Goal: Task Accomplishment & Management: Manage account settings

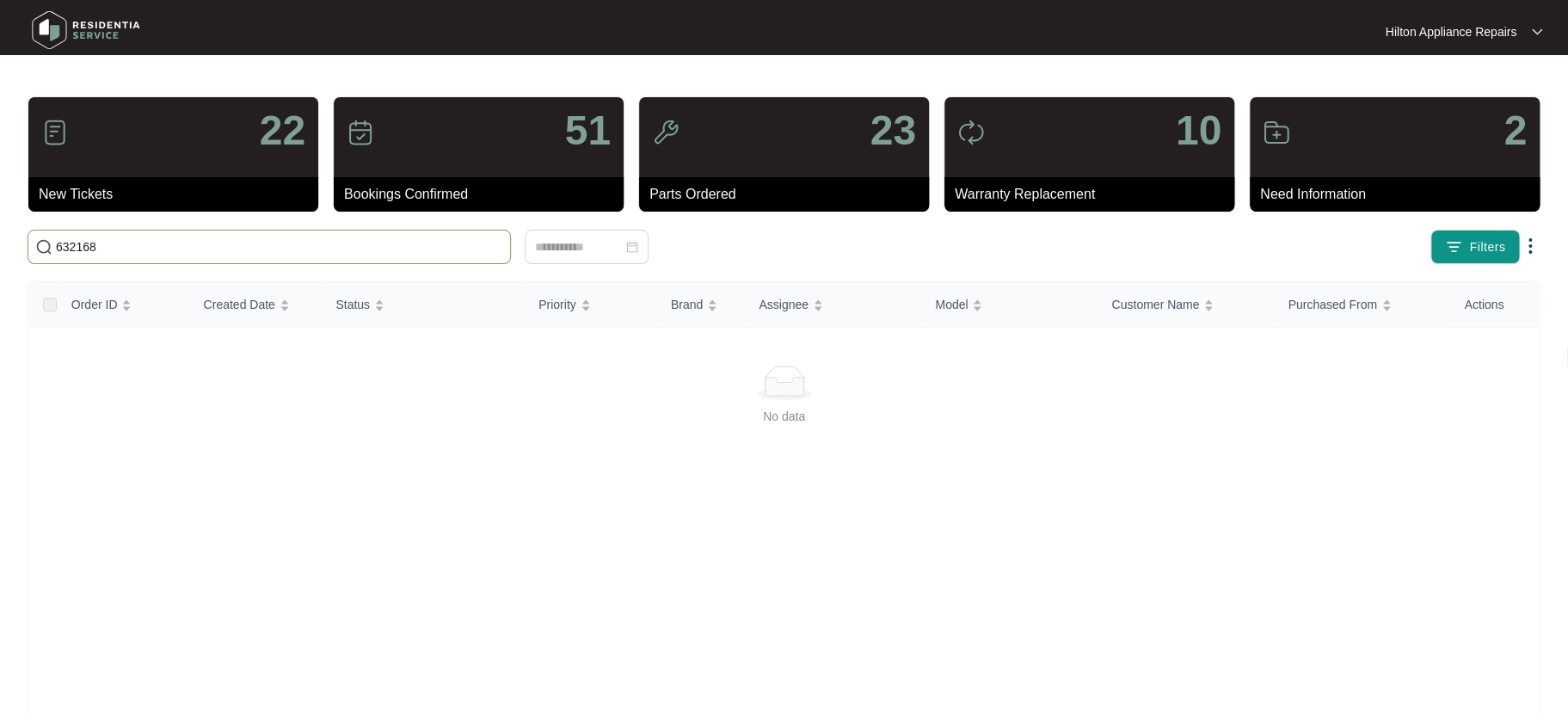
drag, startPoint x: 0, startPoint y: 0, endPoint x: -17, endPoint y: 233, distance: 233.6
click at [0, 233] on html "Hilton Appliance Repairs Hilton App... 22 New Tickets 51 Bookings Confirmed 23 …" at bounding box center [784, 404] width 1568 height 809
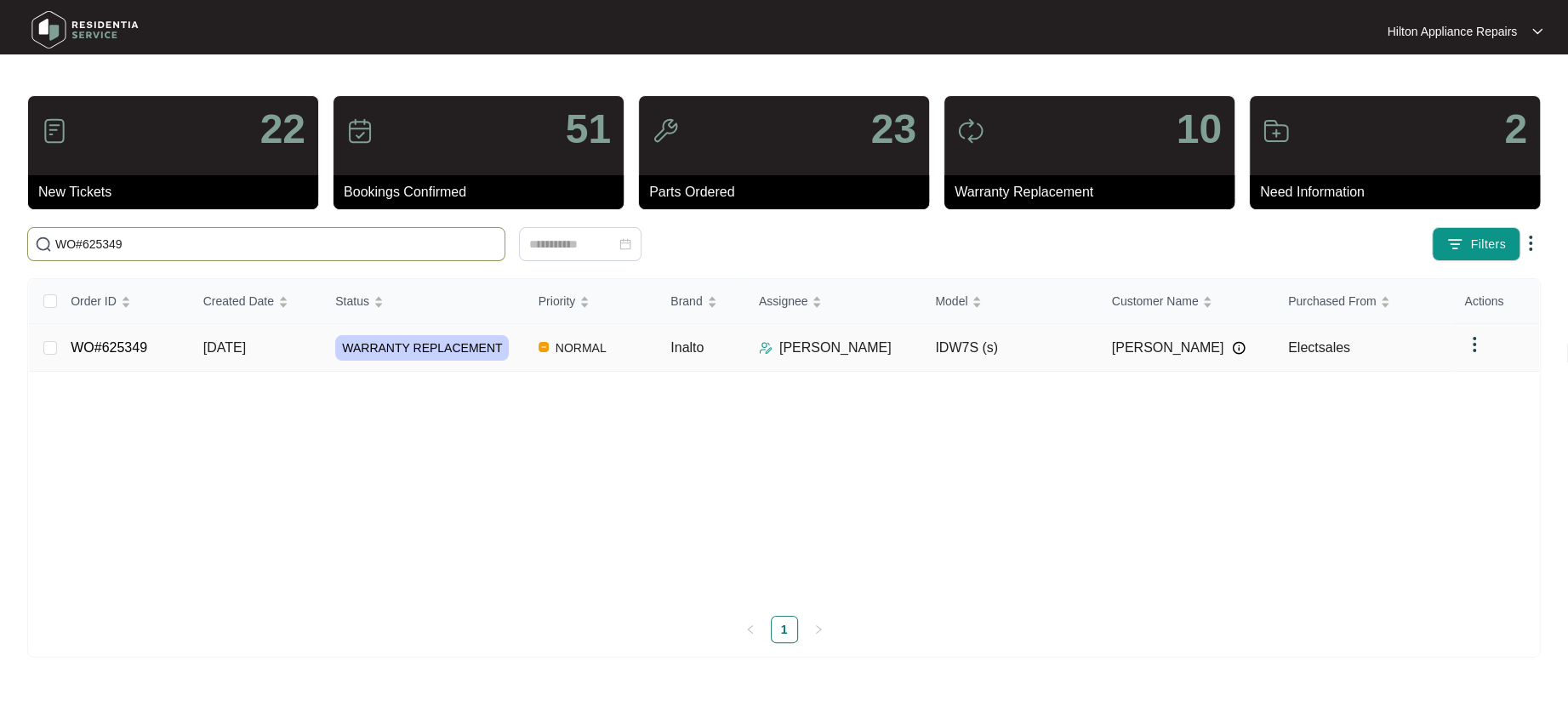
type input "WO#625349"
click at [216, 340] on span "[DATE]" at bounding box center [225, 347] width 43 height 14
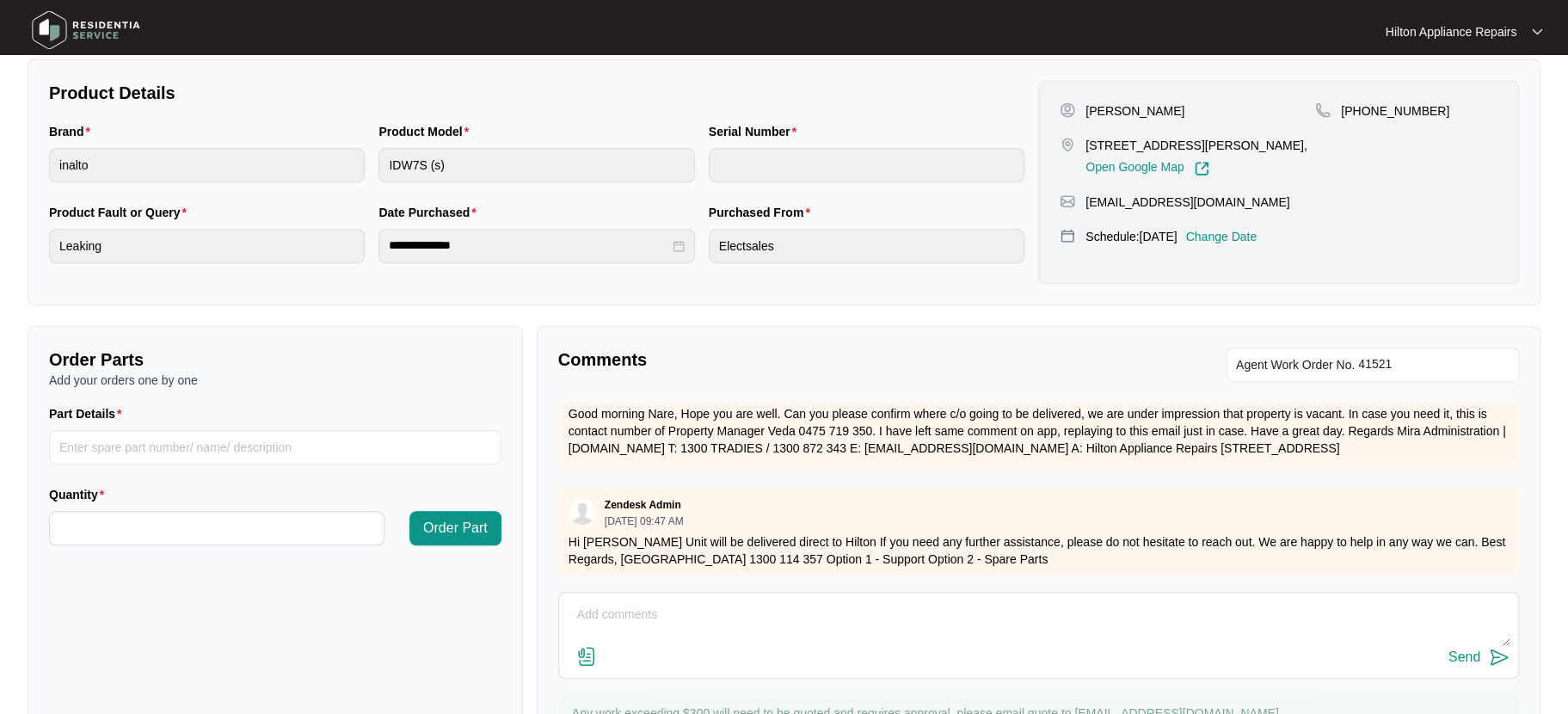
scroll to position [991, 0]
click at [599, 612] on textarea at bounding box center [1038, 624] width 942 height 45
click at [689, 615] on textarea "Dishwasher arrived" at bounding box center [1038, 624] width 942 height 45
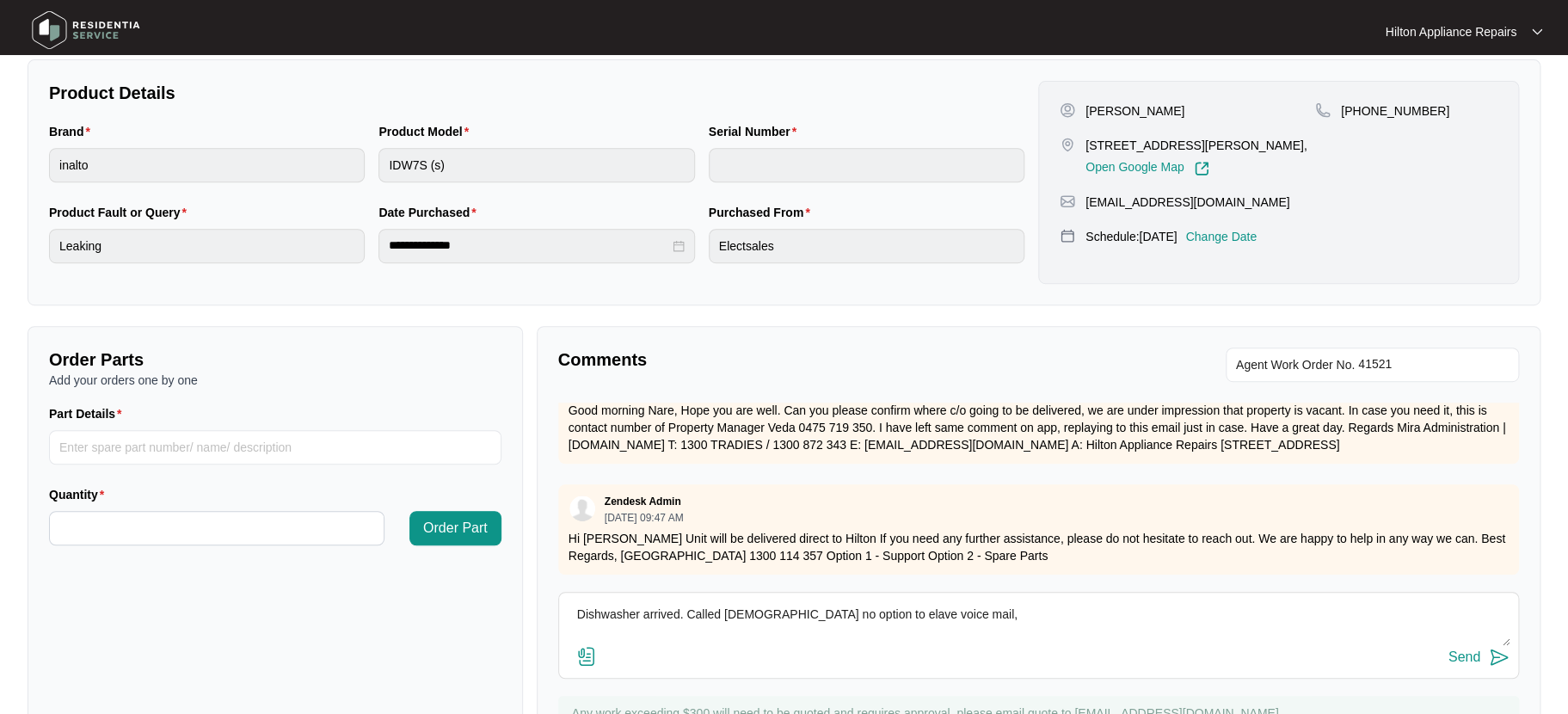
click at [826, 615] on textarea "Dishwasher arrived. Called Veda no option to elave voice mail," at bounding box center [1038, 624] width 942 height 45
click at [929, 614] on textarea "Dishwasher arrived. Called Veda no option to leave voice mail," at bounding box center [1038, 624] width 942 height 45
drag, startPoint x: 1071, startPoint y: 609, endPoint x: 544, endPoint y: 619, distance: 527.1
click at [544, 619] on div "Comments Agent Work Order No. Zendesk Admin 08/11/2025 at 07:22 AM please see a…" at bounding box center [1038, 547] width 1004 height 443
type textarea "Dishwasher arrived. Called Veda no option to leave voice mail, sent text messag…"
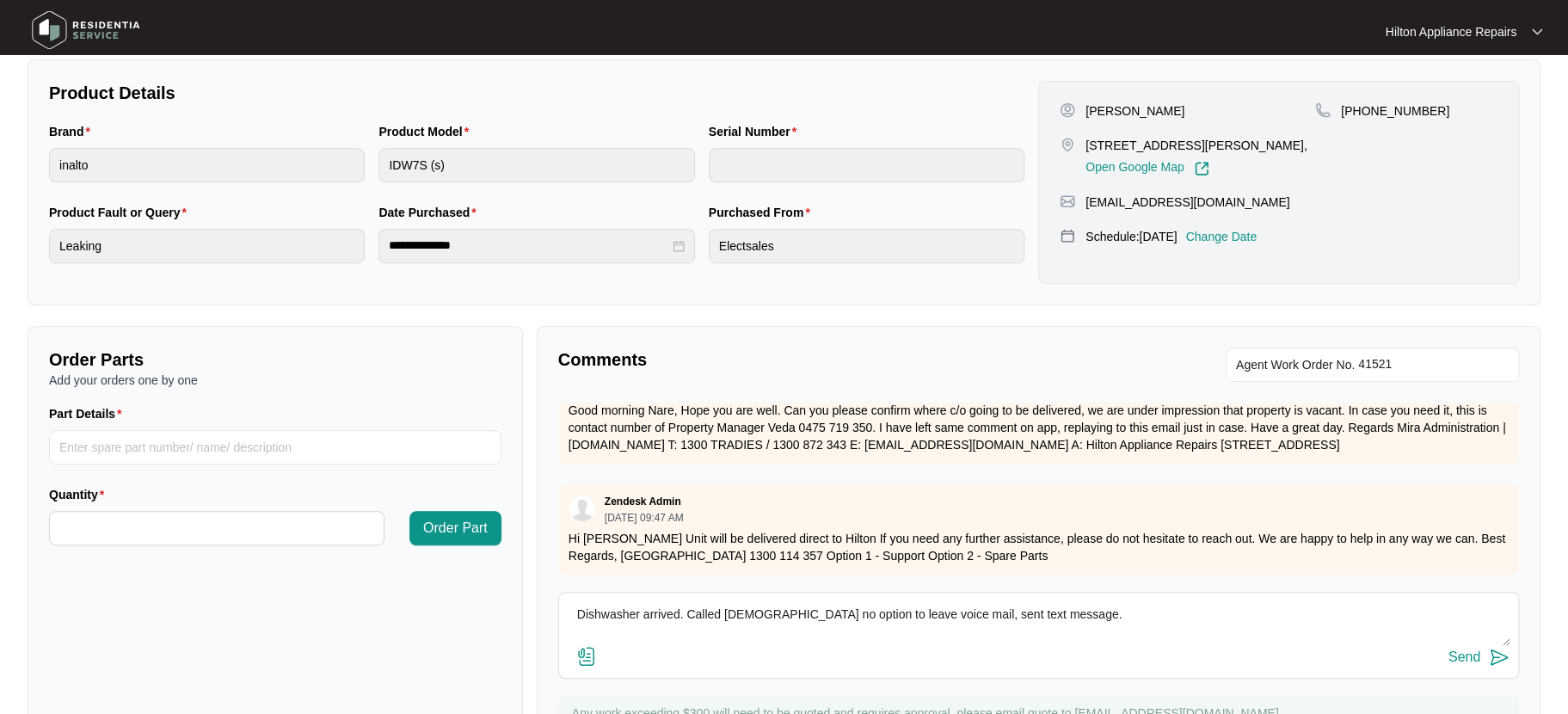
click at [1464, 654] on div "Send" at bounding box center [1464, 657] width 32 height 15
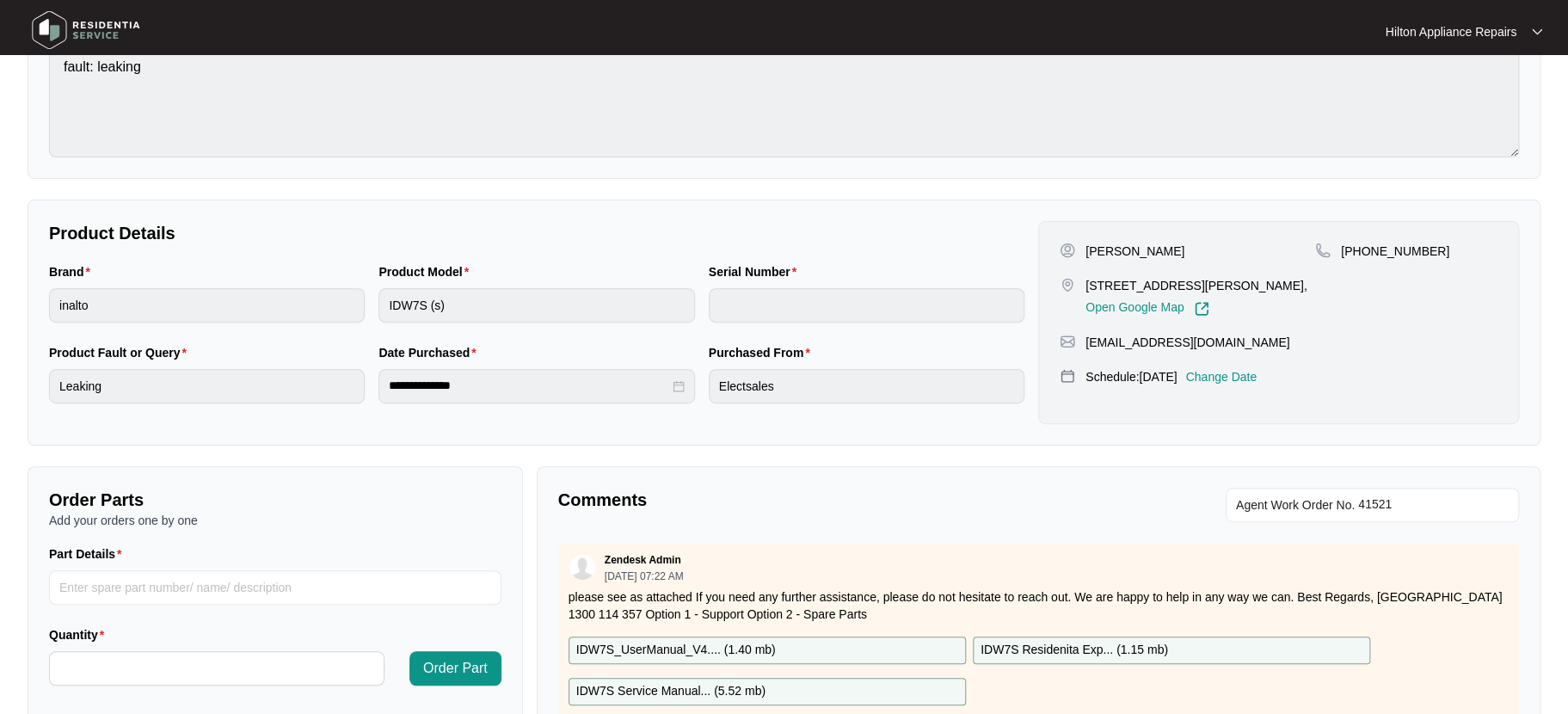
scroll to position [0, 0]
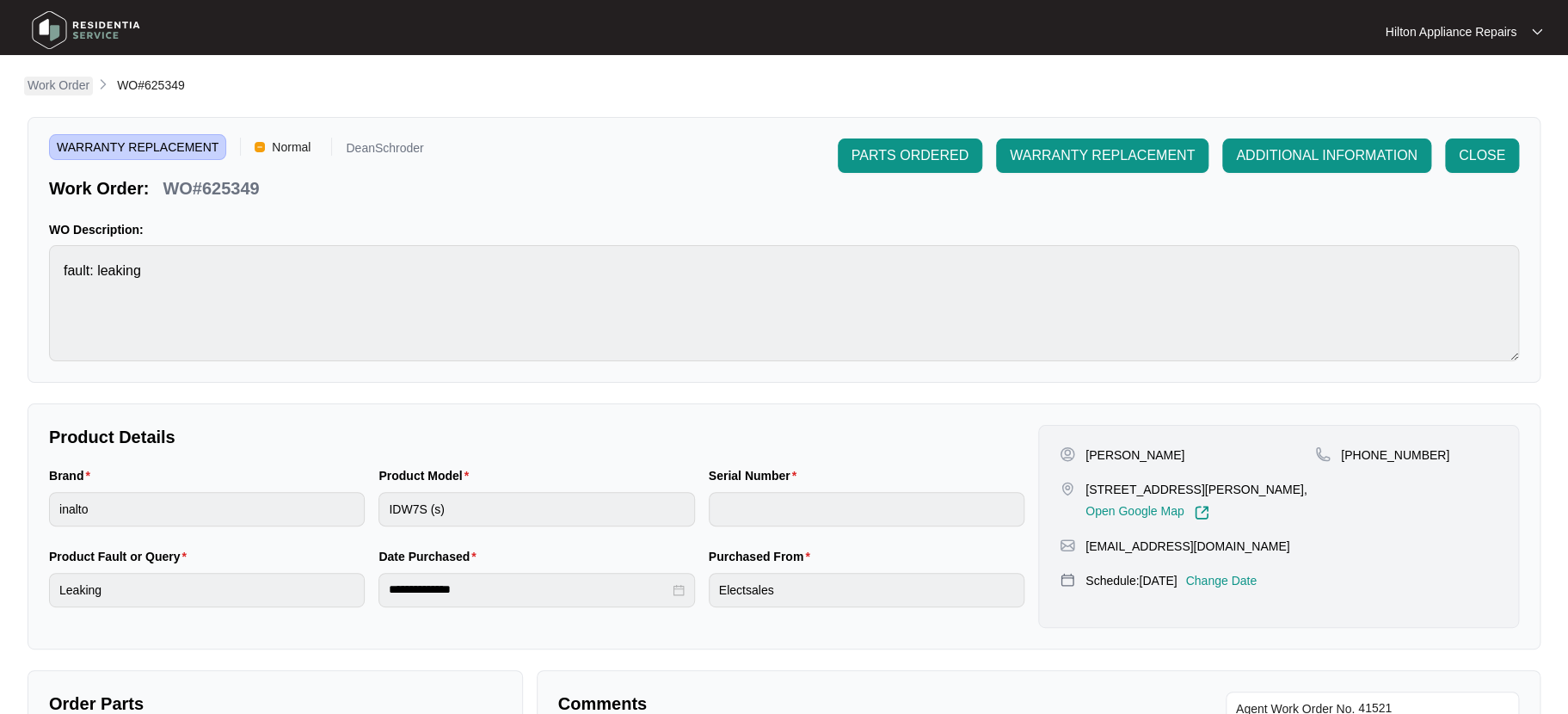
click at [55, 88] on p "Work Order" at bounding box center [58, 85] width 62 height 17
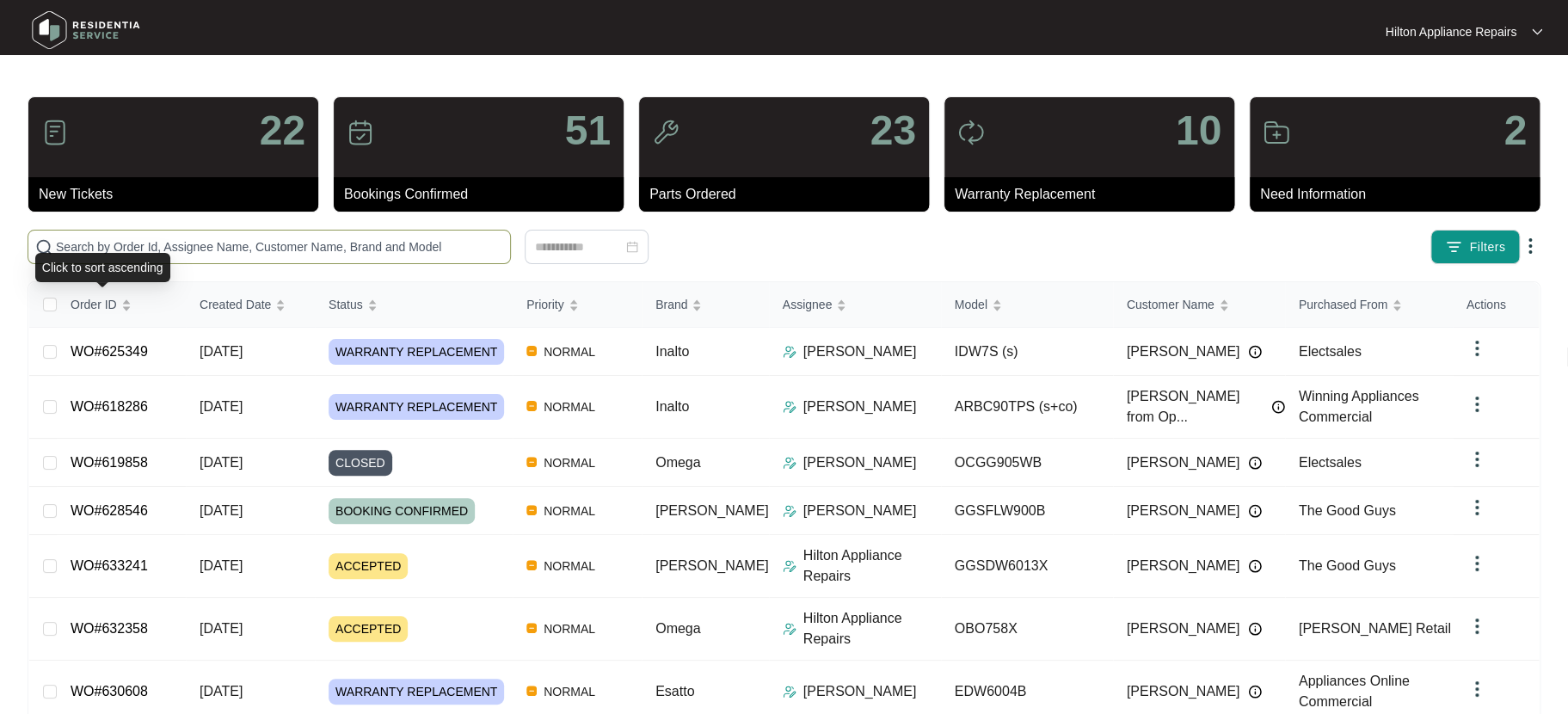
click at [77, 251] on input "text" at bounding box center [280, 247] width 447 height 19
paste input "WO#633100"
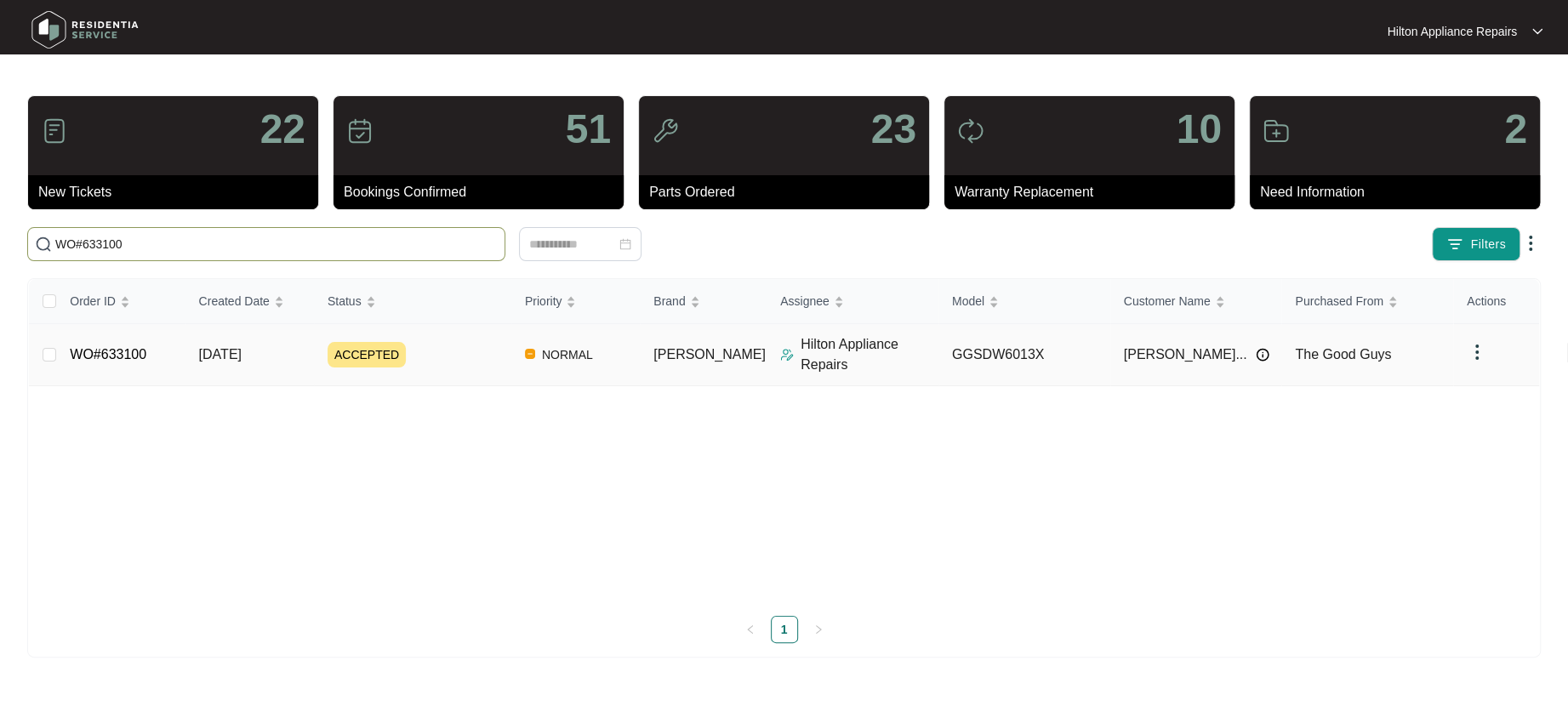
type input "WO#633100"
click at [230, 351] on span "27/08/2025" at bounding box center [220, 354] width 43 height 14
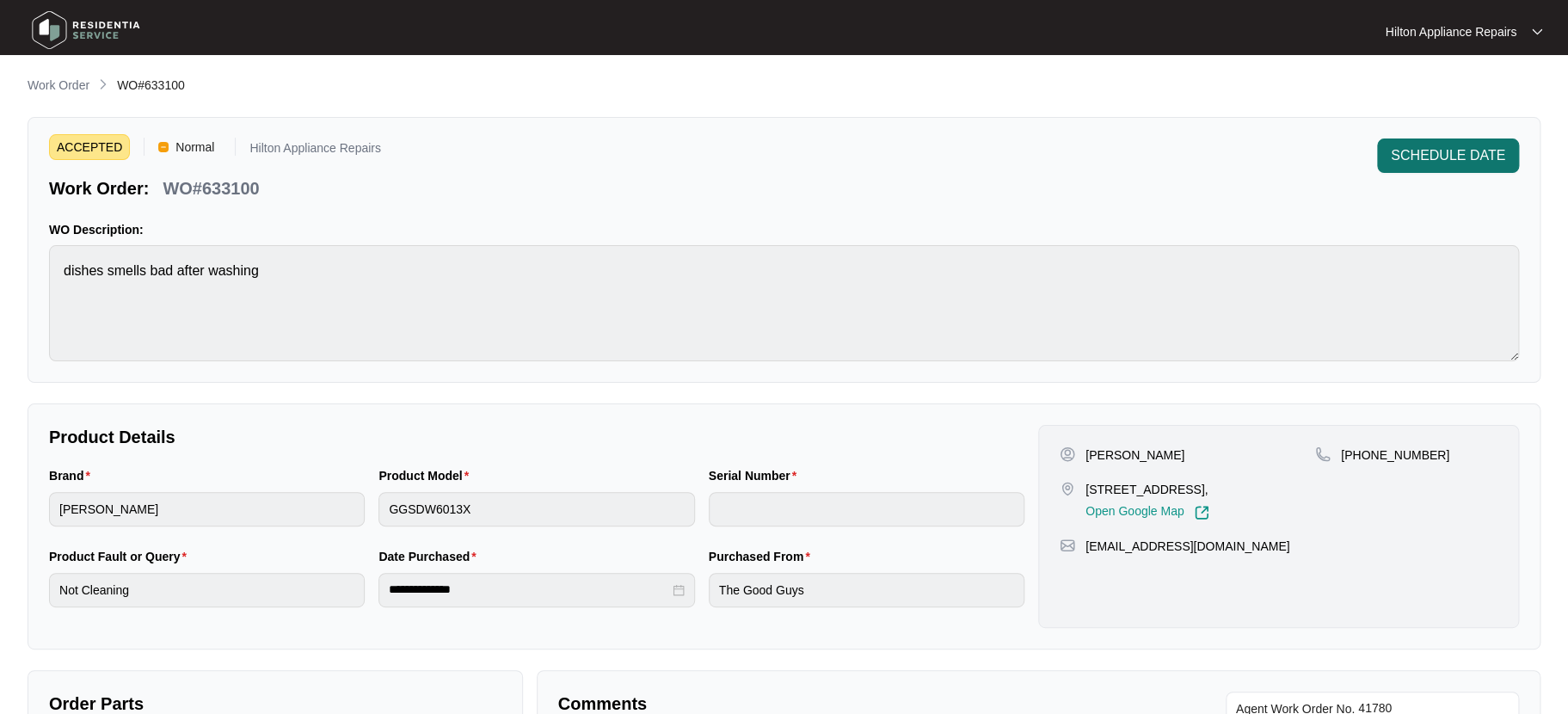
click at [1423, 151] on span "SCHEDULE DATE" at bounding box center [1448, 156] width 114 height 21
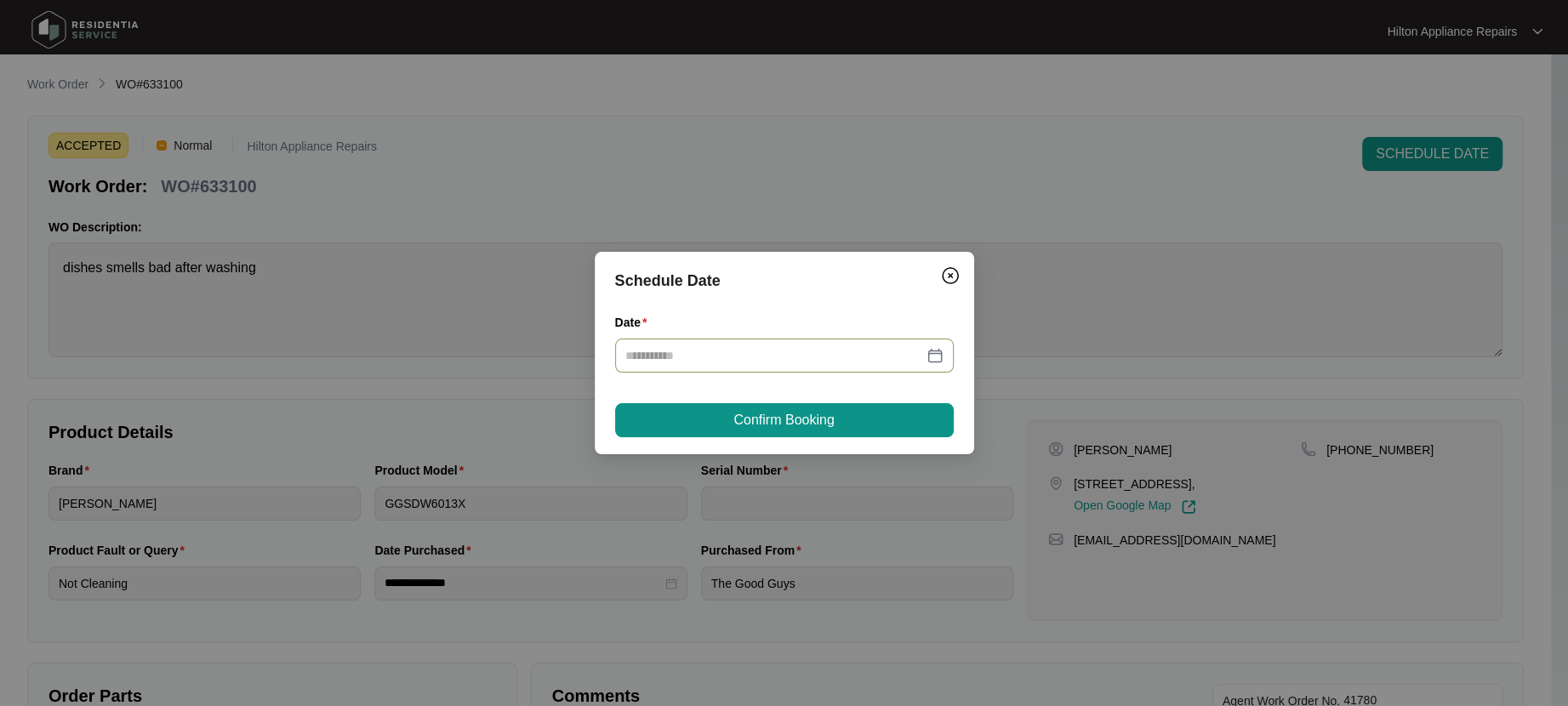
click at [939, 354] on div at bounding box center [784, 356] width 318 height 19
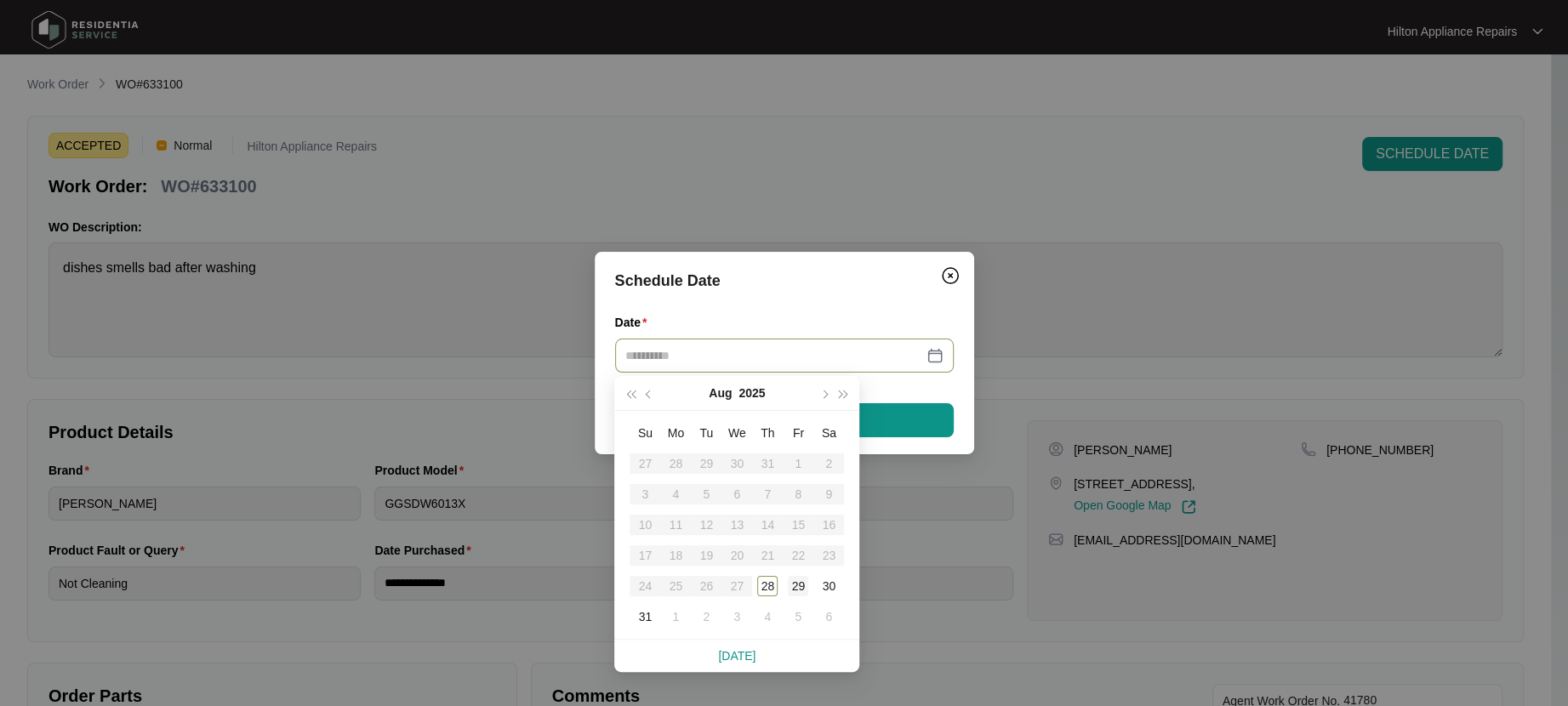
click at [792, 581] on div "29" at bounding box center [798, 586] width 20 height 20
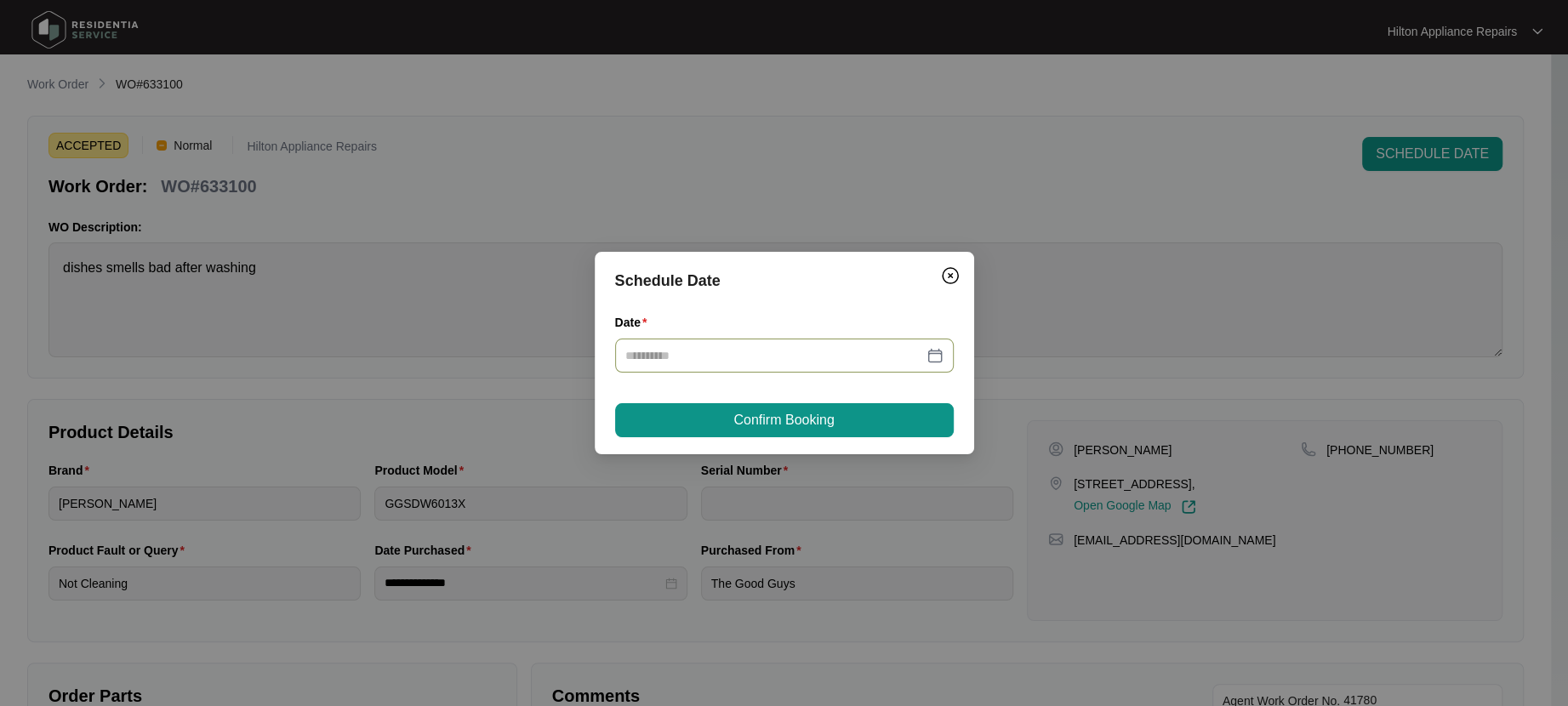
type input "**********"
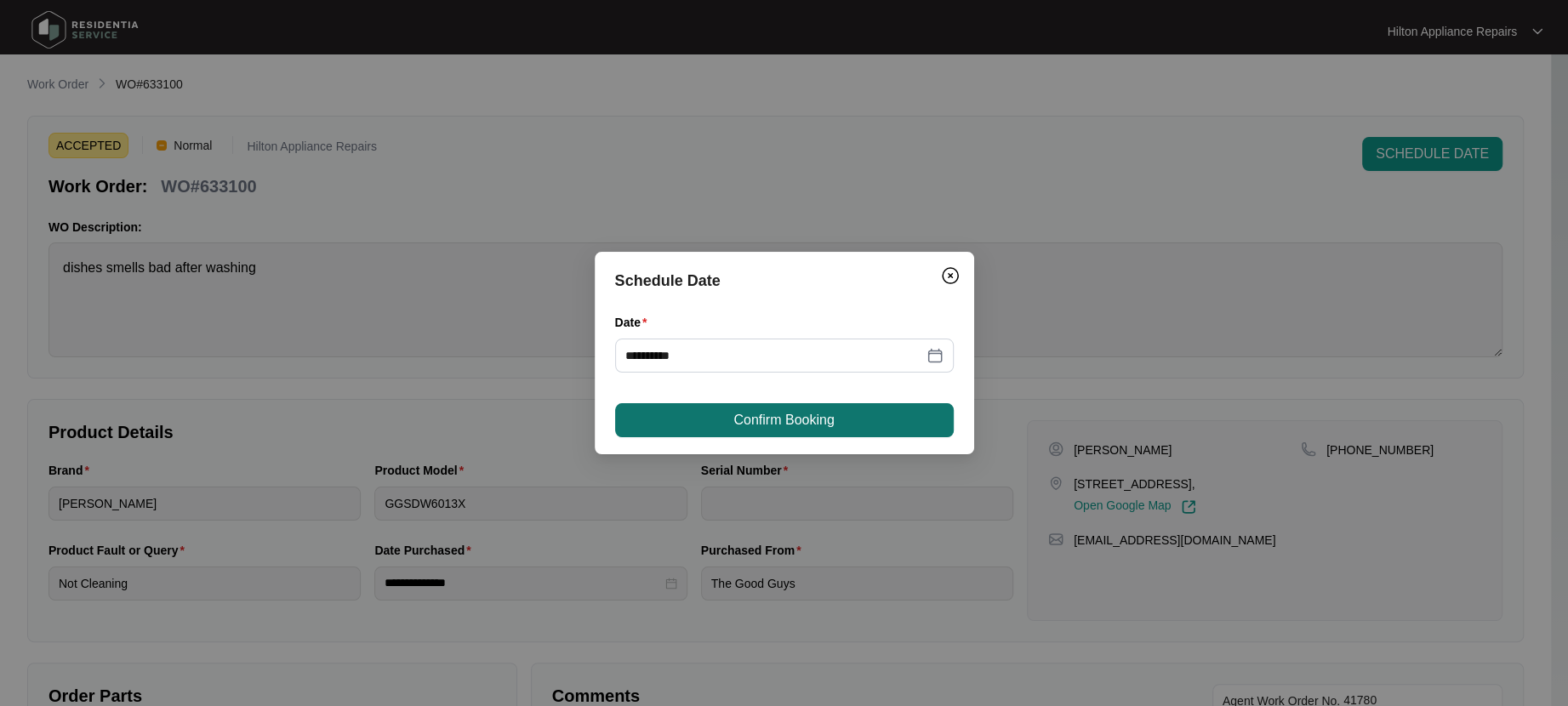
click at [805, 418] on span "Confirm Booking" at bounding box center [784, 420] width 100 height 20
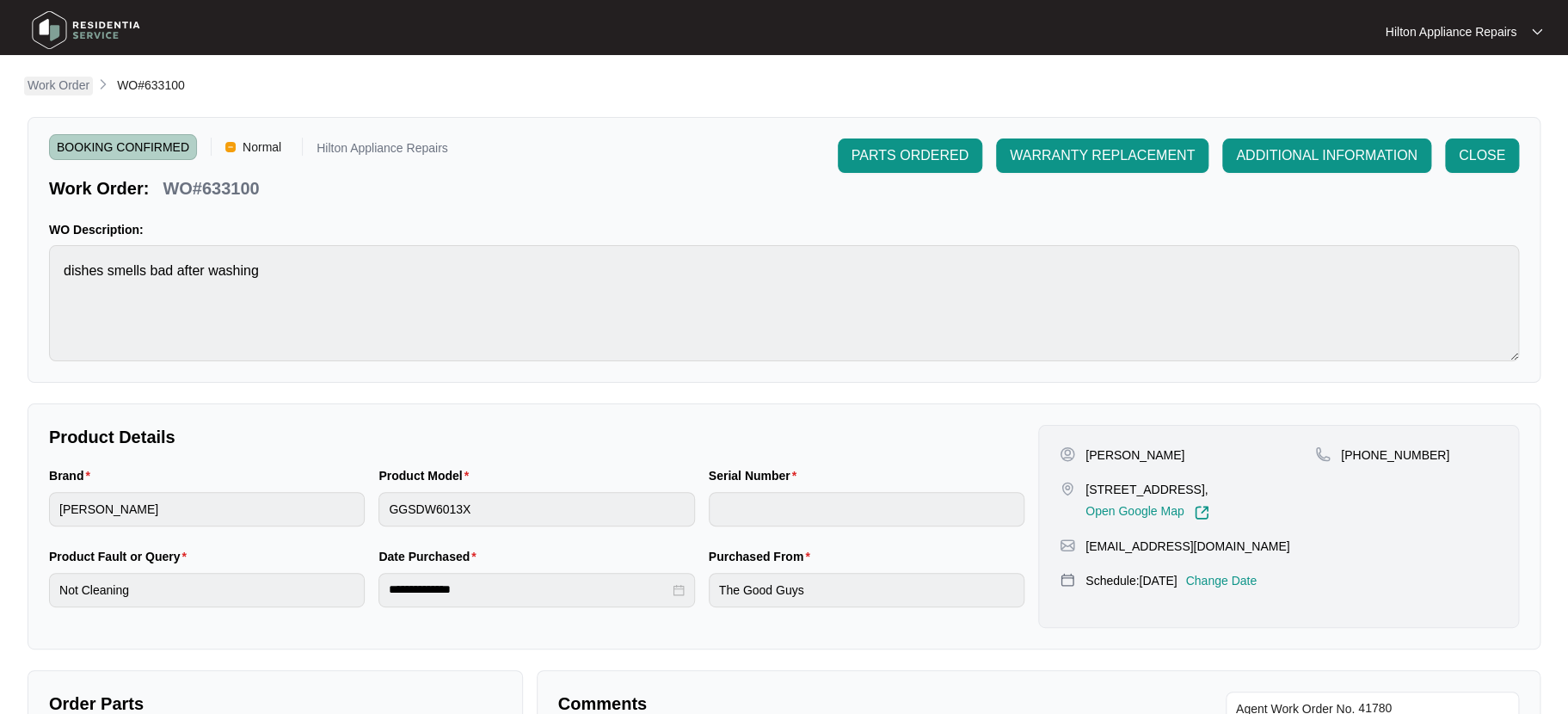
click at [37, 87] on p "Work Order" at bounding box center [58, 85] width 62 height 17
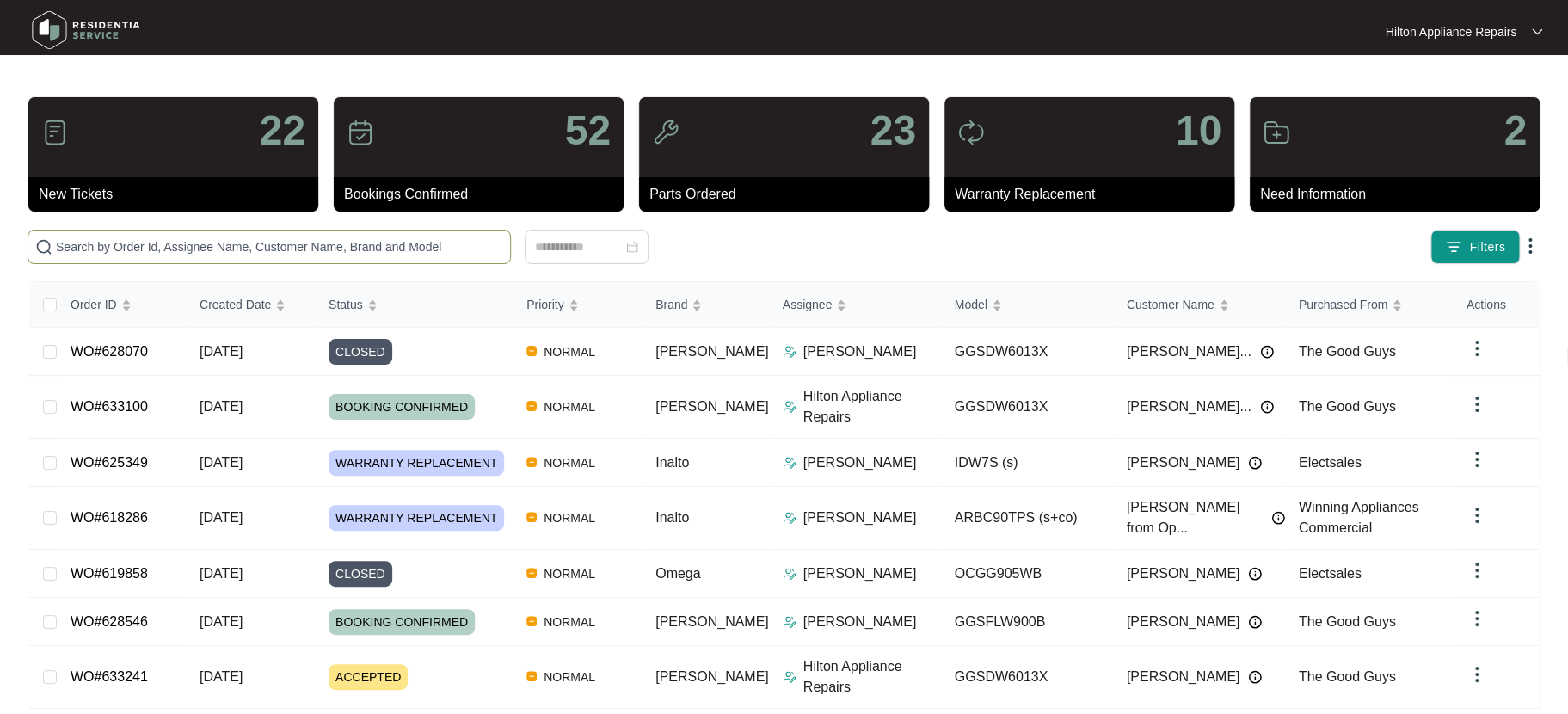
click at [86, 248] on input "text" at bounding box center [280, 247] width 447 height 19
paste input "WO#633100"
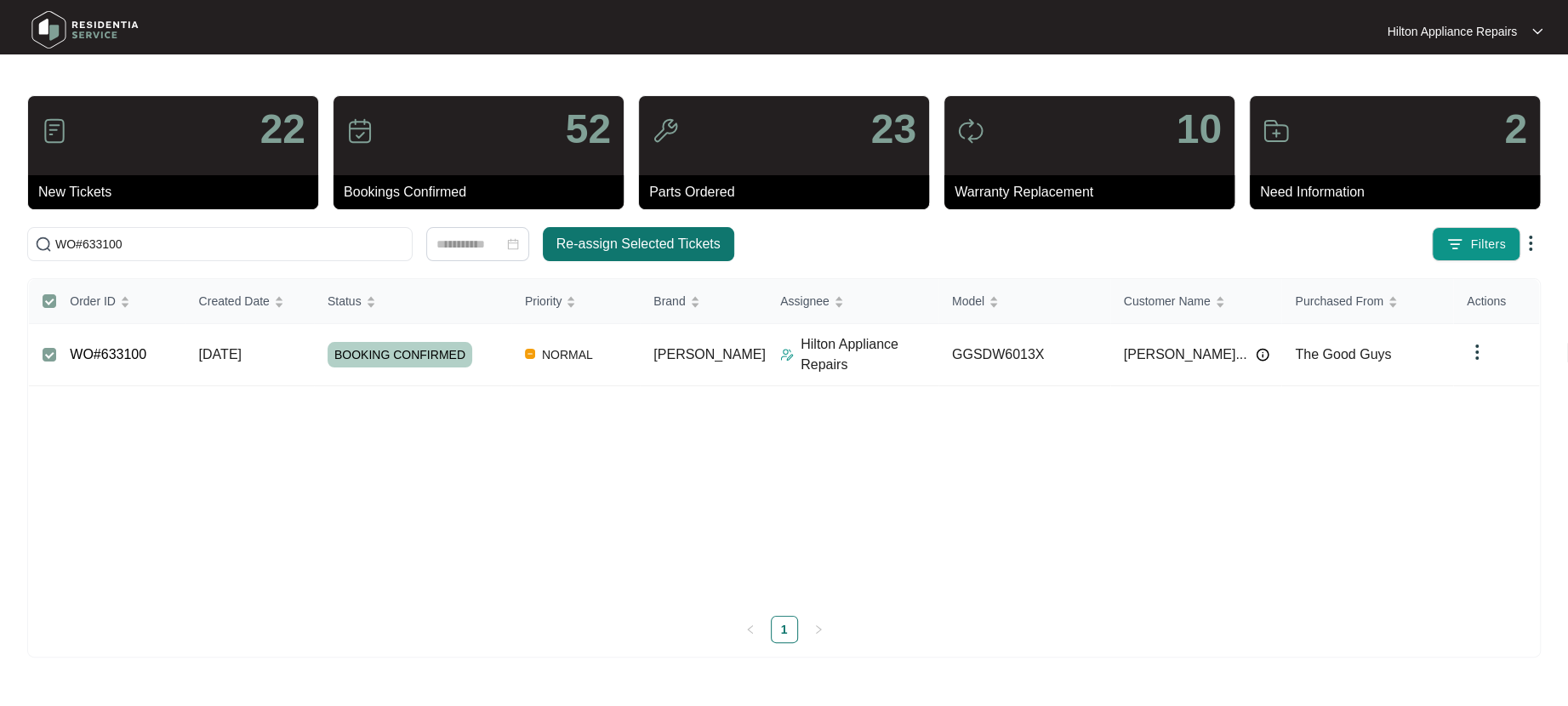
click at [596, 245] on span "Re-assign Selected Tickets" at bounding box center [638, 244] width 164 height 20
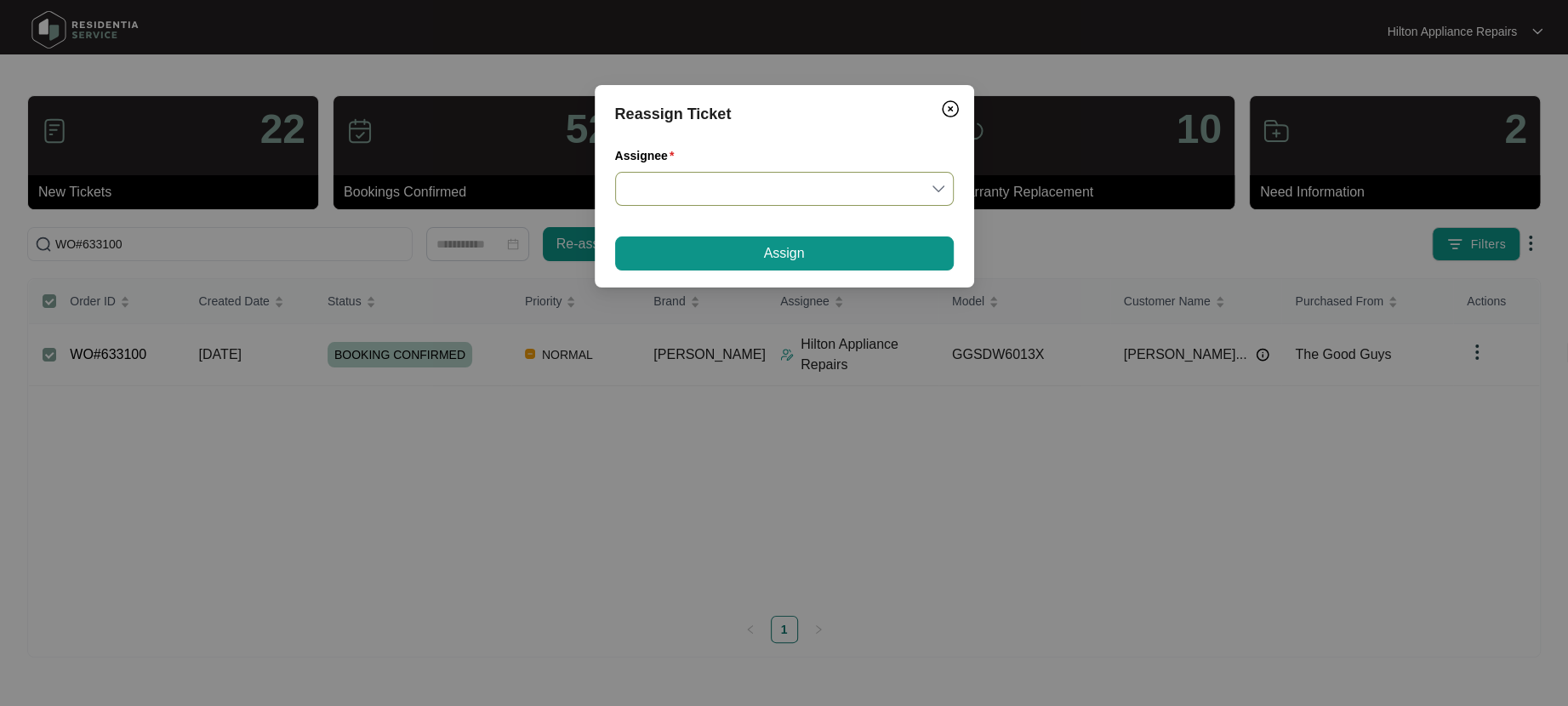
click at [939, 182] on input "Assignee" at bounding box center [784, 189] width 318 height 32
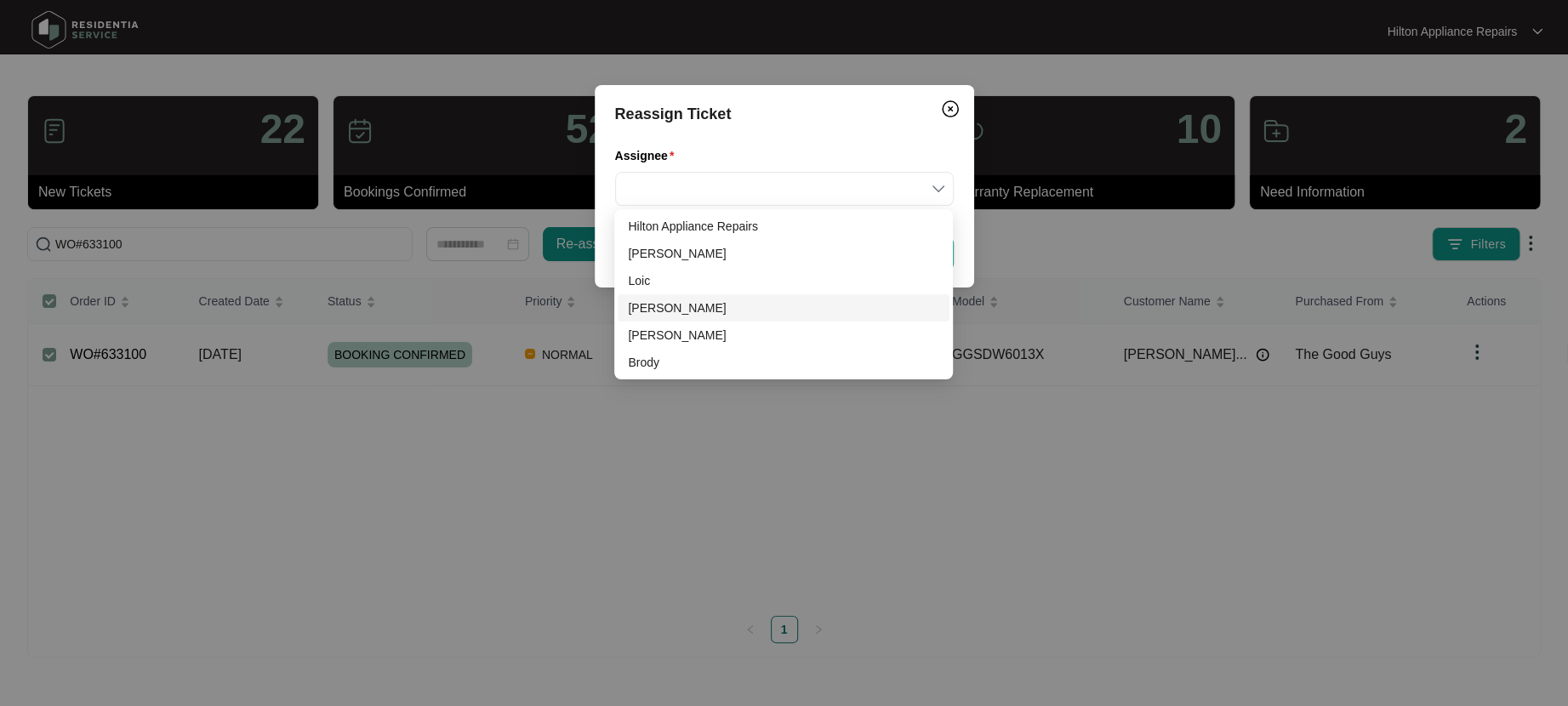
click at [641, 310] on div "Joel" at bounding box center [784, 308] width 311 height 19
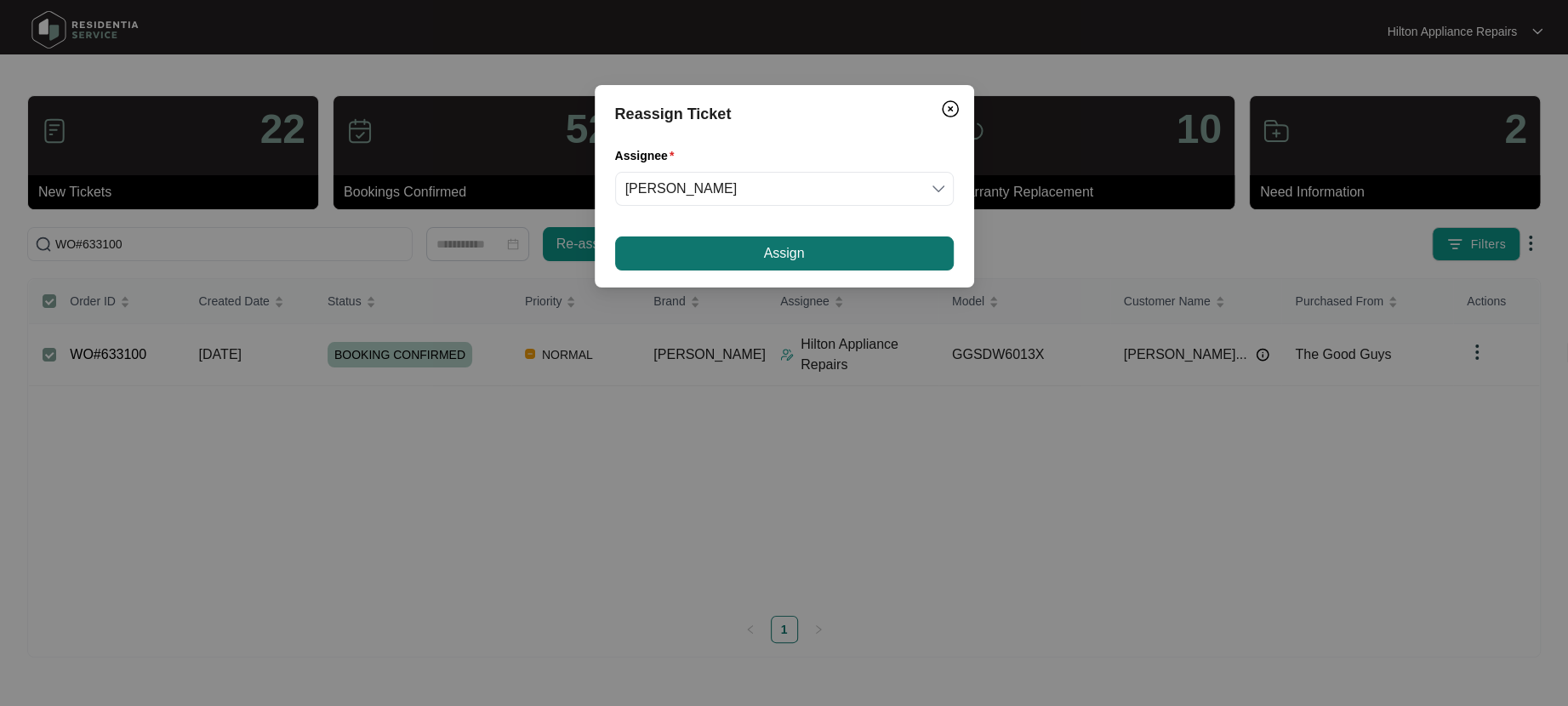
click at [722, 248] on button "Assign" at bounding box center [784, 253] width 339 height 34
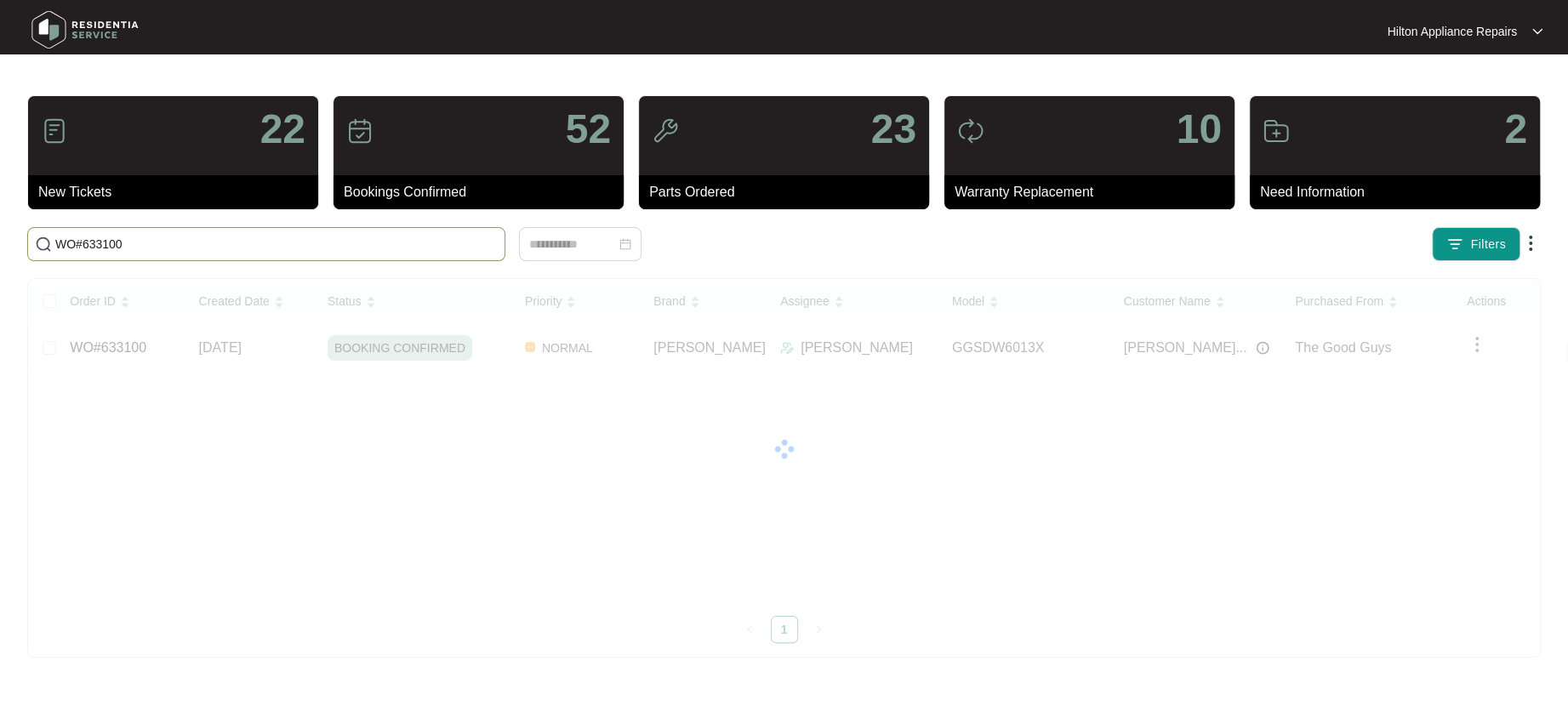
drag, startPoint x: 145, startPoint y: 241, endPoint x: 0, endPoint y: 242, distance: 145.0
click at [6, 242] on main "22 New Tickets 52 Bookings Confirmed 23 Parts Ordered 10 Warranty Replacement 2…" at bounding box center [784, 353] width 1568 height 706
paste input "26325"
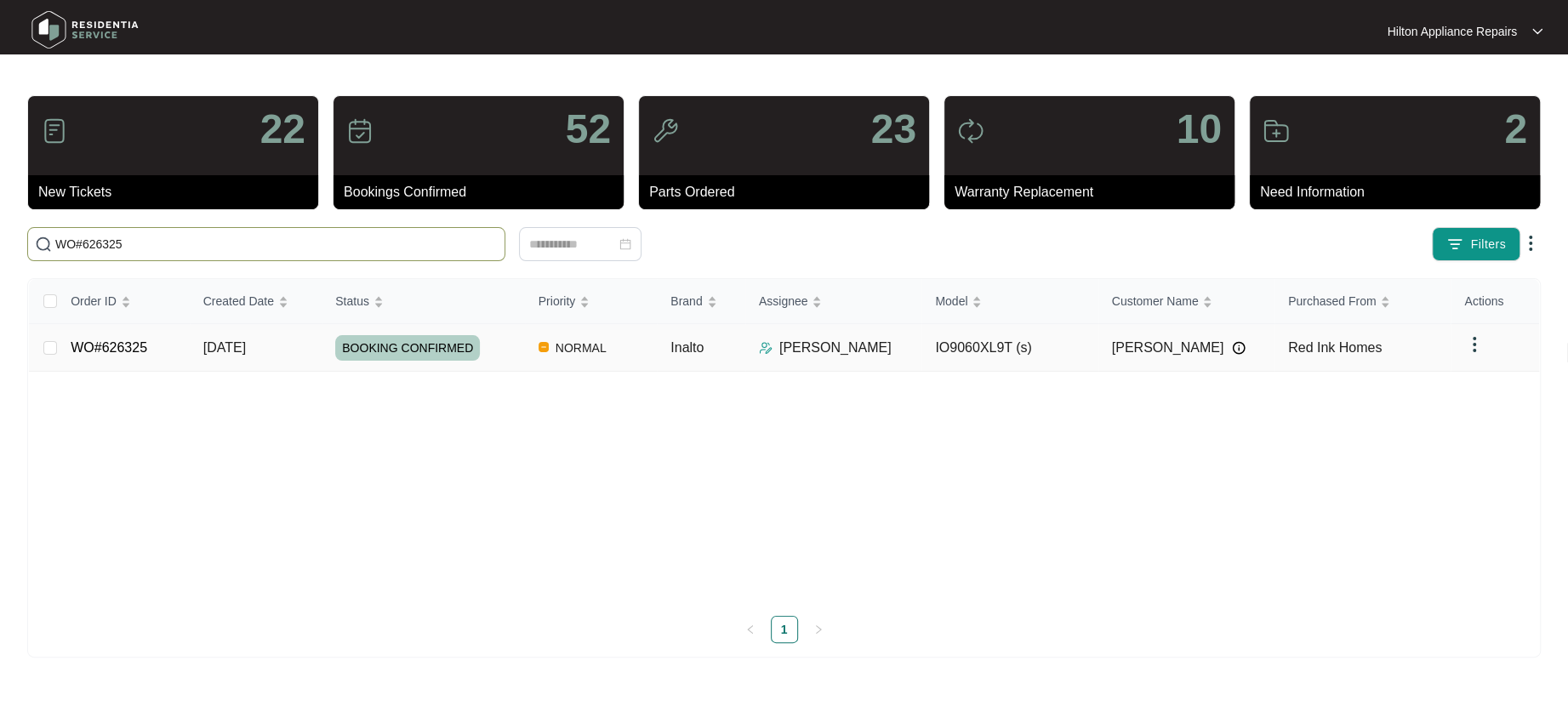
type input "WO#626325"
click at [238, 350] on span "12/08/2025" at bounding box center [225, 347] width 43 height 14
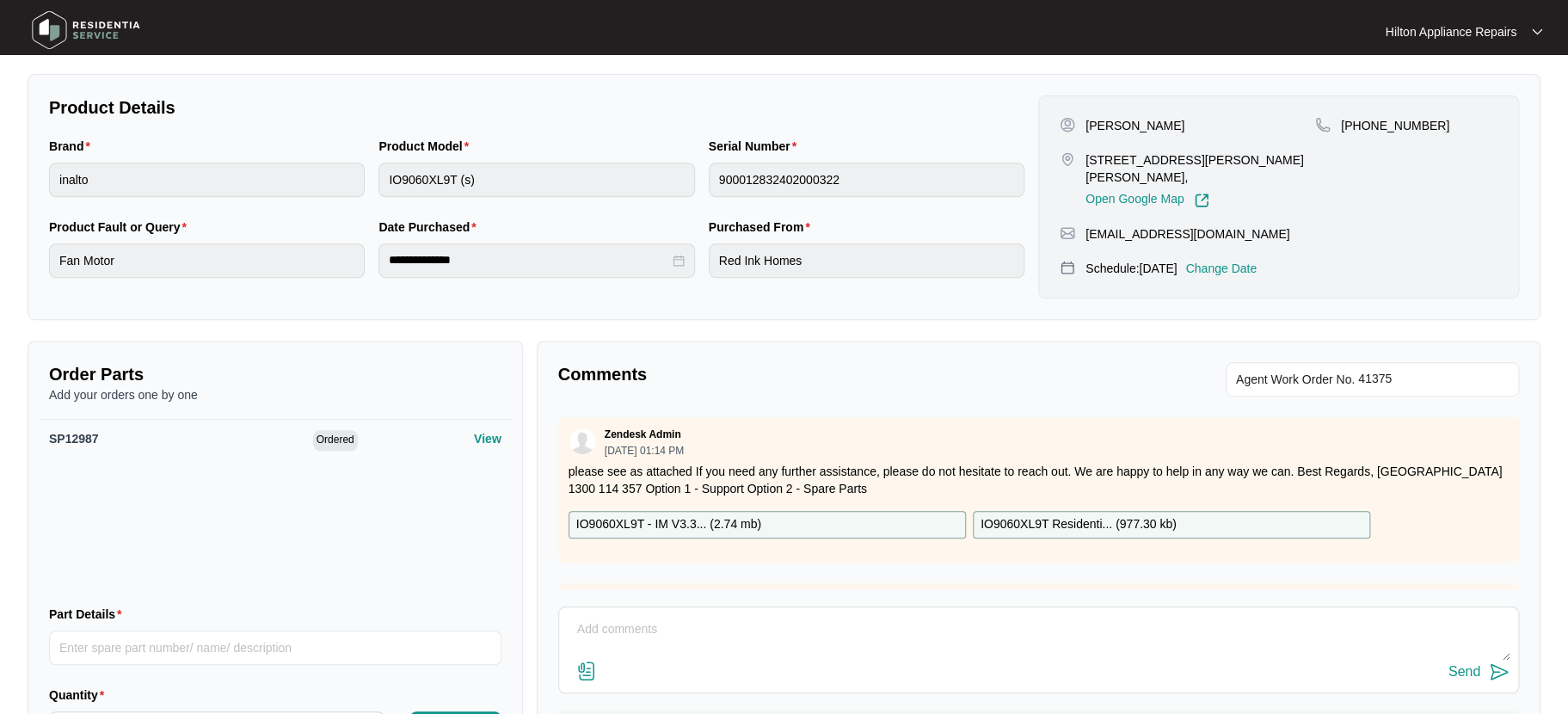
scroll to position [344, 0]
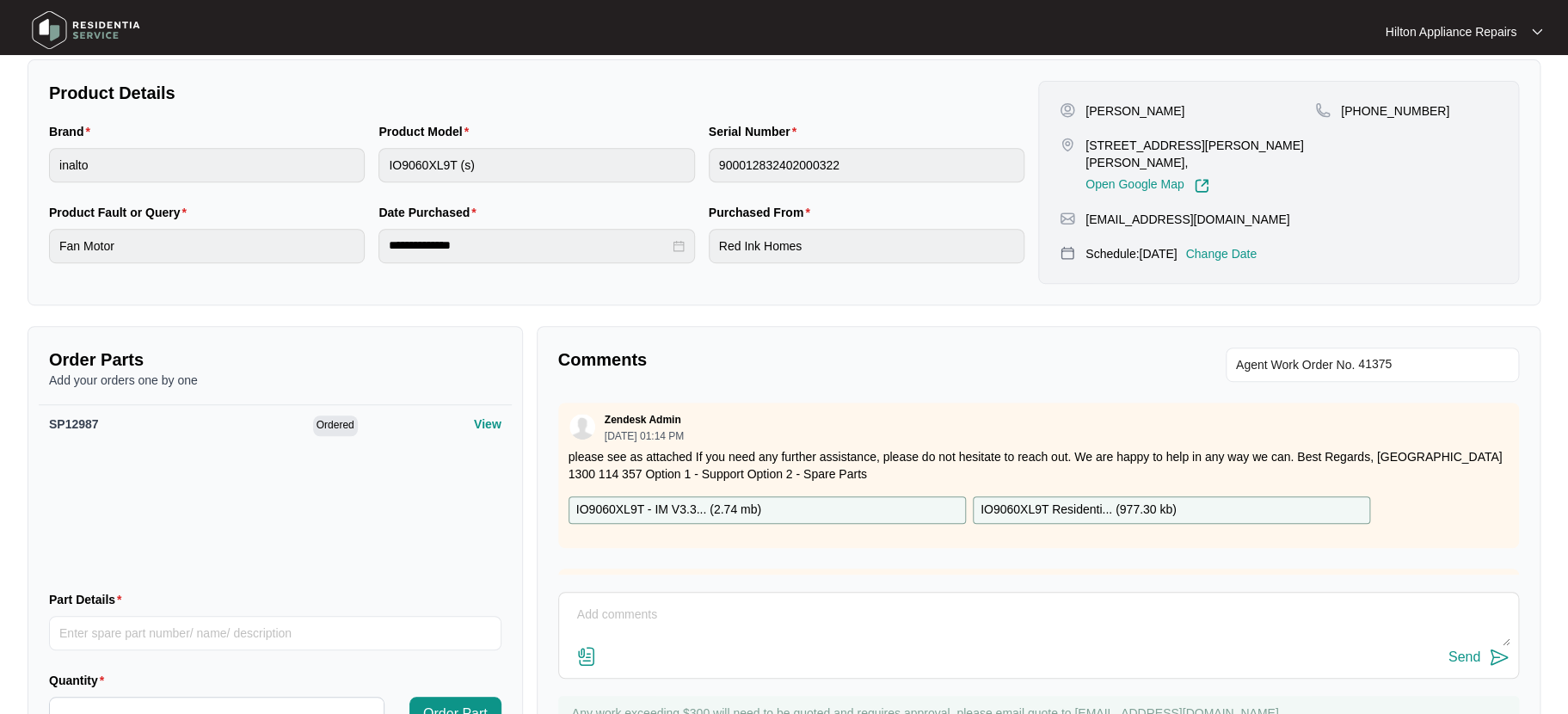
click at [617, 610] on textarea at bounding box center [1038, 624] width 942 height 45
paste textarea "Joel Poole (CENTRAL - Apprentice) (22/08/2025) - Work Note Replaced fan motor i…"
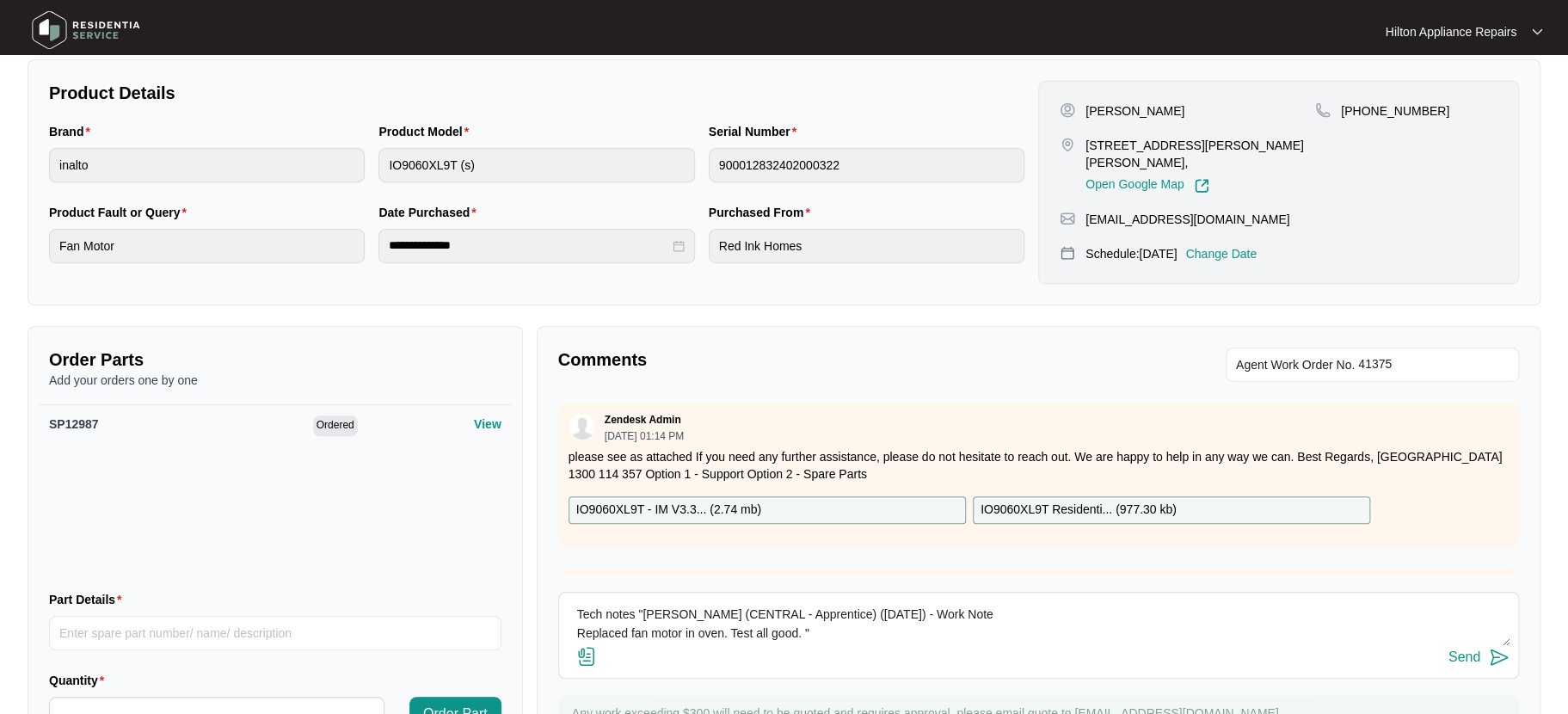
drag, startPoint x: 830, startPoint y: 612, endPoint x: 769, endPoint y: 617, distance: 61.2
click at [769, 617] on textarea "Tech notes "Joel Poole (CENTRAL - Apprentice) (22/08/2025) - Work Note Replaced…" at bounding box center [1038, 624] width 942 height 45
type textarea "Tech notes "Joel Poole (CENTRAL) (22/08/2025) - Work Note Replaced fan motor in…"
click at [589, 655] on img at bounding box center [587, 656] width 21 height 21
click at [0, 0] on input "file" at bounding box center [0, 0] width 0 height 0
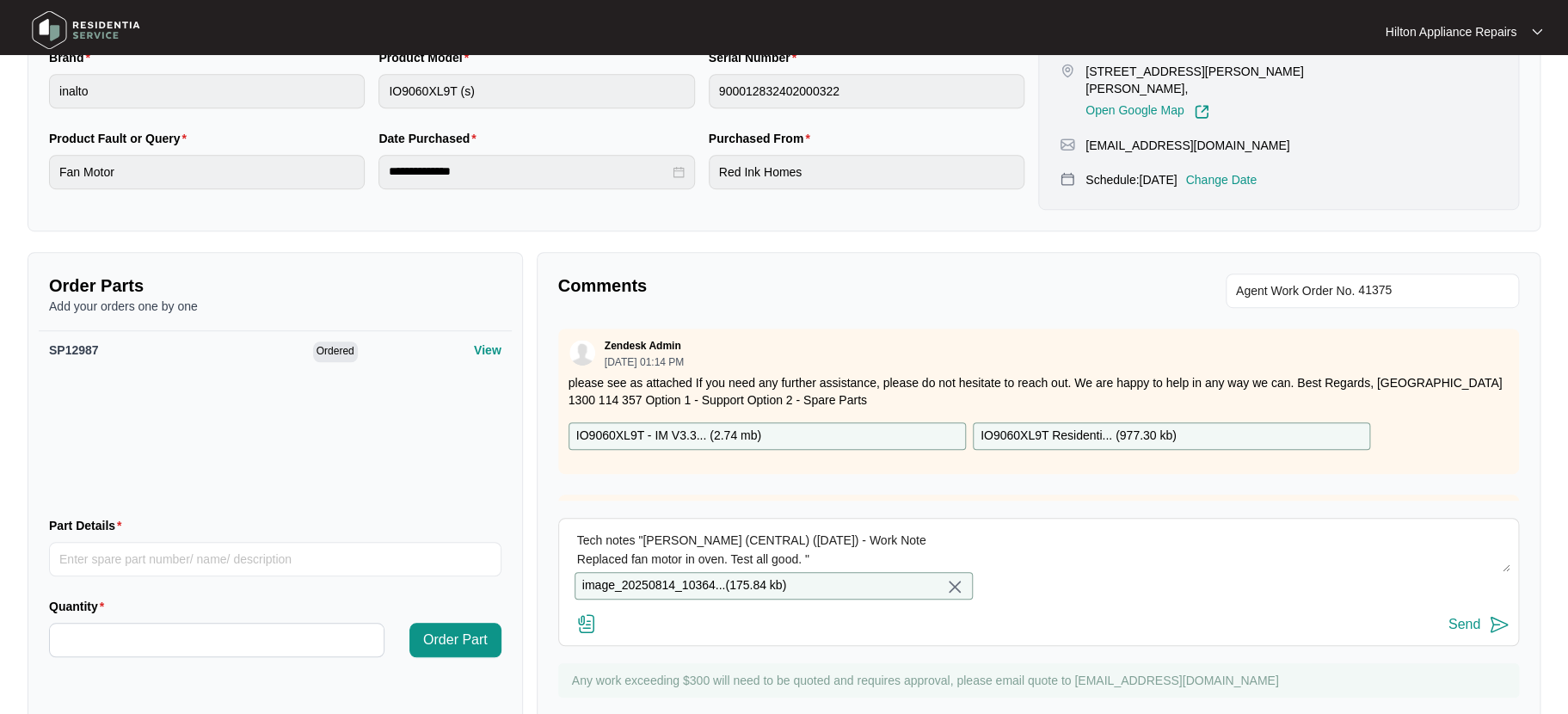
scroll to position [485, 0]
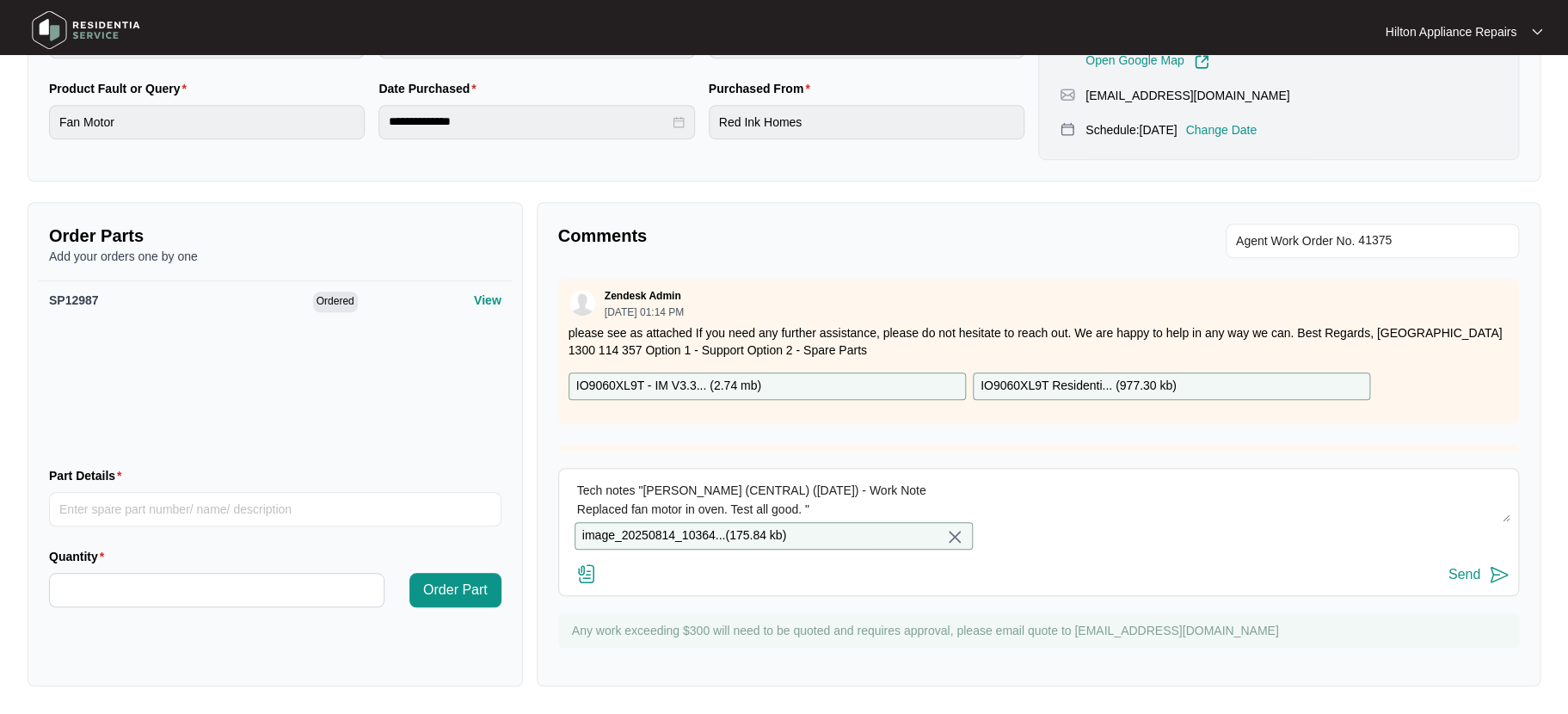
click at [585, 575] on img at bounding box center [587, 574] width 21 height 21
click at [0, 0] on input "file" at bounding box center [0, 0] width 0 height 0
click at [1467, 574] on div "Send" at bounding box center [1464, 575] width 32 height 15
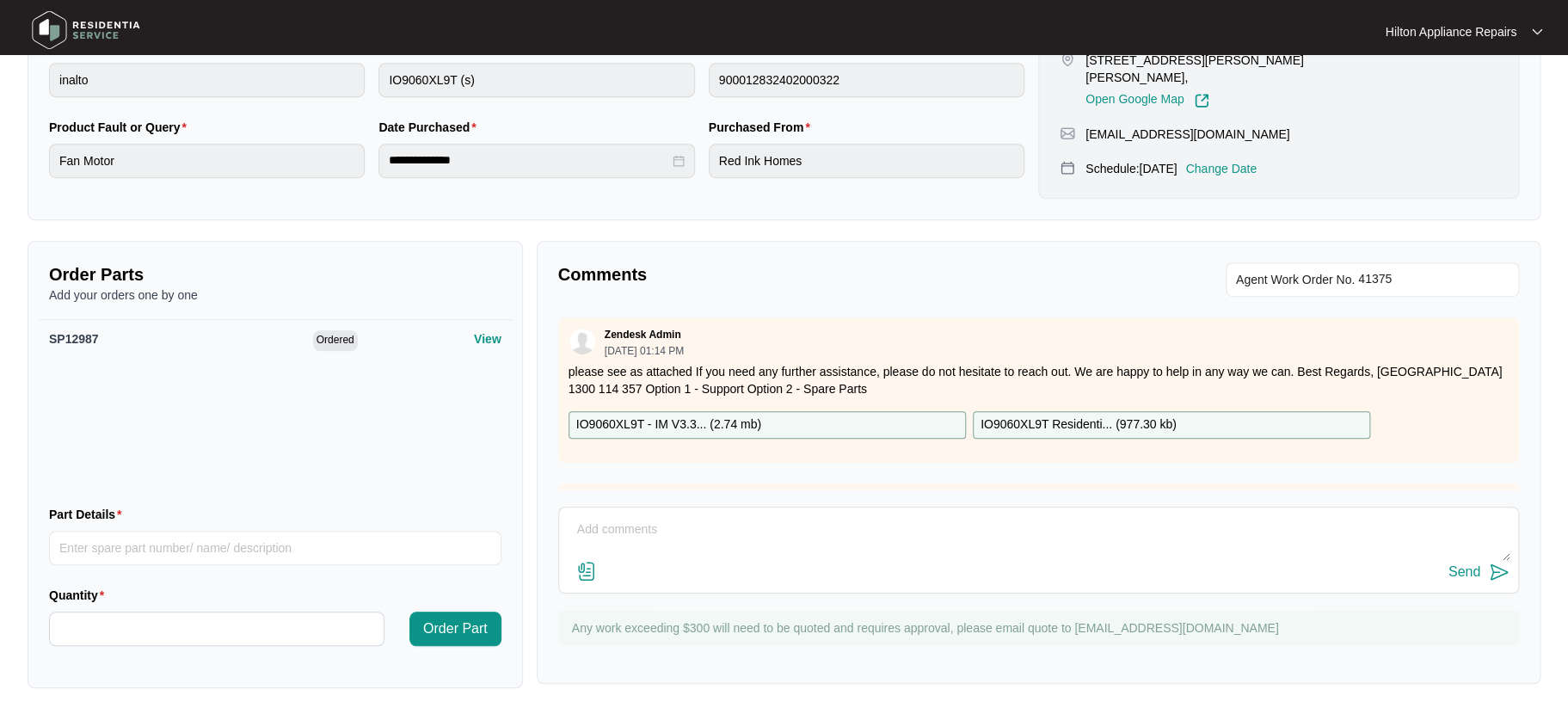
scroll to position [0, 0]
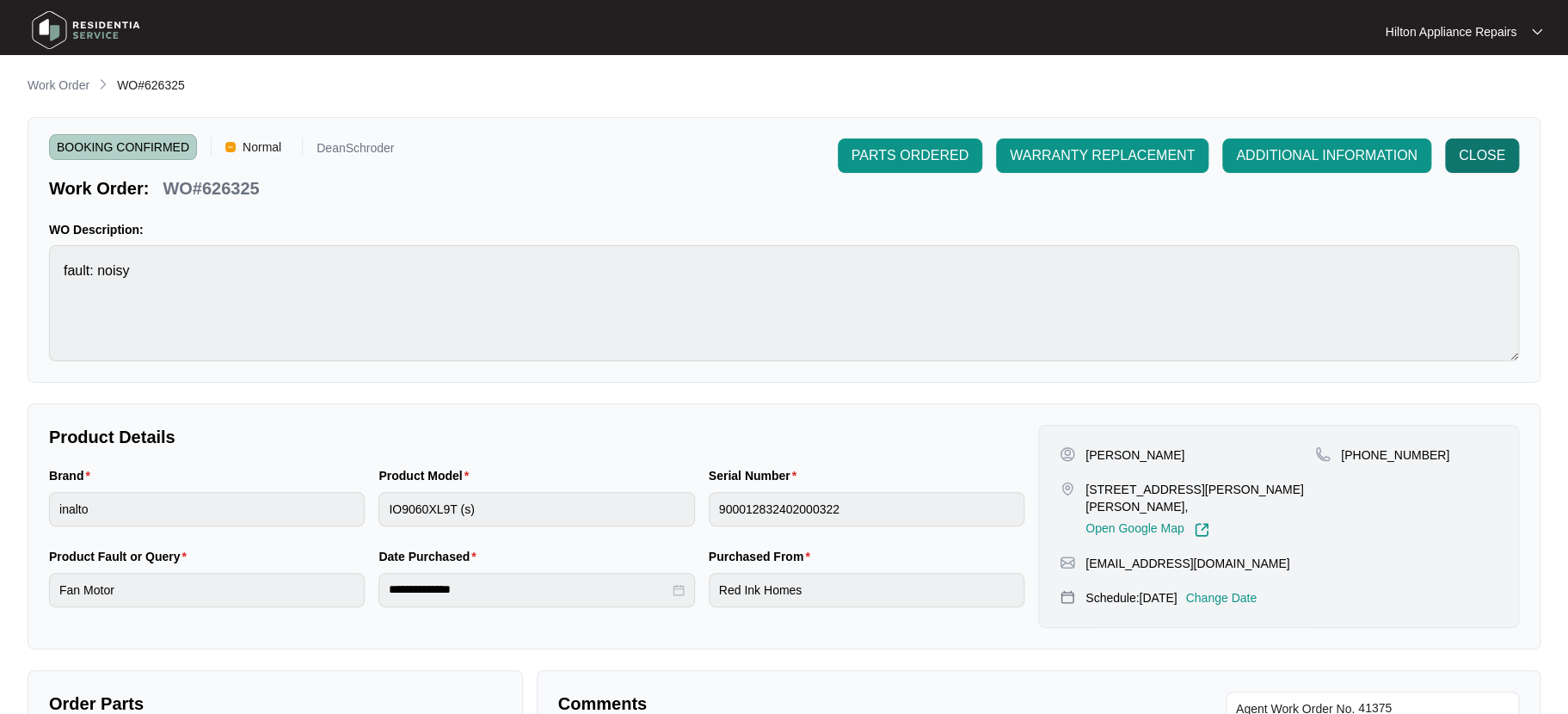
click at [1488, 154] on span "CLOSE" at bounding box center [1482, 156] width 46 height 21
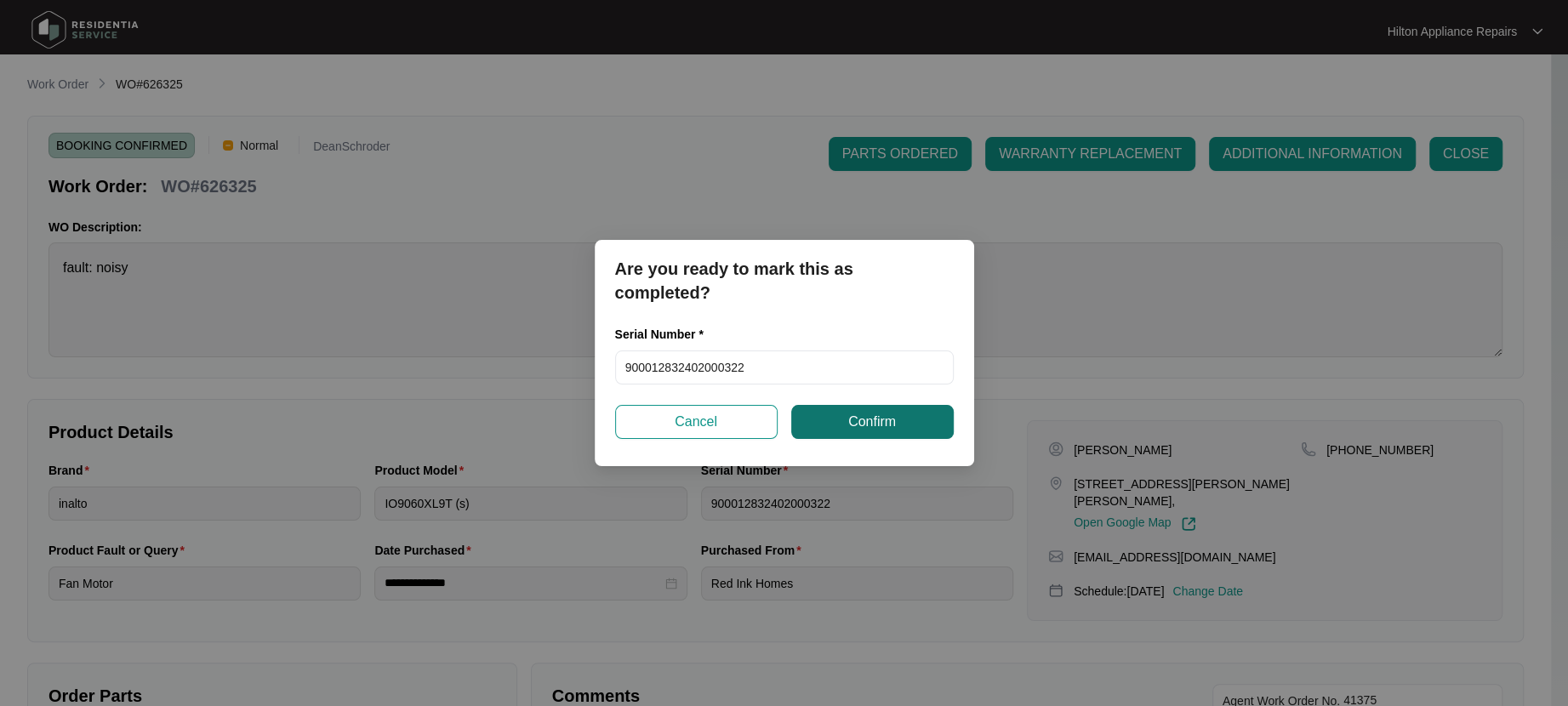
click at [863, 416] on span "Confirm" at bounding box center [872, 422] width 48 height 20
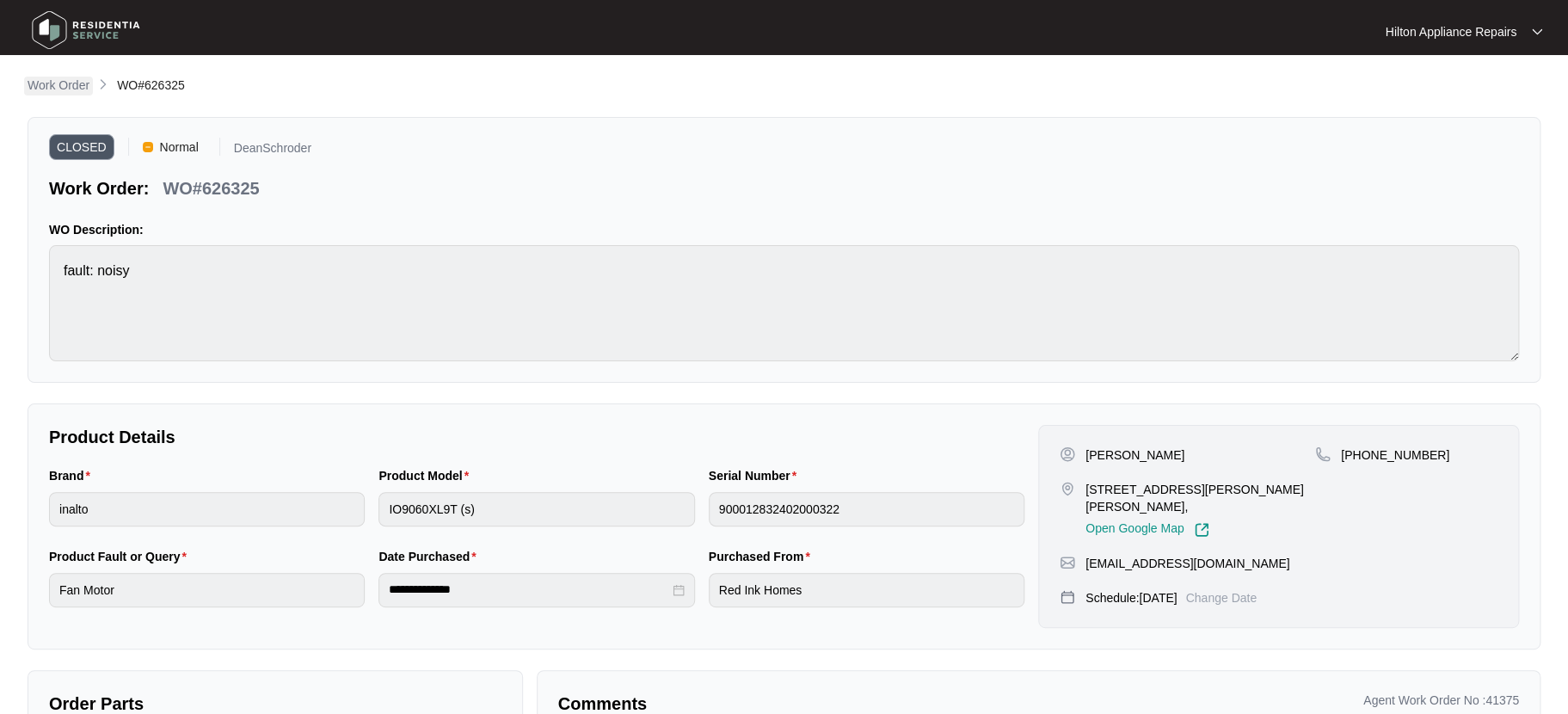
drag, startPoint x: 45, startPoint y: 75, endPoint x: 51, endPoint y: 89, distance: 15.2
click at [45, 76] on li "Work Order" at bounding box center [58, 86] width 62 height 21
click at [48, 84] on p "Work Order" at bounding box center [58, 85] width 62 height 17
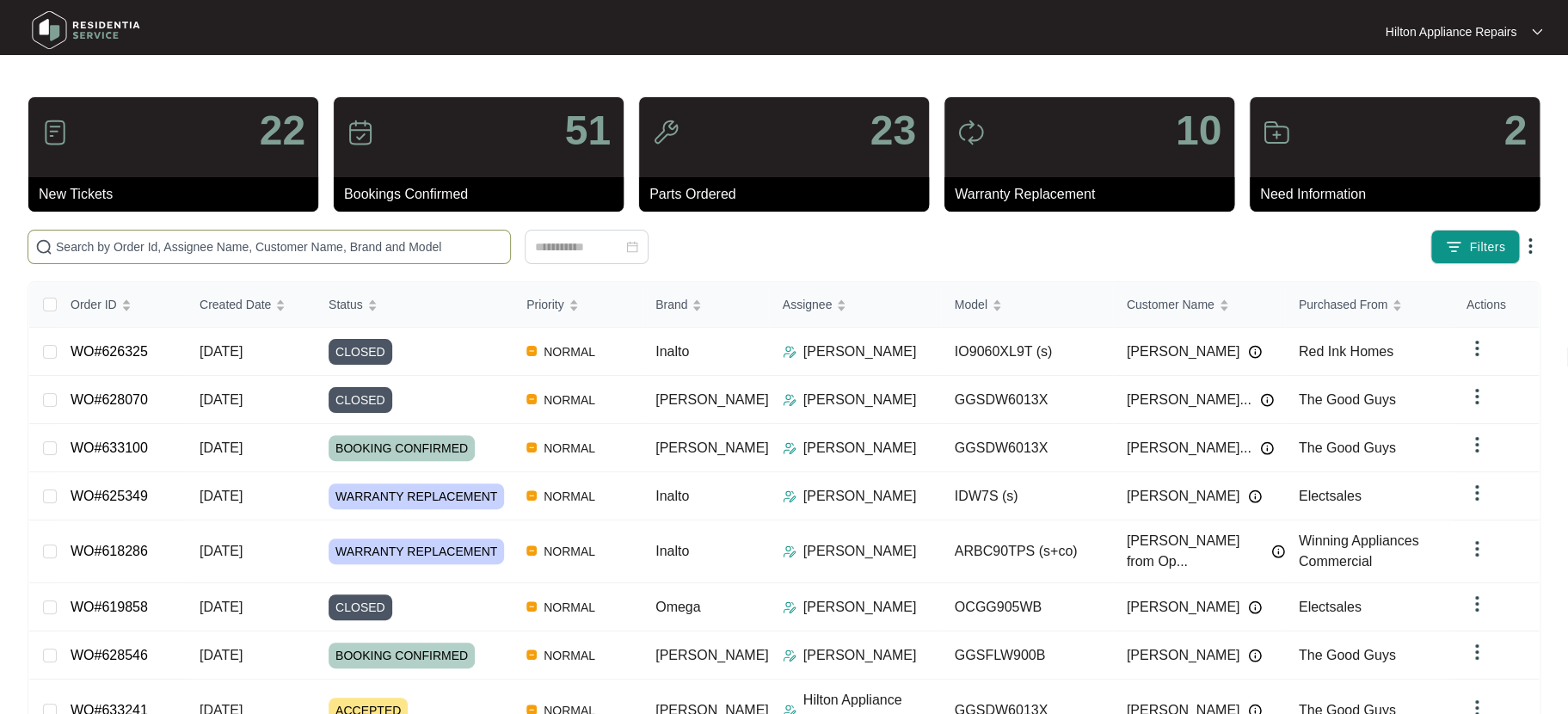
click at [77, 245] on input "text" at bounding box center [280, 247] width 447 height 19
paste input "WO#627124"
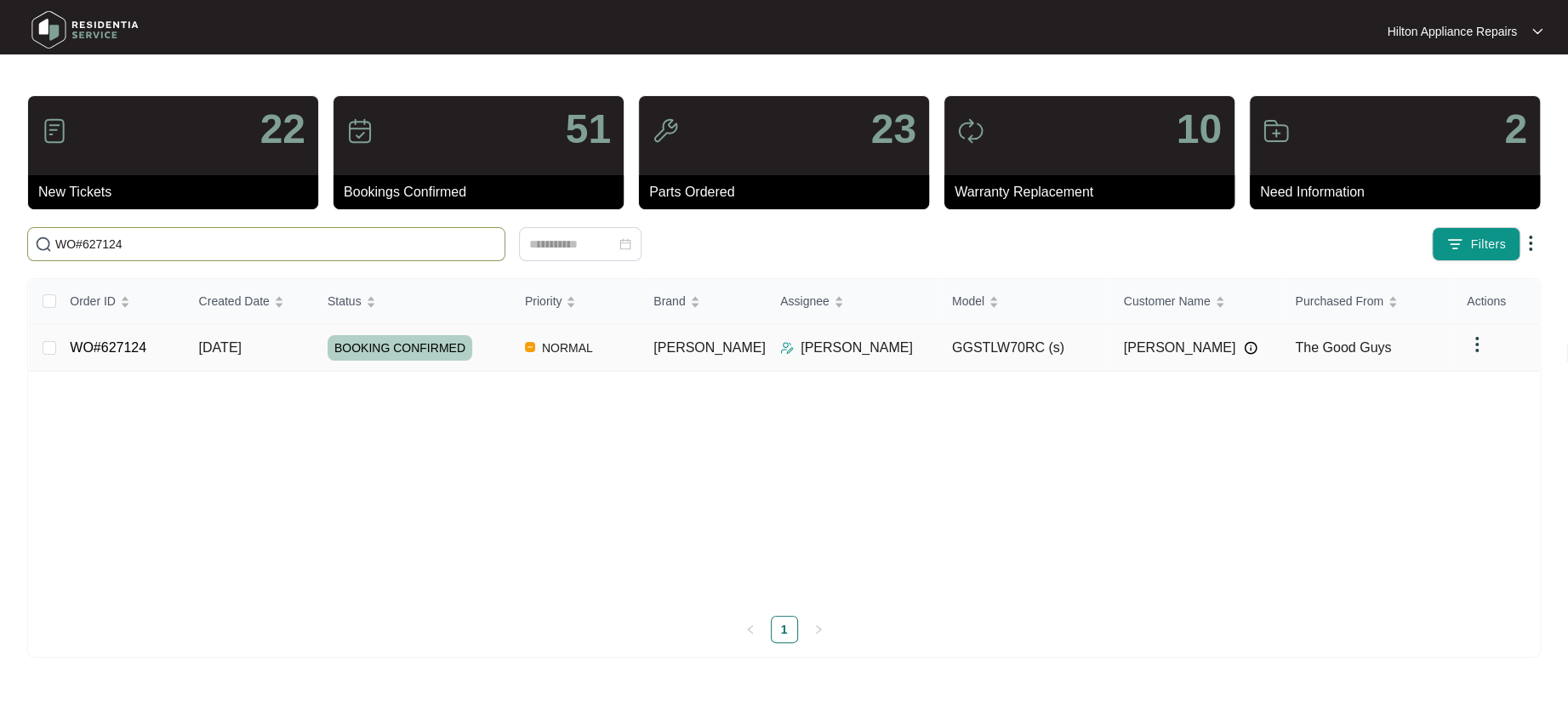
type input "WO#627124"
click at [228, 344] on span "14/08/2025" at bounding box center [220, 347] width 43 height 14
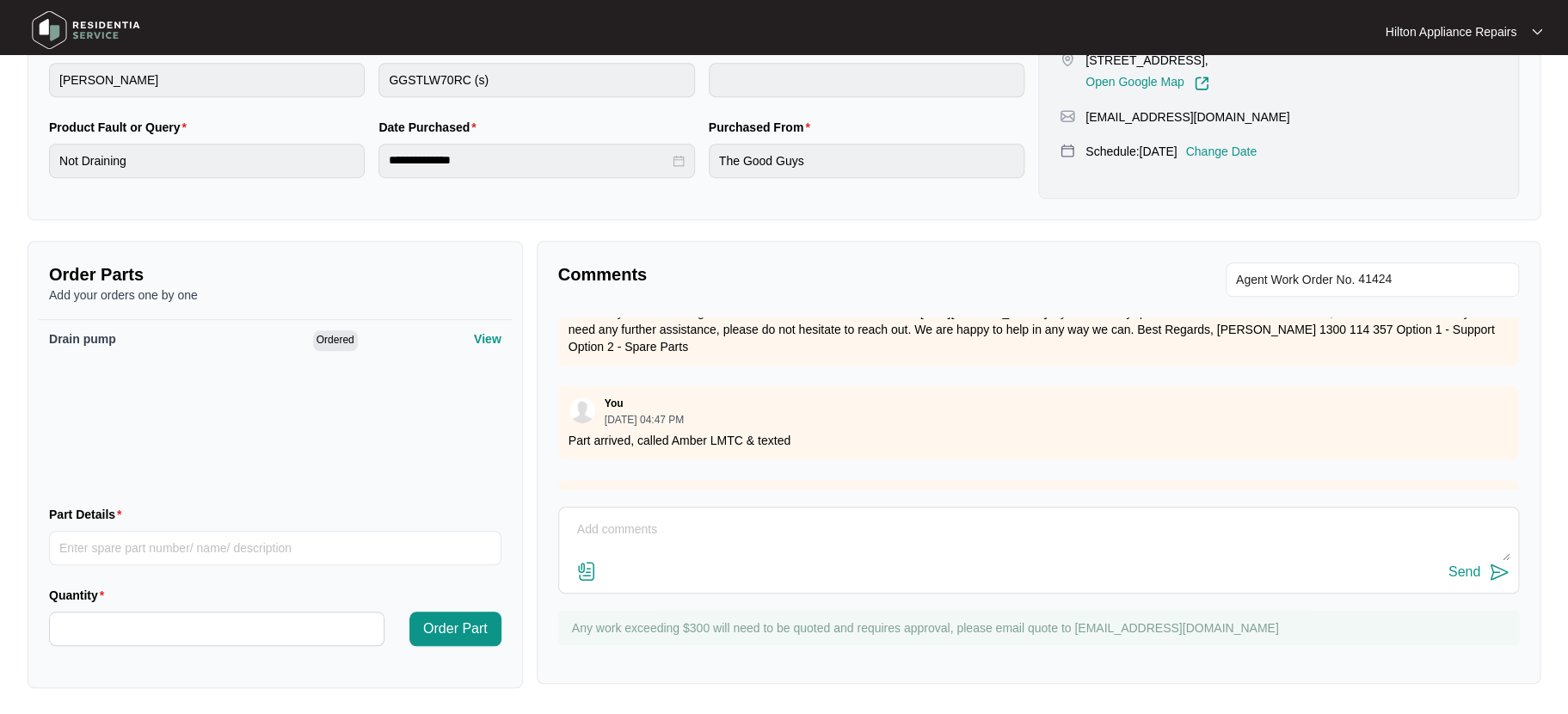
scroll to position [728, 0]
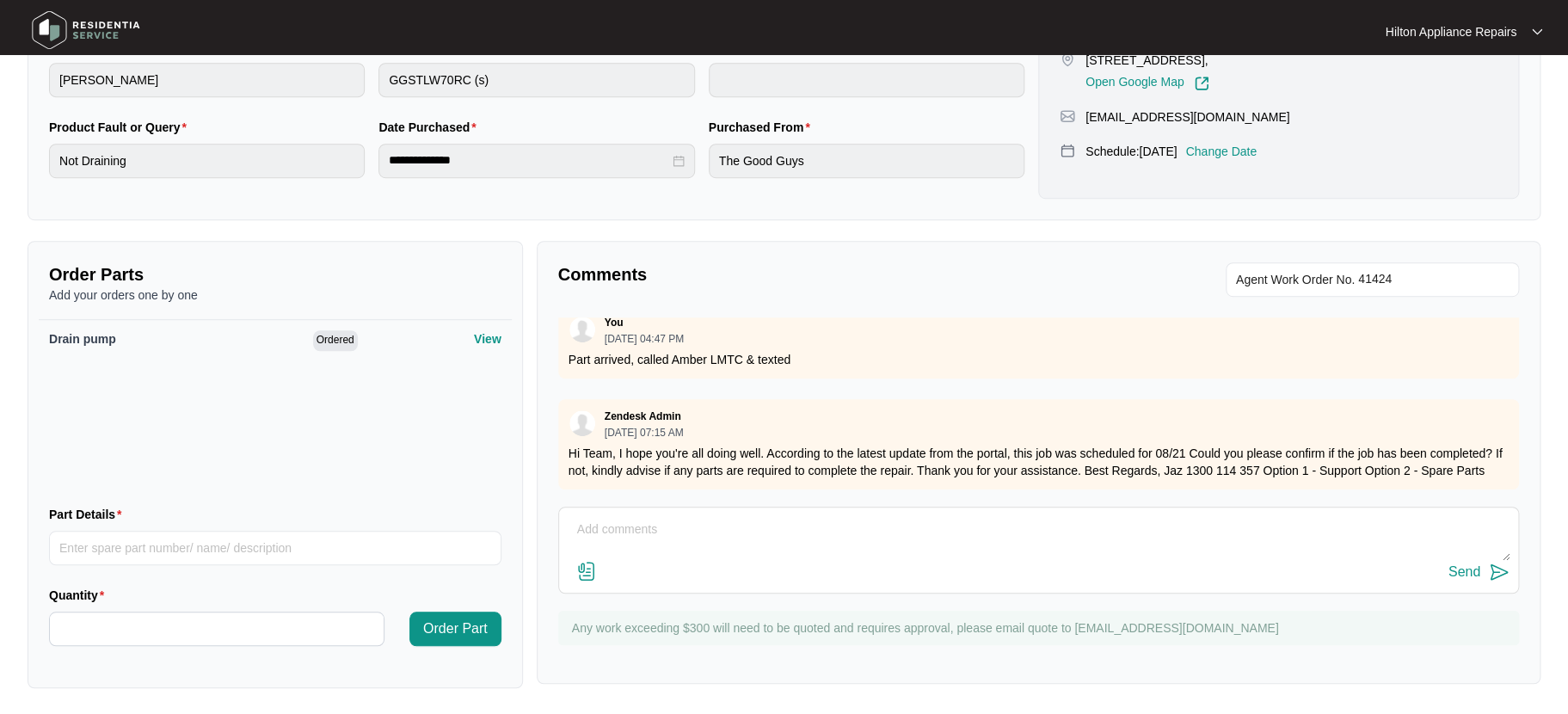
click at [630, 526] on textarea at bounding box center [1038, 539] width 942 height 45
paste textarea "WO#627124"
click at [686, 516] on textarea "Tech notes" at bounding box center [1038, 539] width 942 height 45
paste textarea "Loic Gruson (EAST/NORTH) (21/08/2025) - Work Note I changed the drain pump and …"
type textarea "Tech notes "Loic Gruson (EAST/NORTH) (21/08/2025) - Work Note I changed the dra…"
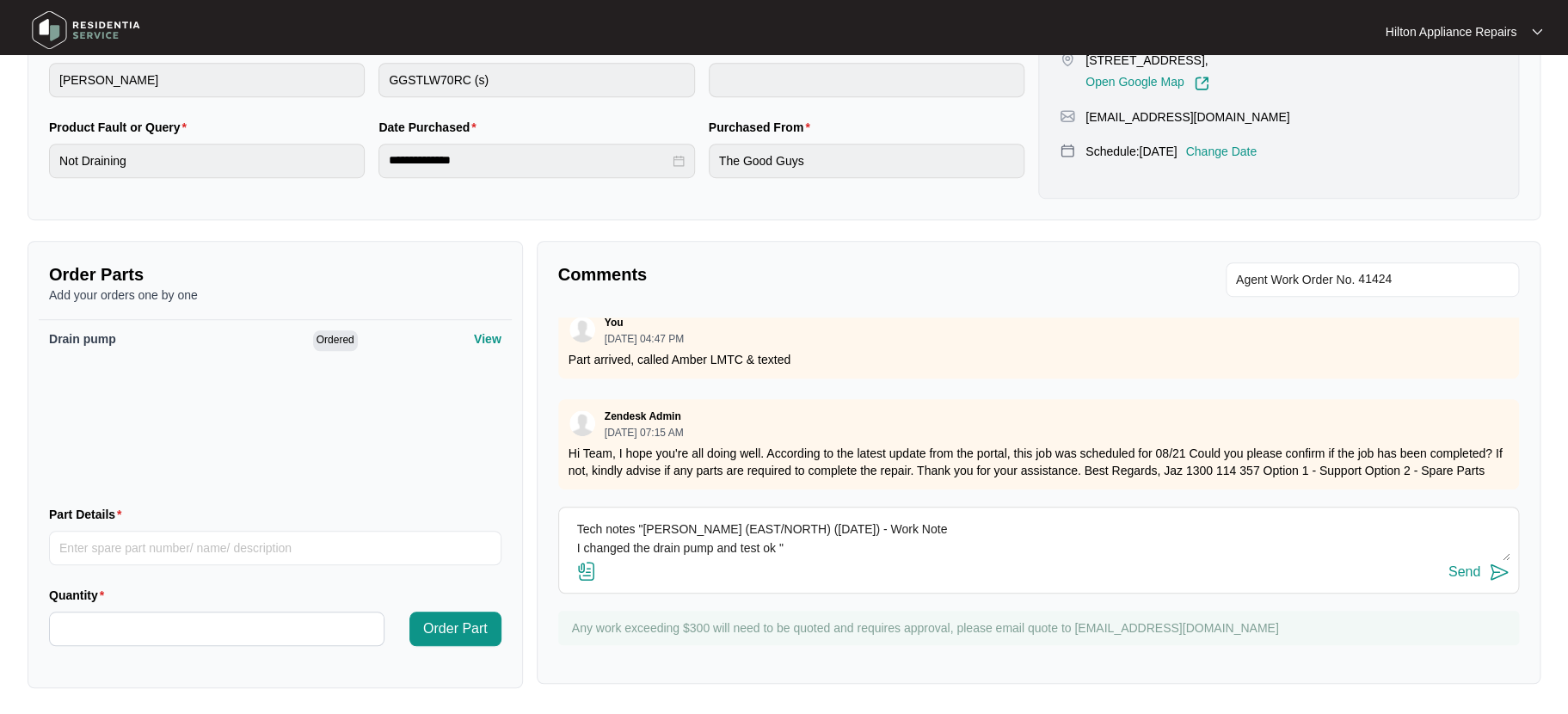
click at [581, 571] on img at bounding box center [587, 571] width 21 height 21
click at [0, 0] on input "file" at bounding box center [0, 0] width 0 height 0
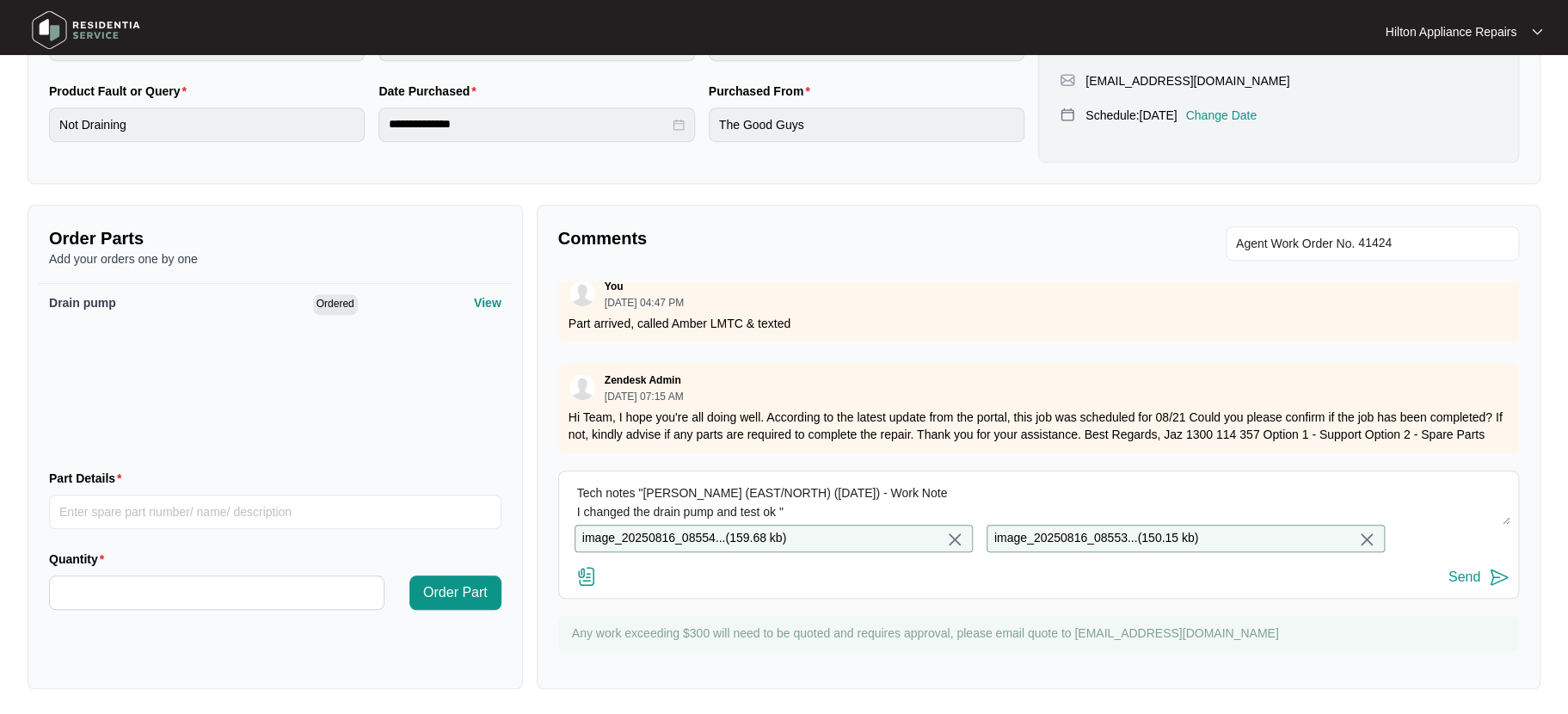
scroll to position [485, 0]
click at [1461, 572] on div "Send" at bounding box center [1464, 575] width 32 height 15
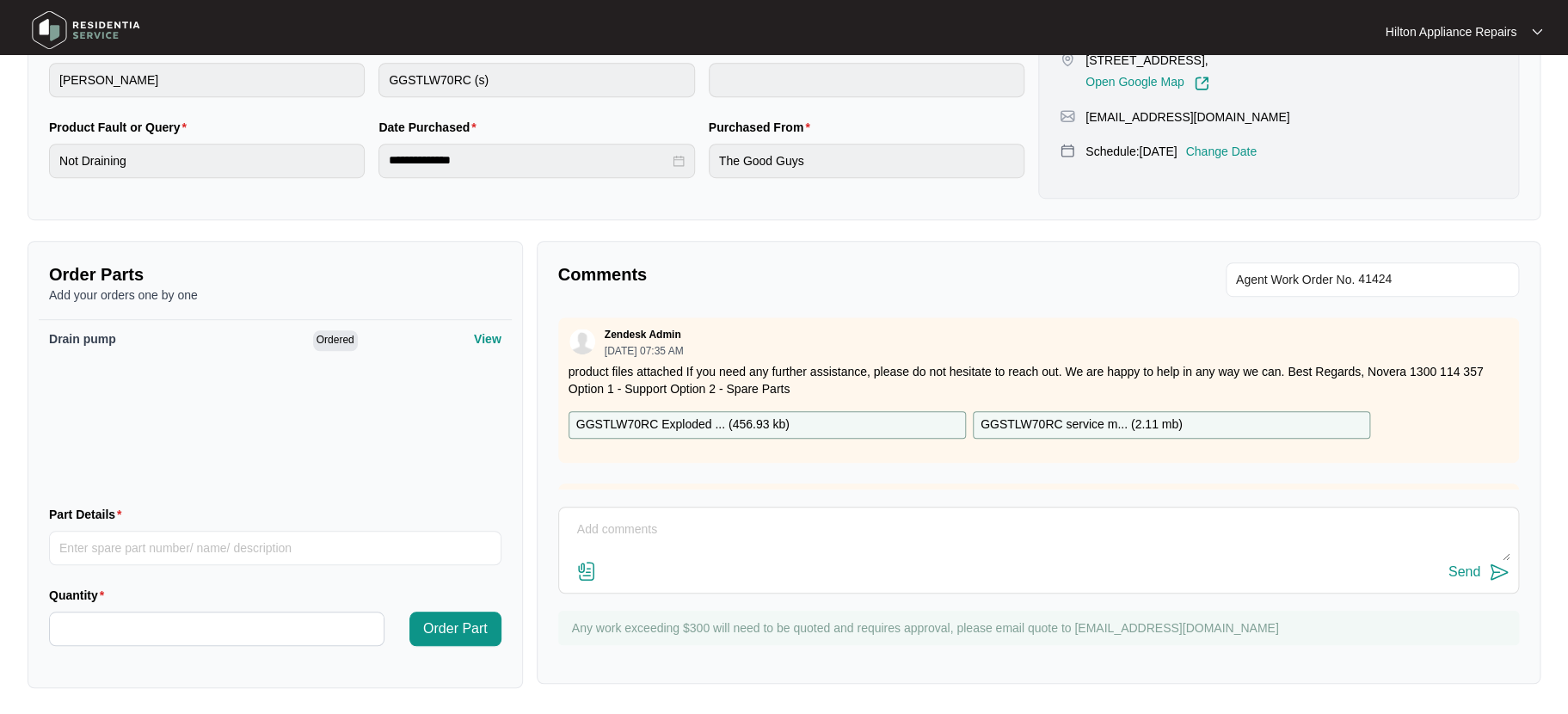
scroll to position [0, 0]
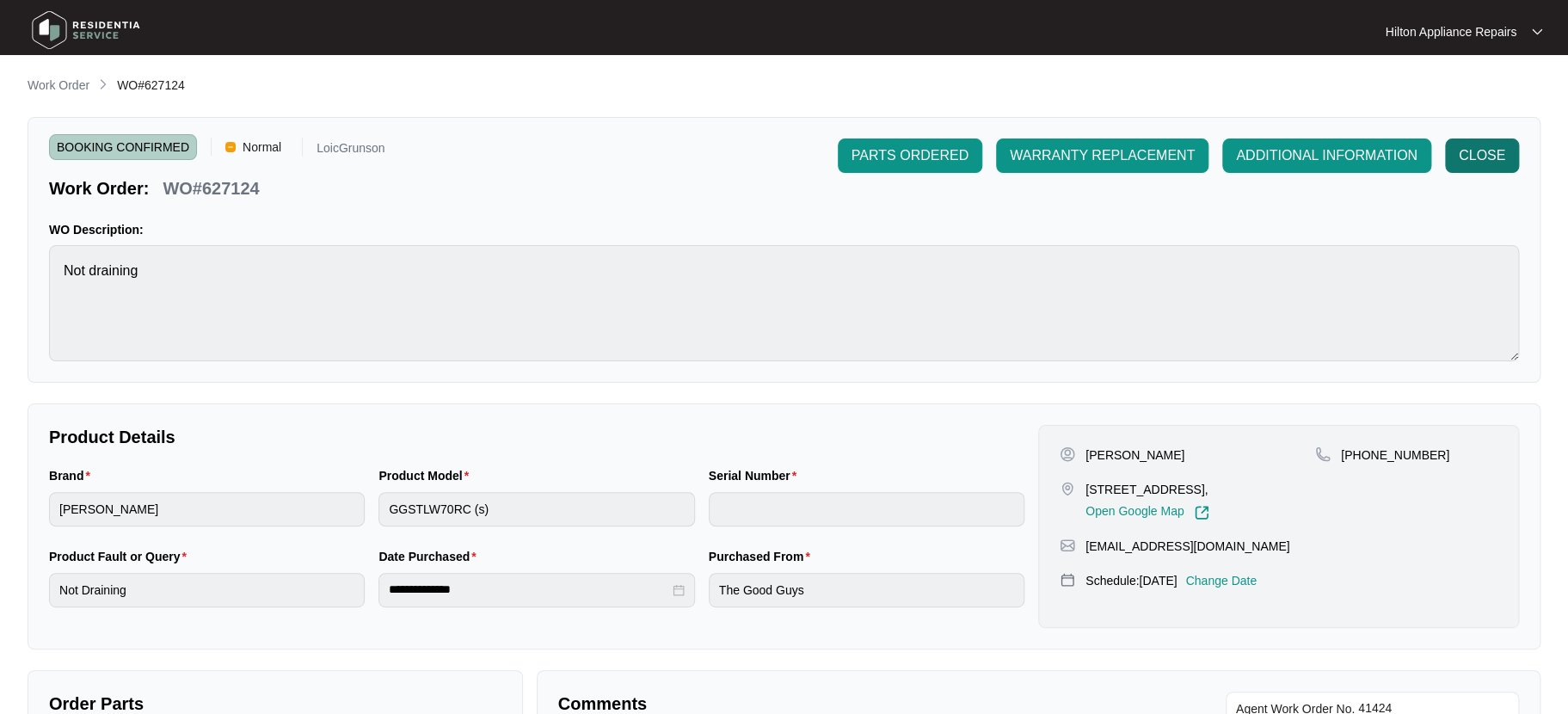
click at [1494, 147] on span "CLOSE" at bounding box center [1482, 156] width 46 height 21
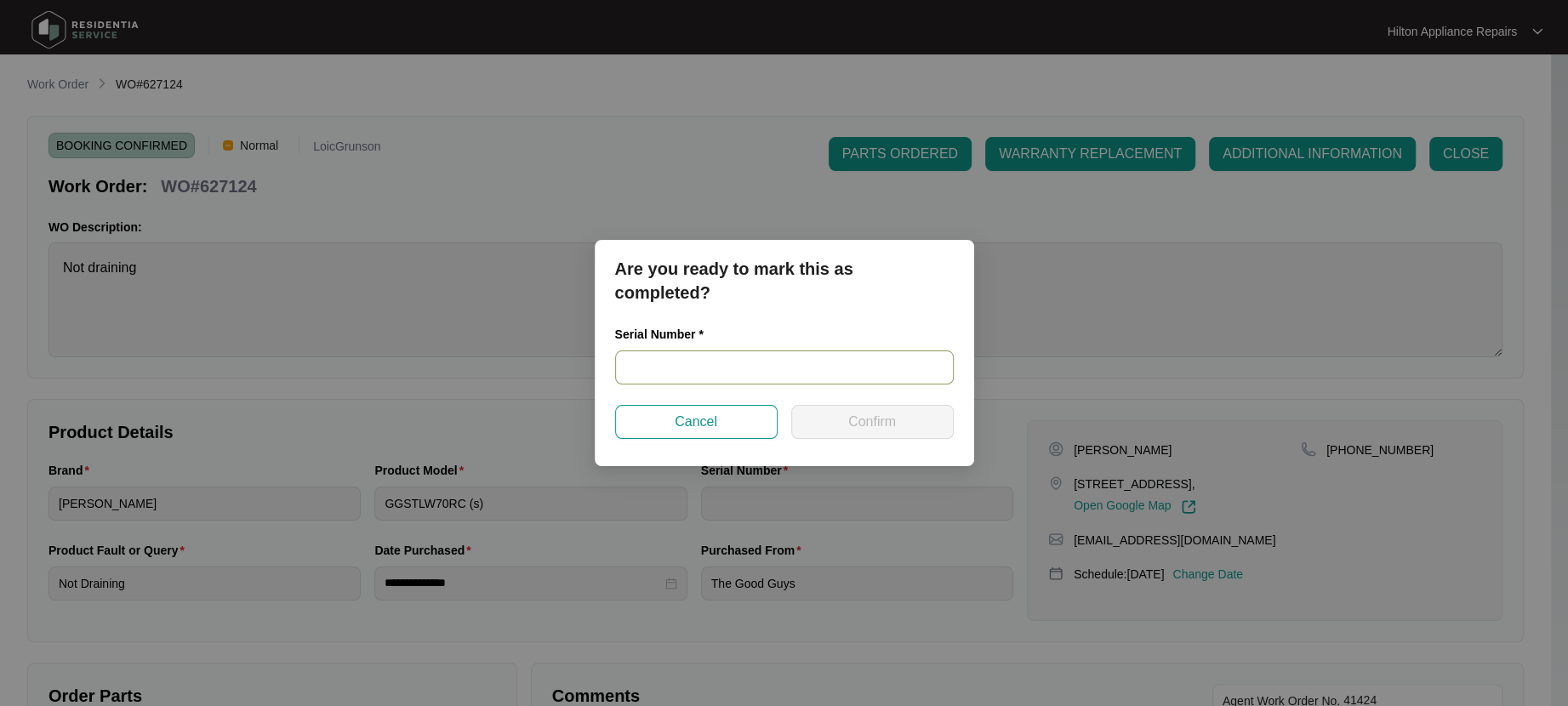
click at [638, 362] on input "text" at bounding box center [784, 367] width 339 height 34
type input "540Q78219014A221D00032"
click at [881, 417] on span "Confirm" at bounding box center [872, 422] width 48 height 20
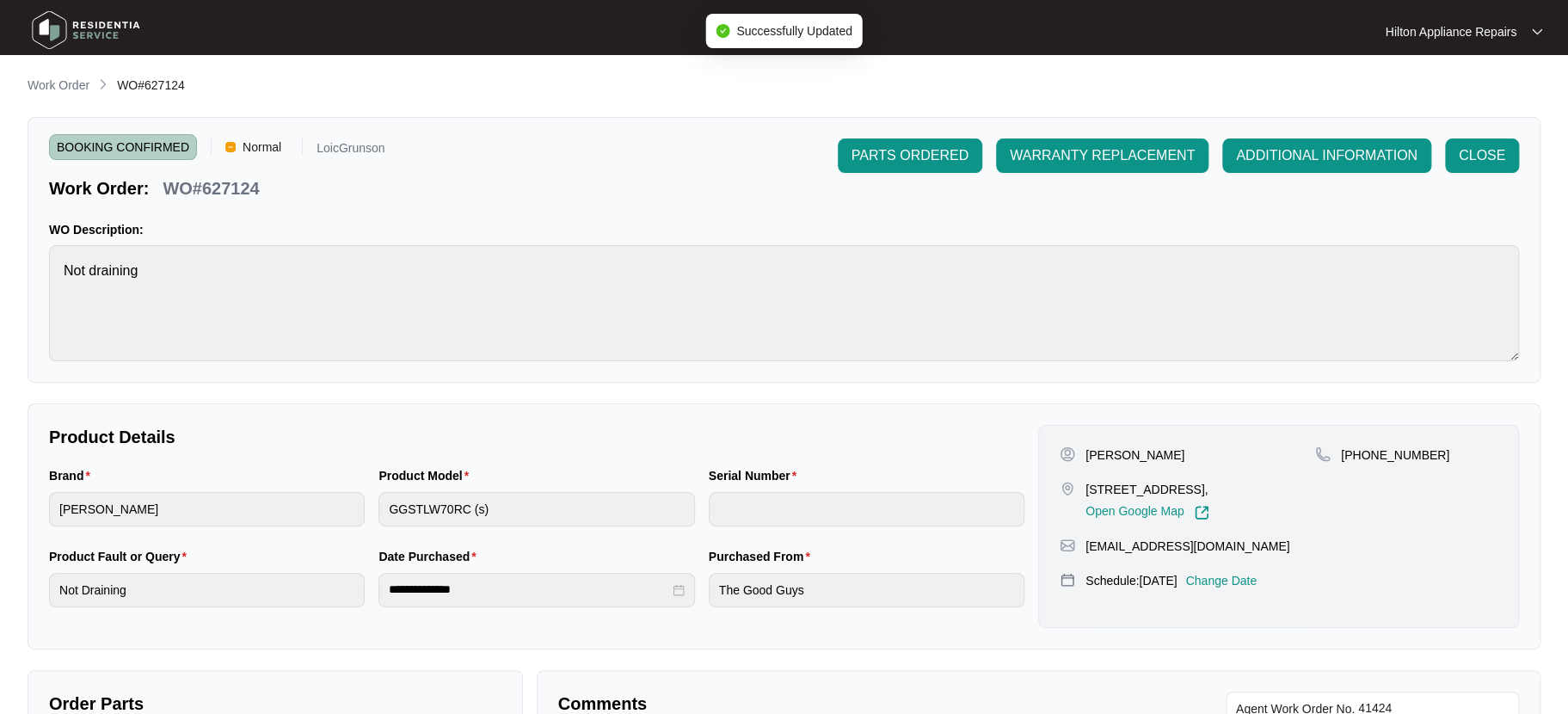
type input "540Q78219014A221D00032"
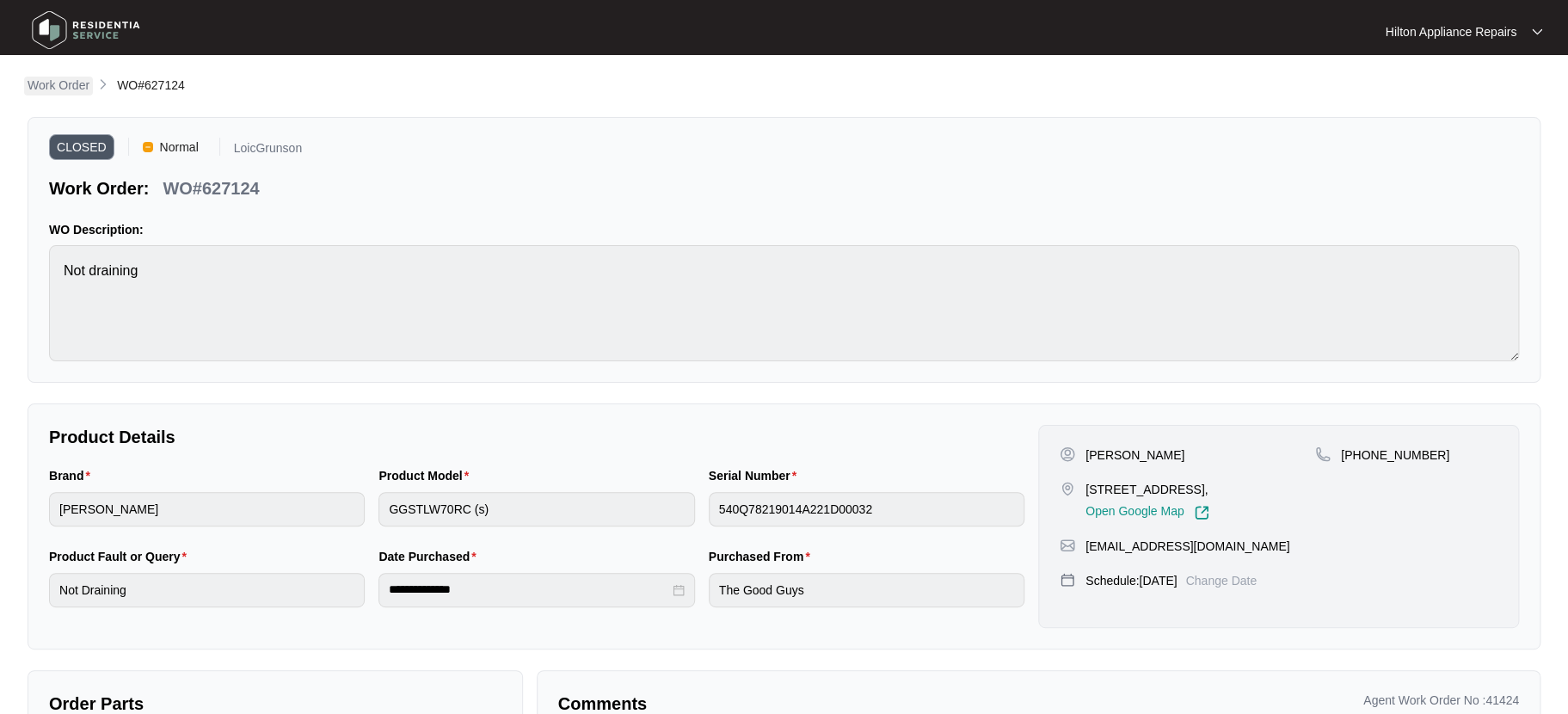
click at [44, 78] on p "Work Order" at bounding box center [58, 85] width 62 height 17
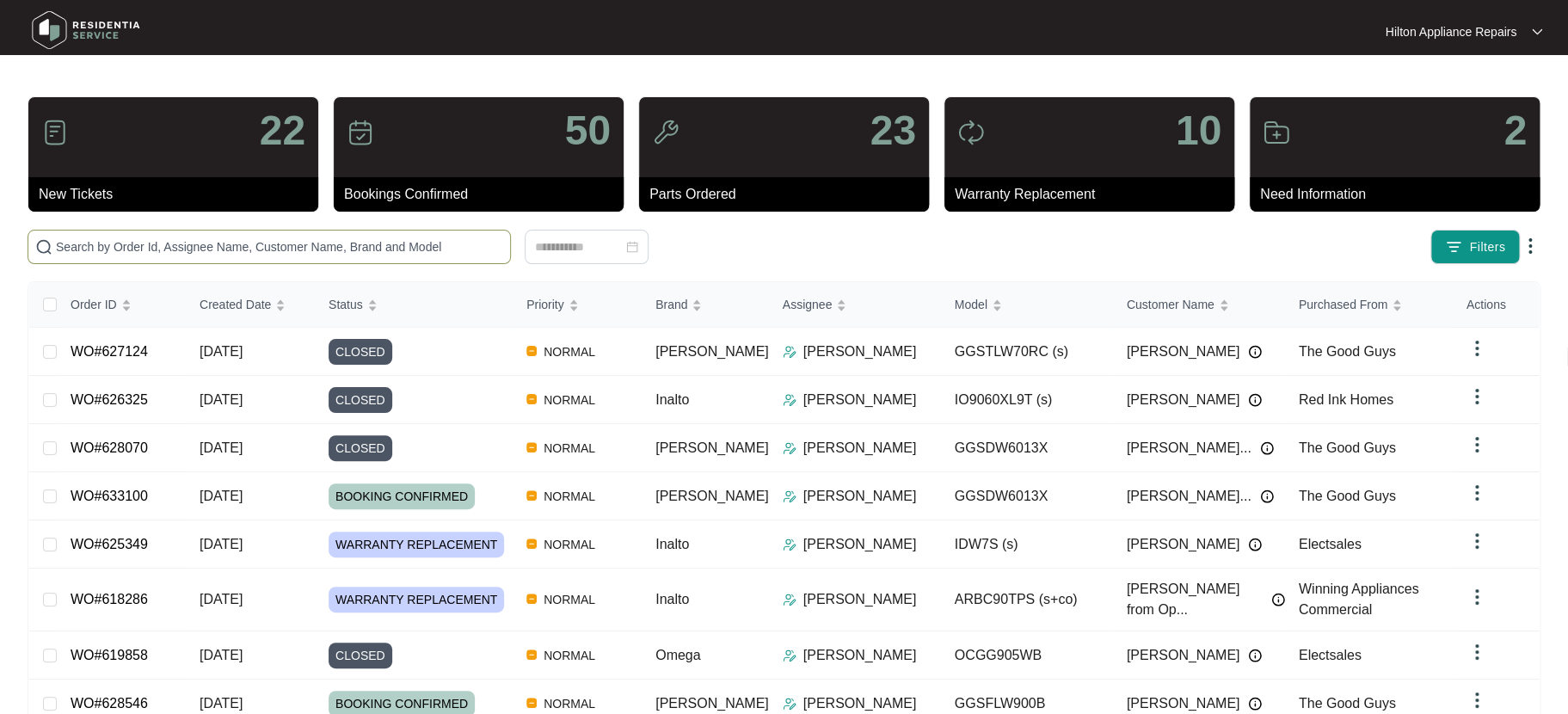
click at [81, 247] on input "text" at bounding box center [280, 247] width 447 height 19
paste input "WO#632358"
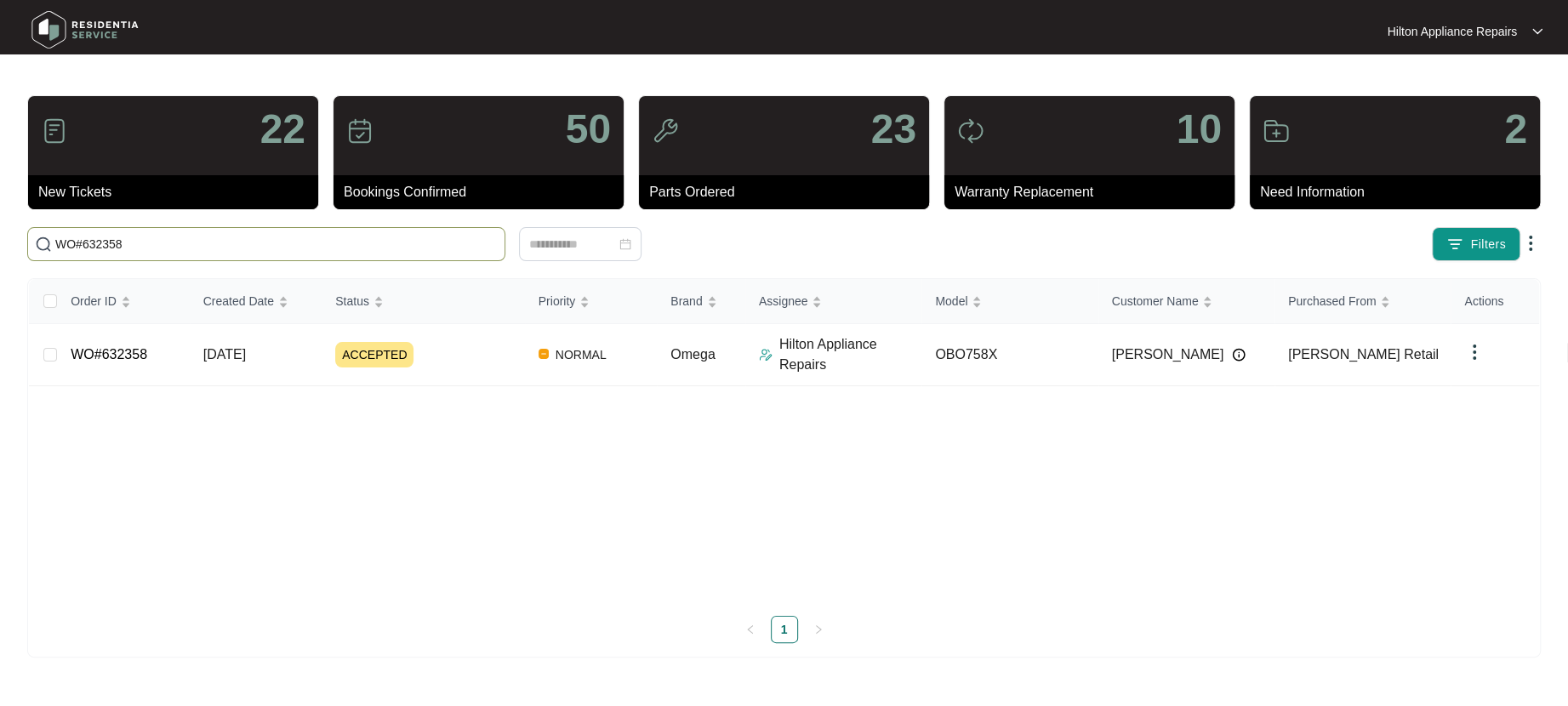
type input "WO#632358"
click at [246, 356] on span "26/08/2025" at bounding box center [225, 354] width 43 height 14
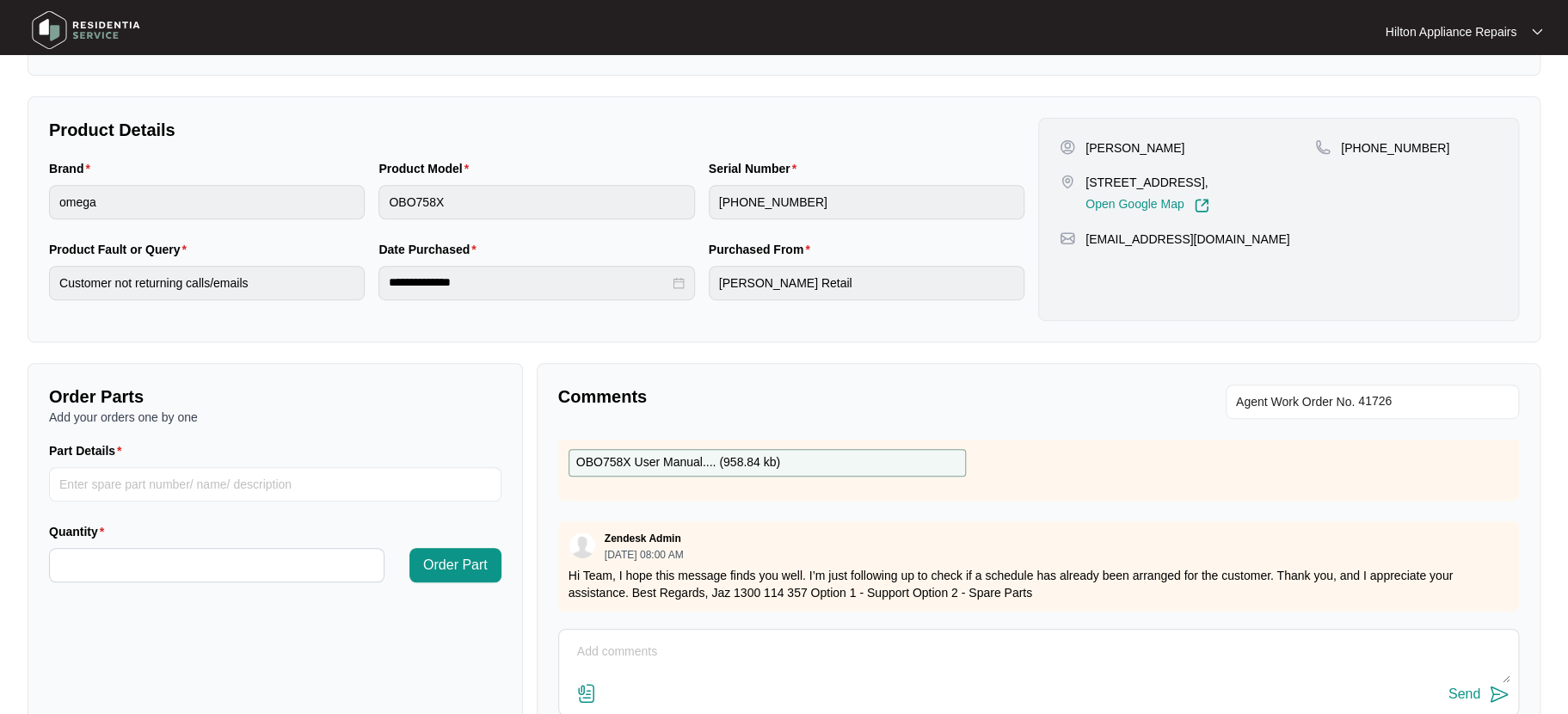
scroll to position [426, 0]
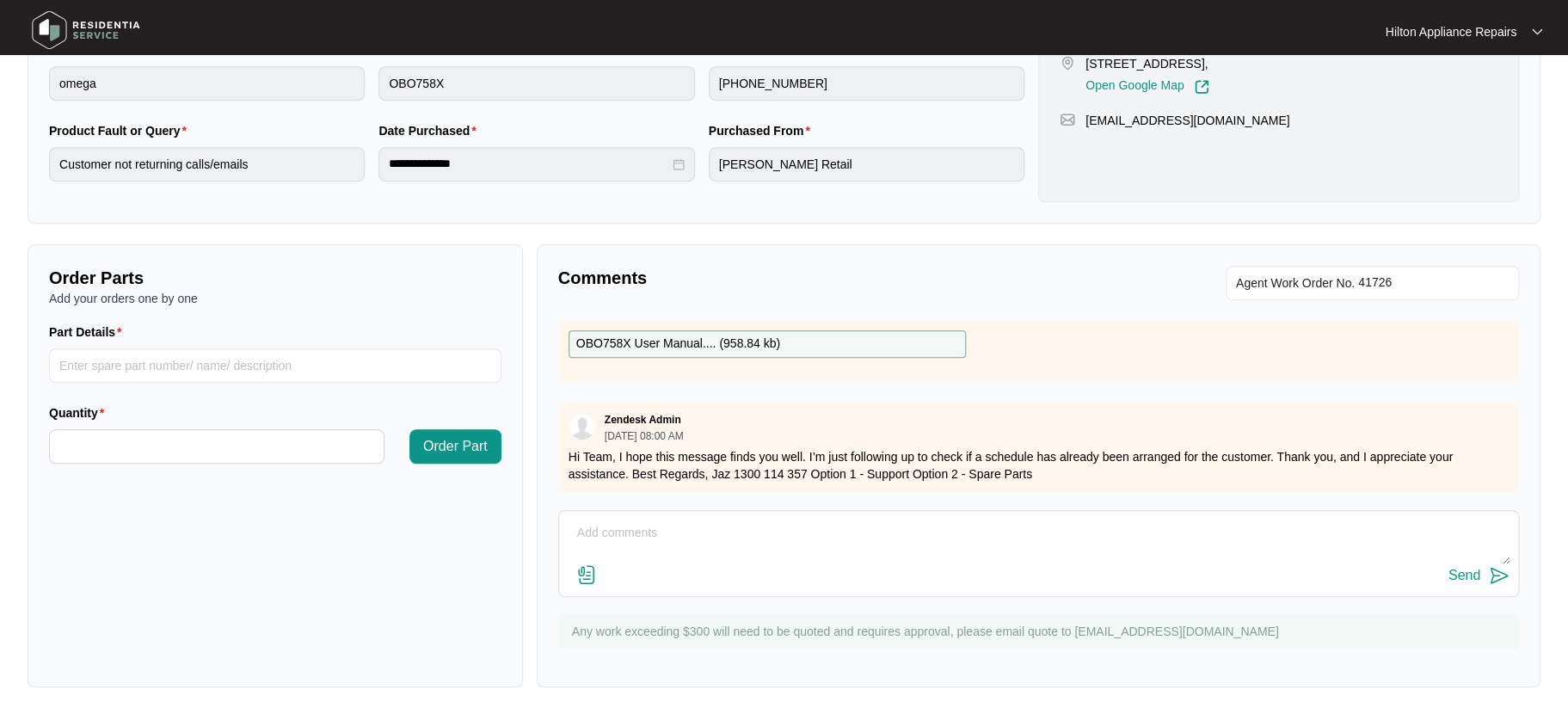
click at [609, 520] on div at bounding box center [1038, 542] width 942 height 45
click at [608, 535] on textarea at bounding box center [1038, 542] width 942 height 45
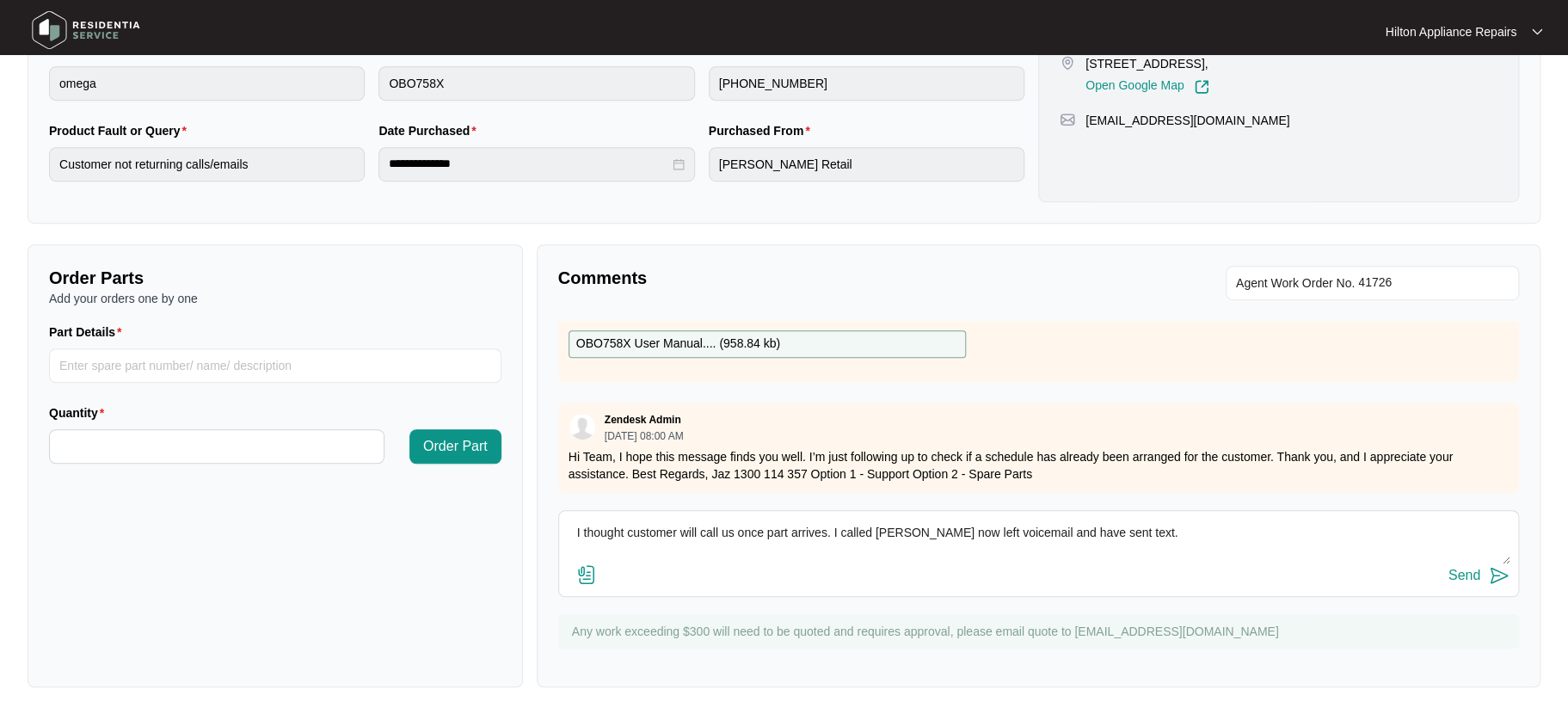
drag, startPoint x: 1161, startPoint y: 530, endPoint x: 444, endPoint y: 517, distance: 717.1
click at [444, 517] on div "Order Parts Add your orders one by one Part Details Quantity Order Part Comment…" at bounding box center [784, 465] width 1527 height 443
type textarea "I thought customer will call us once part arrives. I called Janet now left voic…"
click at [1148, 514] on div "I thought customer will call us once part arrives. I called Janet now left voic…" at bounding box center [1038, 553] width 961 height 87
drag, startPoint x: 1142, startPoint y: 533, endPoint x: 541, endPoint y: 524, distance: 601.1
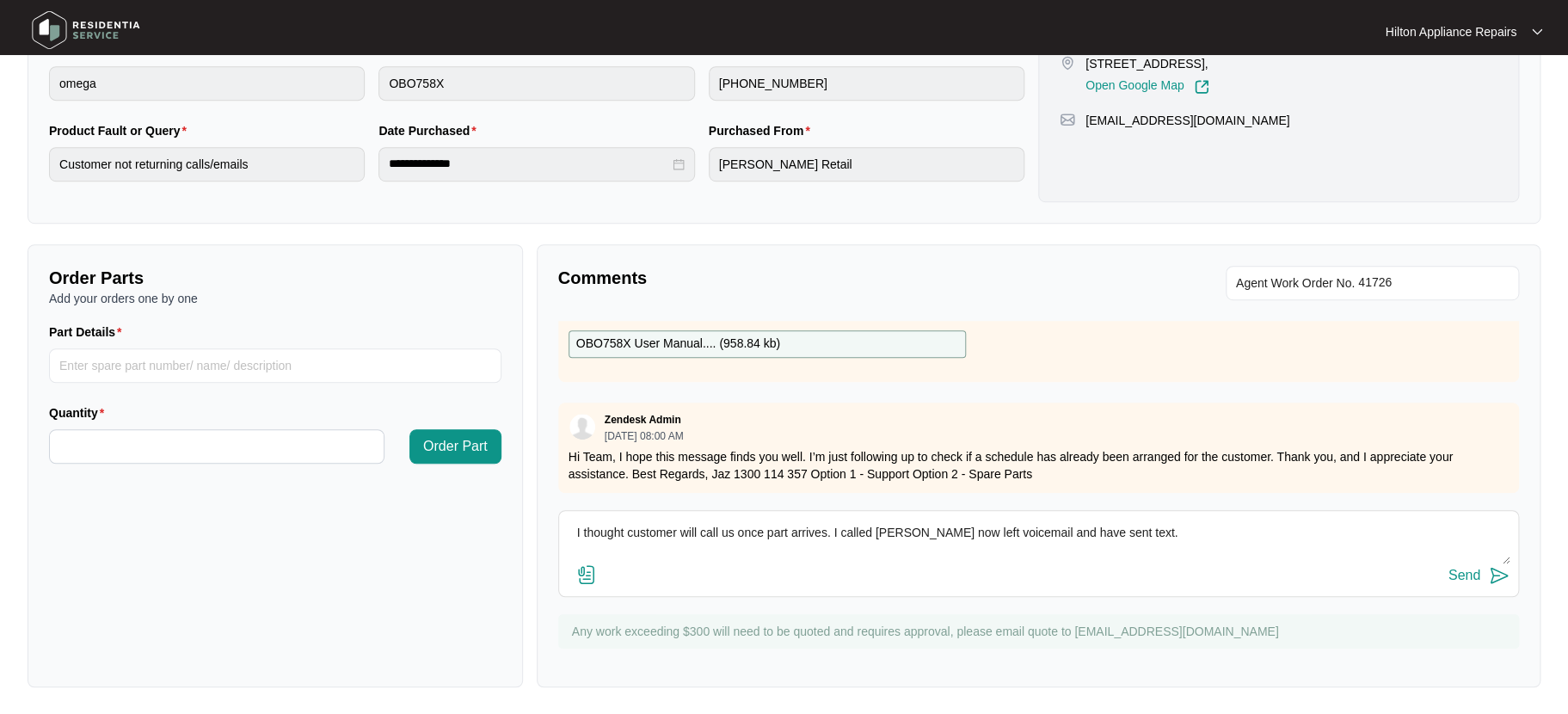
click at [541, 524] on div "Comments Agent Work Order No. Zendesk Admin 08/26/2025 at 09:06 AM Hi Team, Ple…" at bounding box center [1038, 465] width 1004 height 443
click at [1457, 571] on div "Send" at bounding box center [1464, 576] width 32 height 15
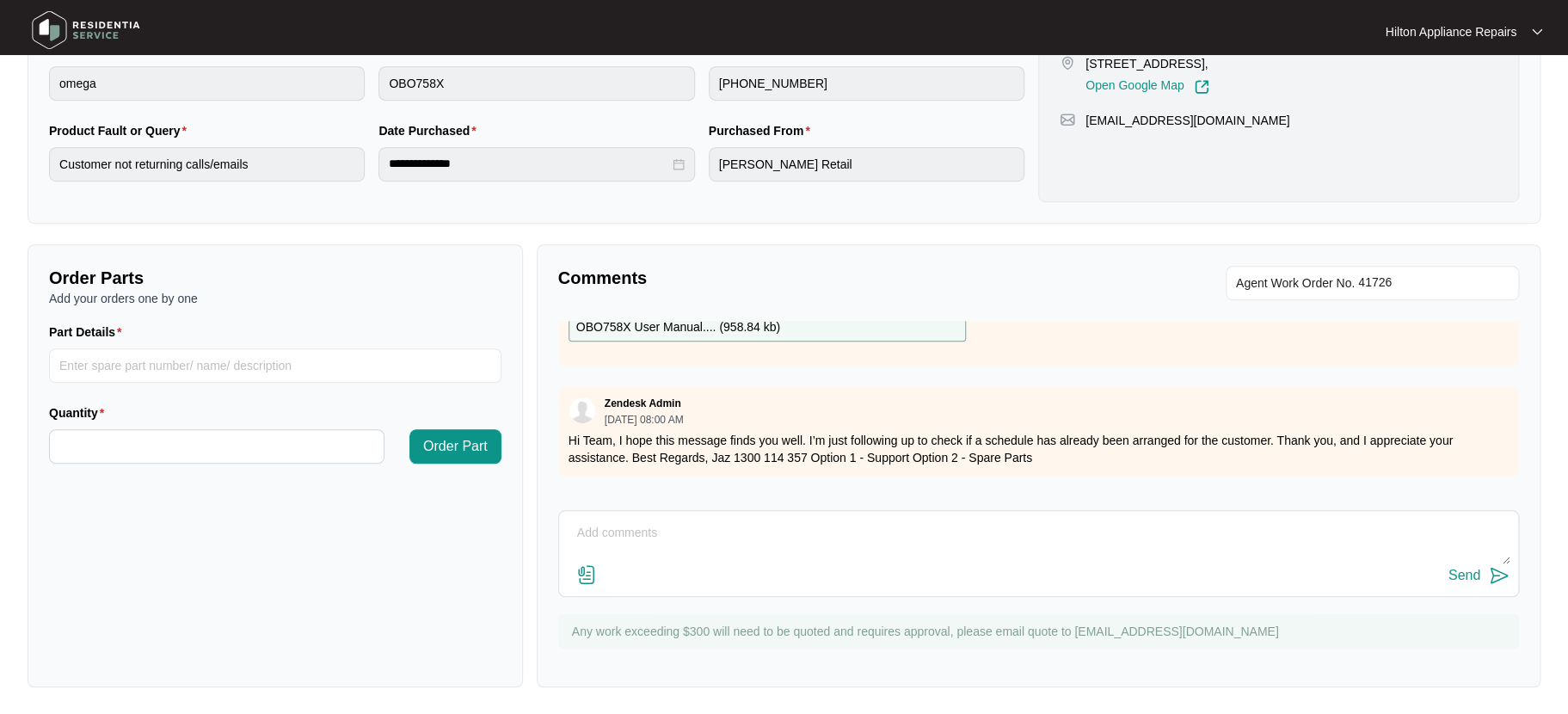
click at [1062, 366] on div "Zendesk Admin 08/26/2025 at 09:06 AM Hi Team, Please see attached documentation…" at bounding box center [1038, 407] width 961 height 172
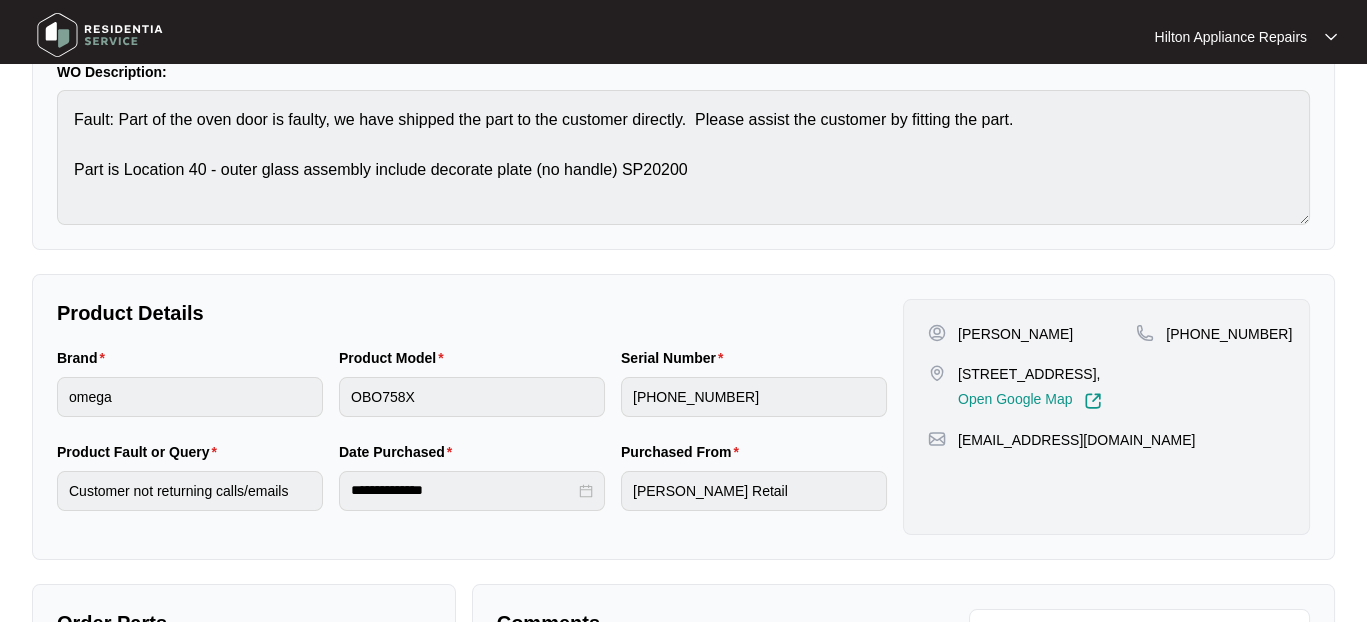
scroll to position [0, 0]
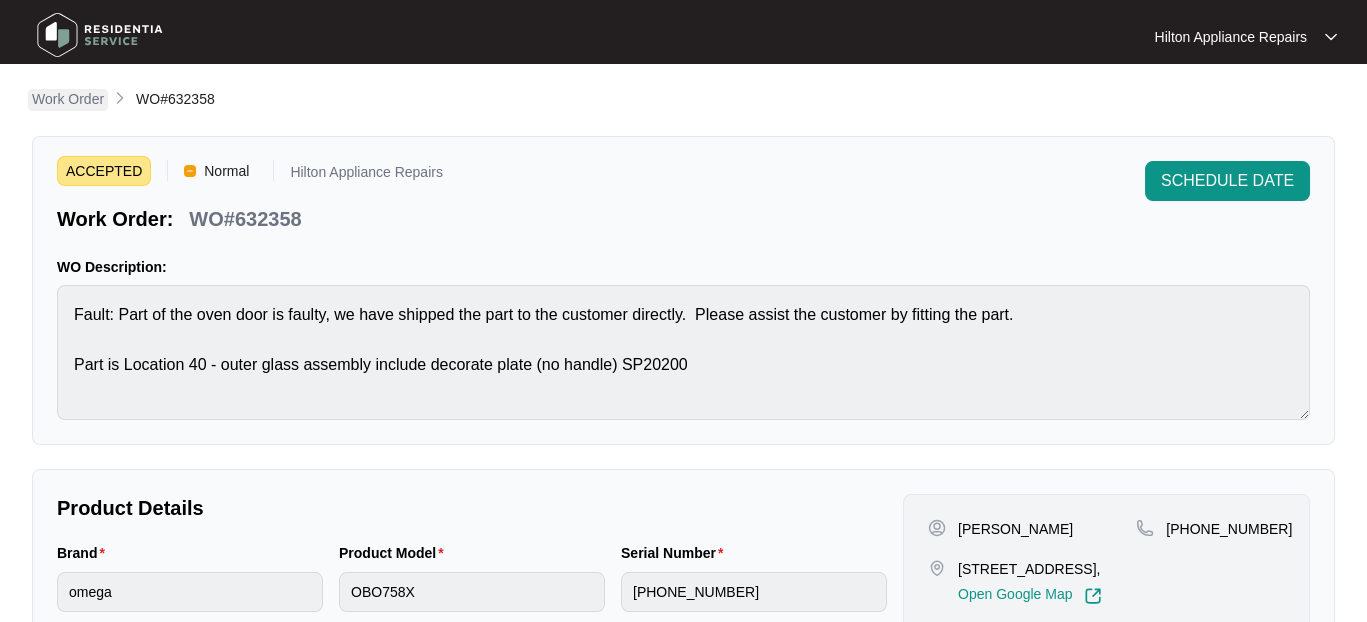
click at [48, 96] on p "Work Order" at bounding box center [68, 99] width 72 height 20
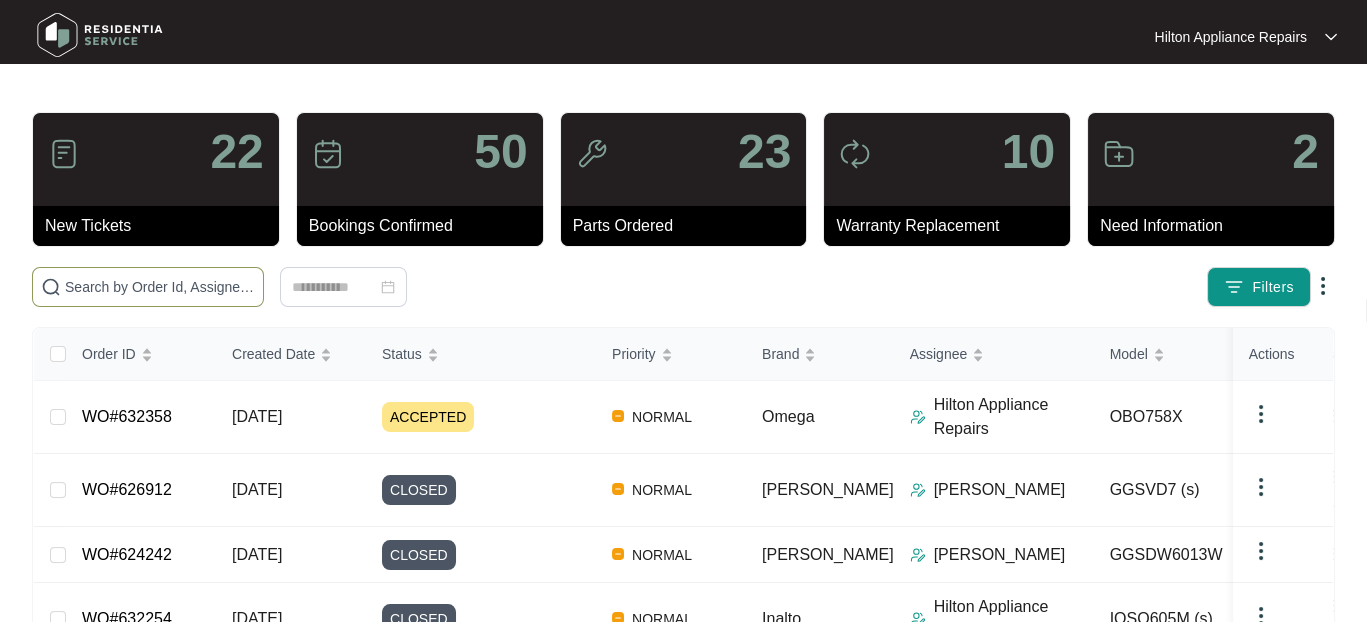
click at [118, 285] on input "text" at bounding box center [160, 287] width 190 height 22
paste input "WO#631706"
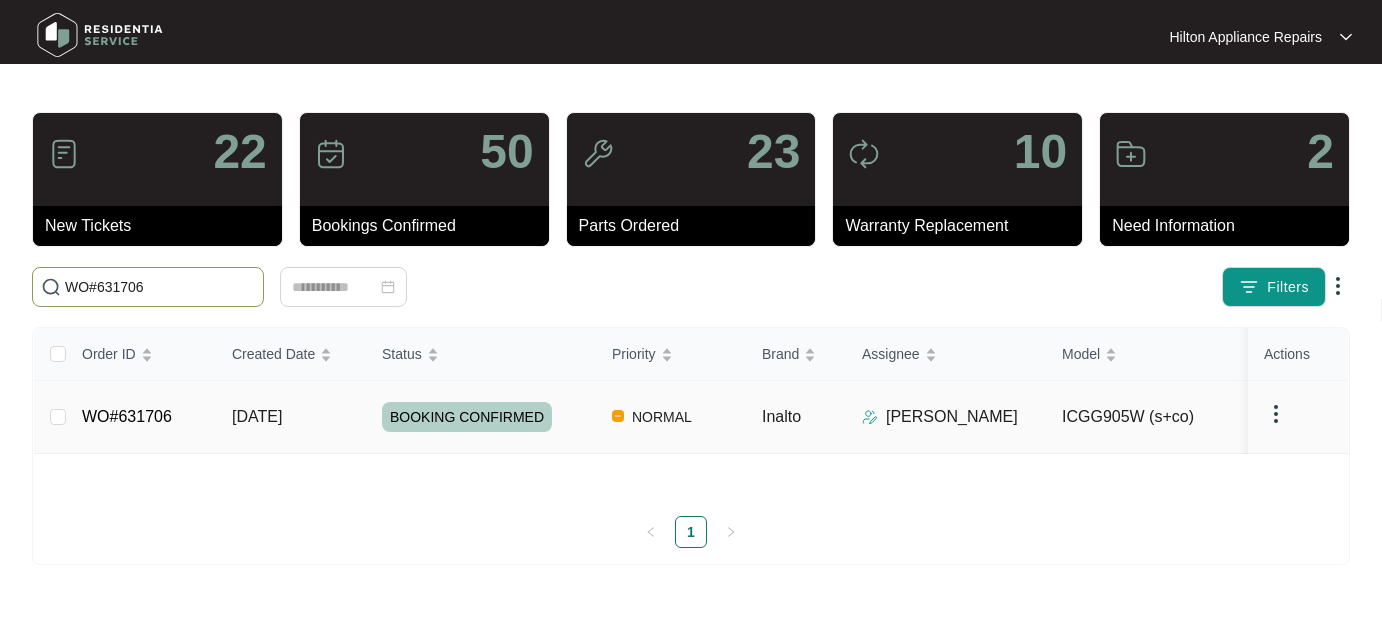
type input "WO#631706"
click at [259, 408] on span "25/08/2025" at bounding box center [257, 416] width 50 height 17
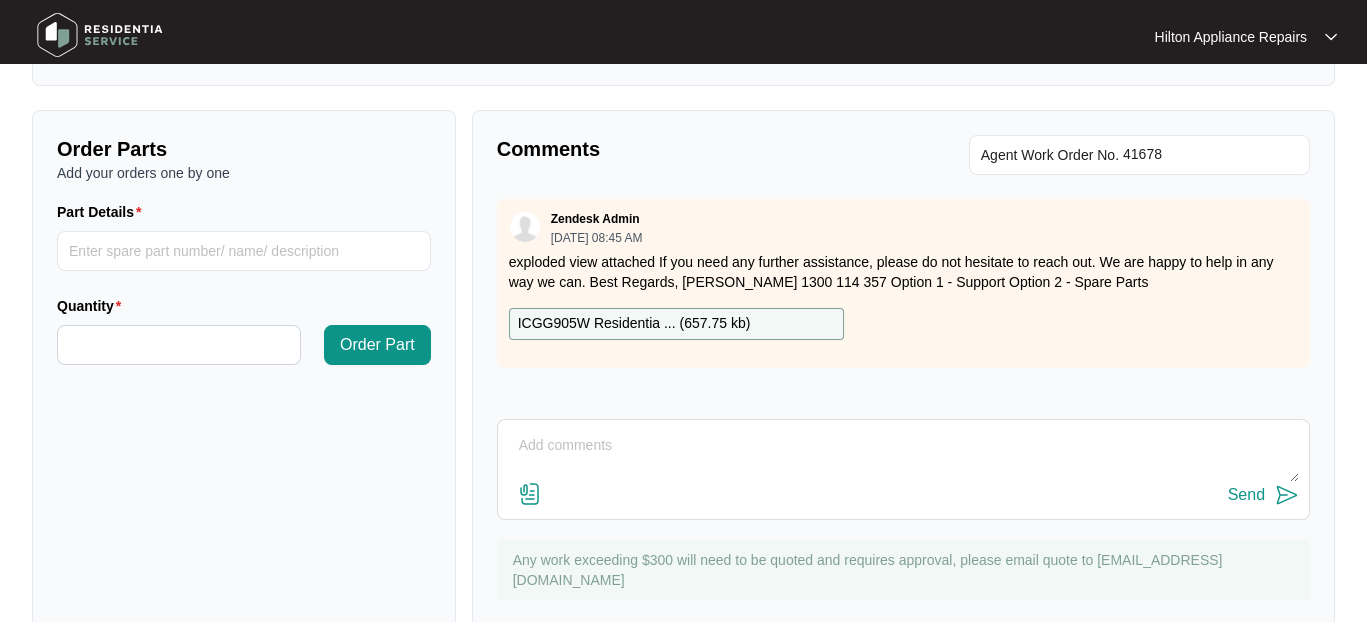
scroll to position [720, 0]
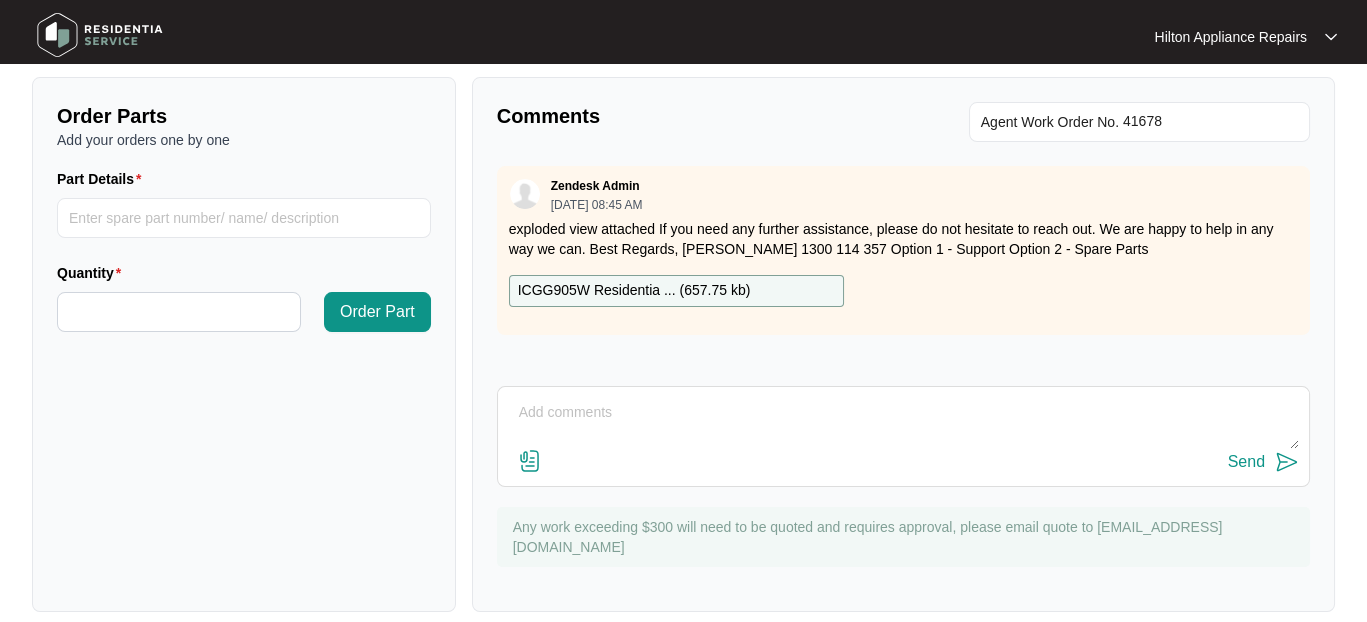
click at [558, 397] on textarea at bounding box center [903, 423] width 791 height 52
type textarea "E"
paste textarea "Start 1015 Finish 1045 Attended property for wok burner not staying lit Upon ar…"
drag, startPoint x: 658, startPoint y: 389, endPoint x: 610, endPoint y: 392, distance: 48.1
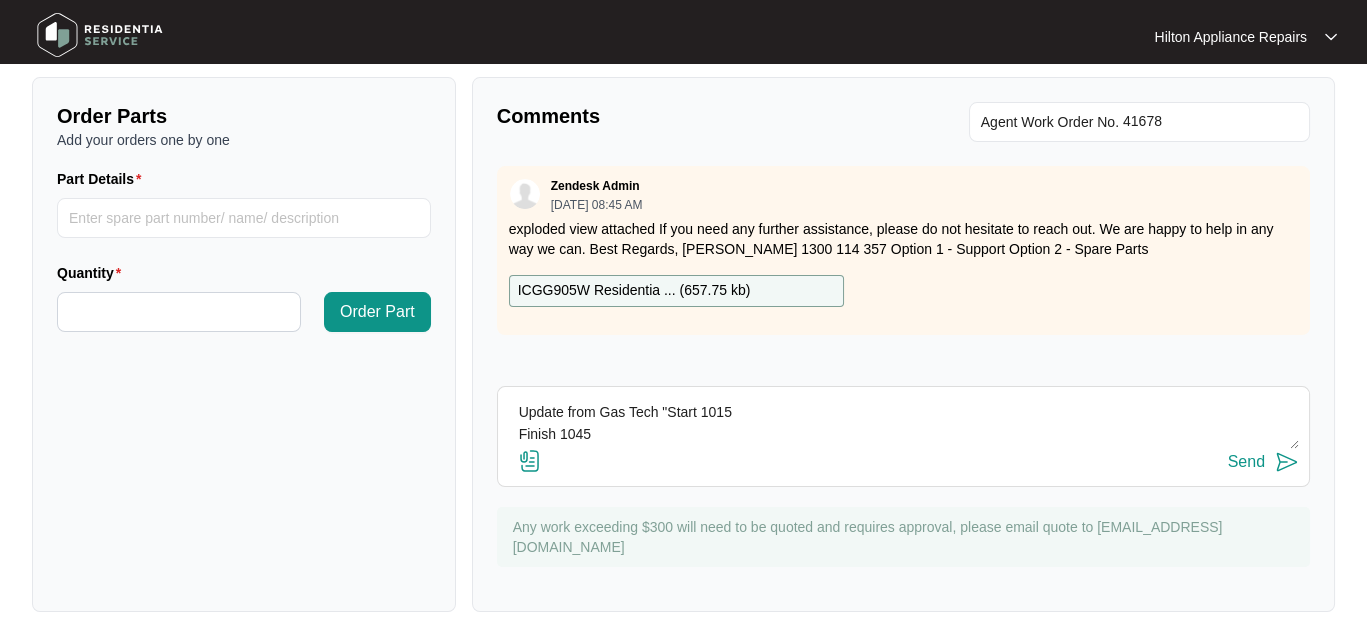
click at [600, 397] on textarea "Update from Gas Tech "Start 1015 Finish 1045 Attended property for wok burner n…" at bounding box center [903, 423] width 791 height 52
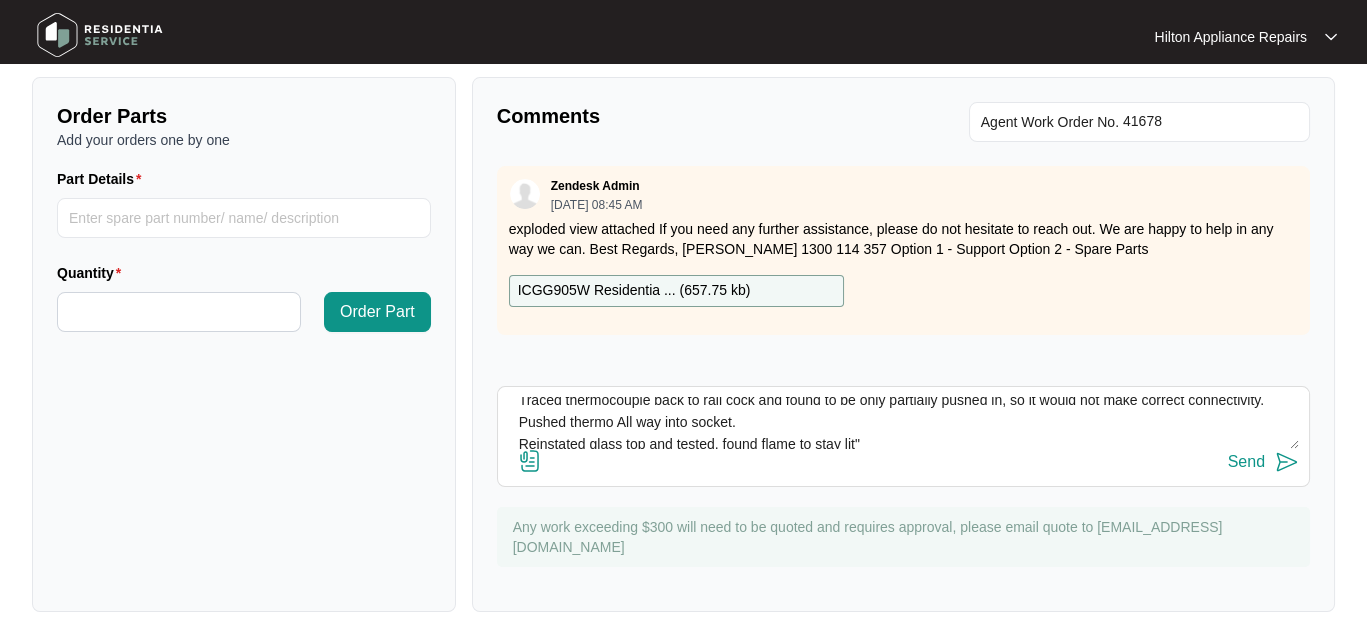
type textarea "Update from Plumbing "Start 1015 Finish 1045 Attended property for wok burner n…"
click at [530, 449] on img at bounding box center [530, 461] width 24 height 24
click at [0, 0] on input "file" at bounding box center [0, 0] width 0 height 0
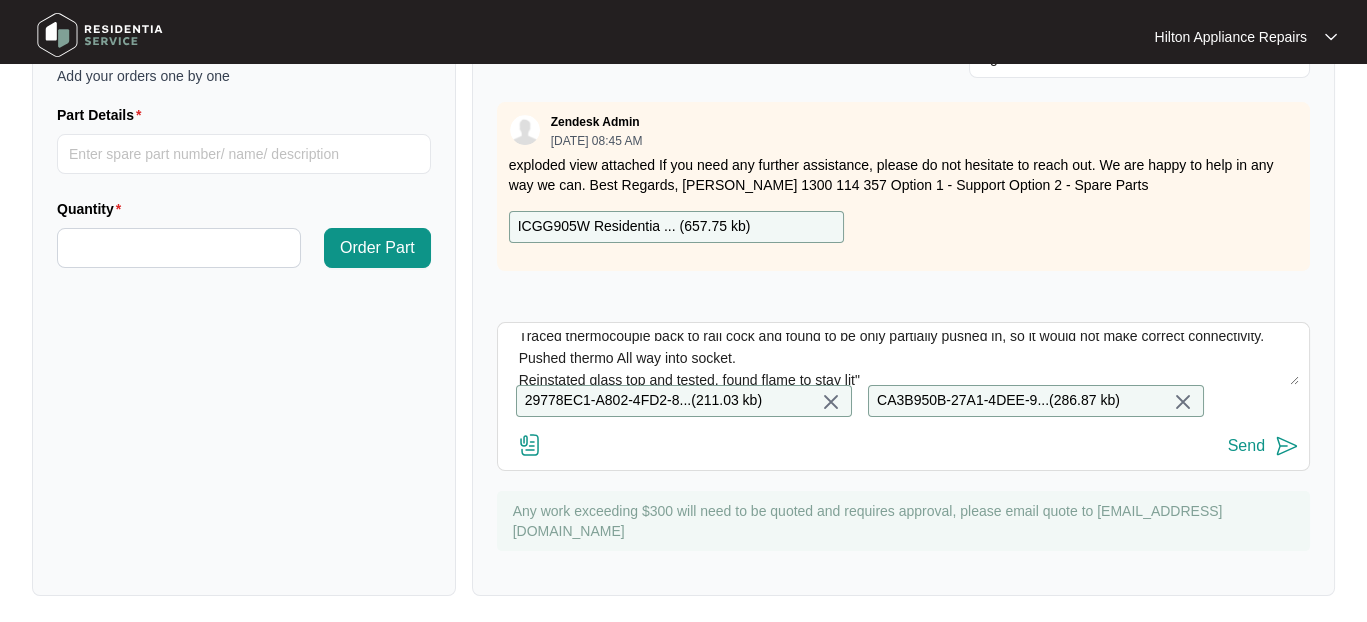
scroll to position [132, 0]
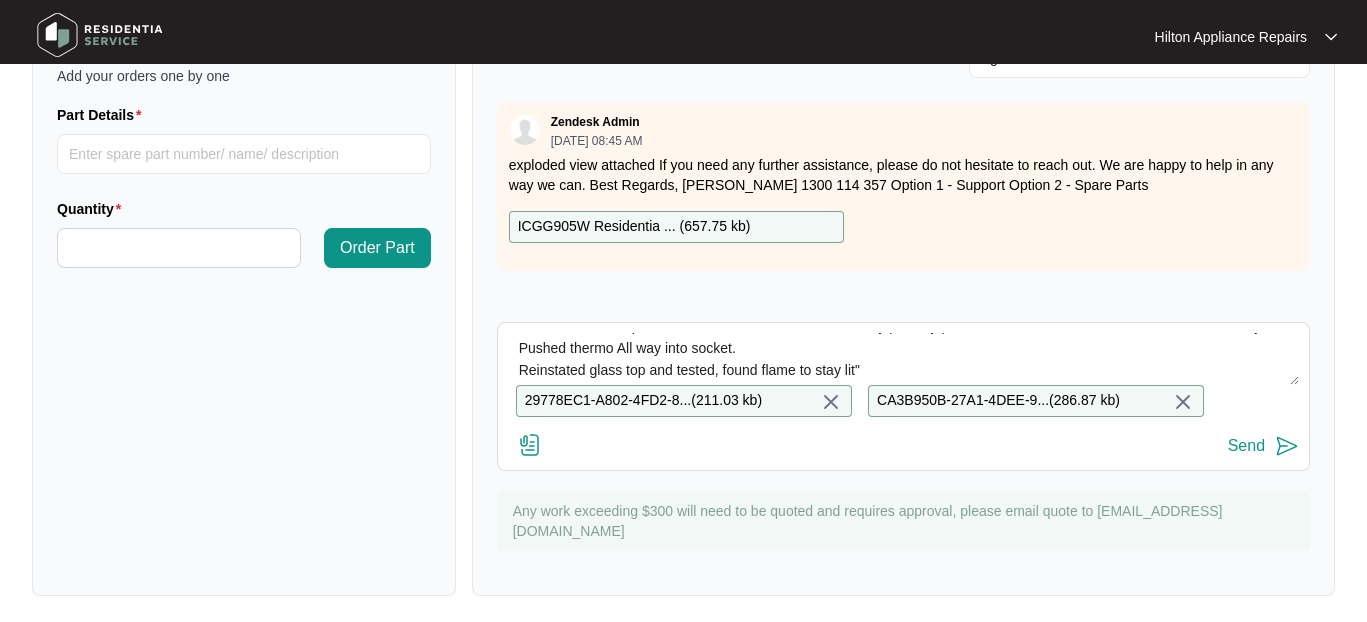
click at [1246, 445] on div "Send" at bounding box center [1246, 446] width 37 height 18
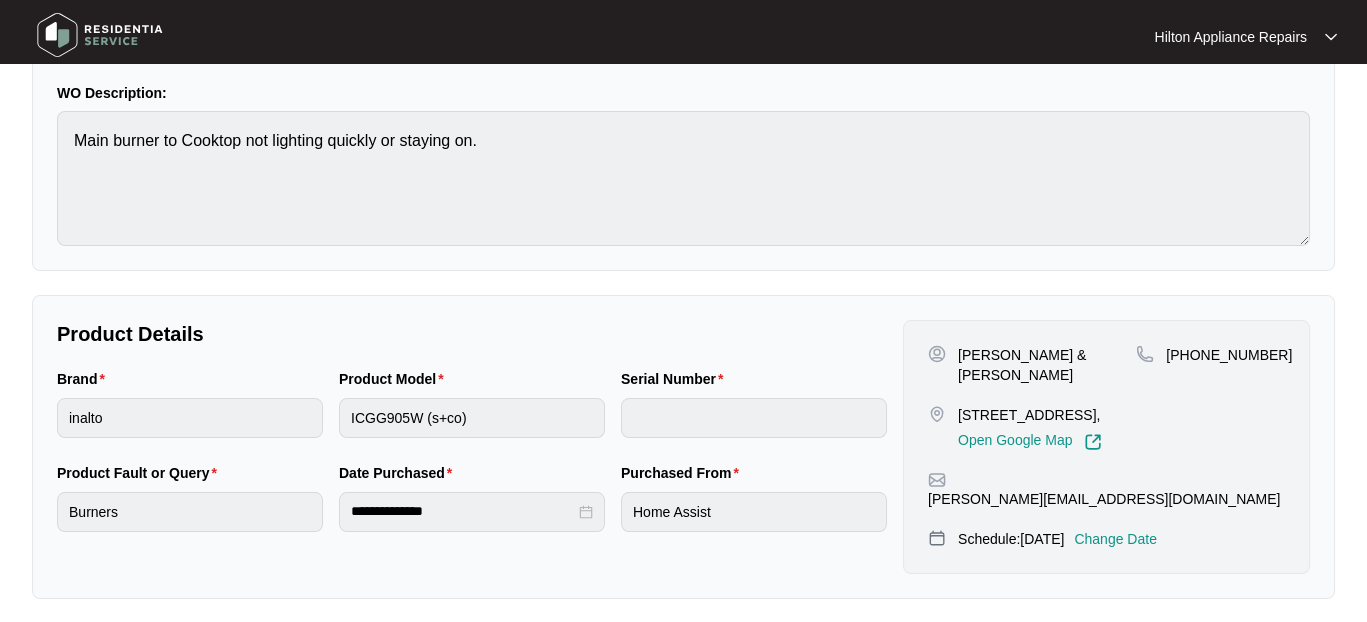
scroll to position [0, 0]
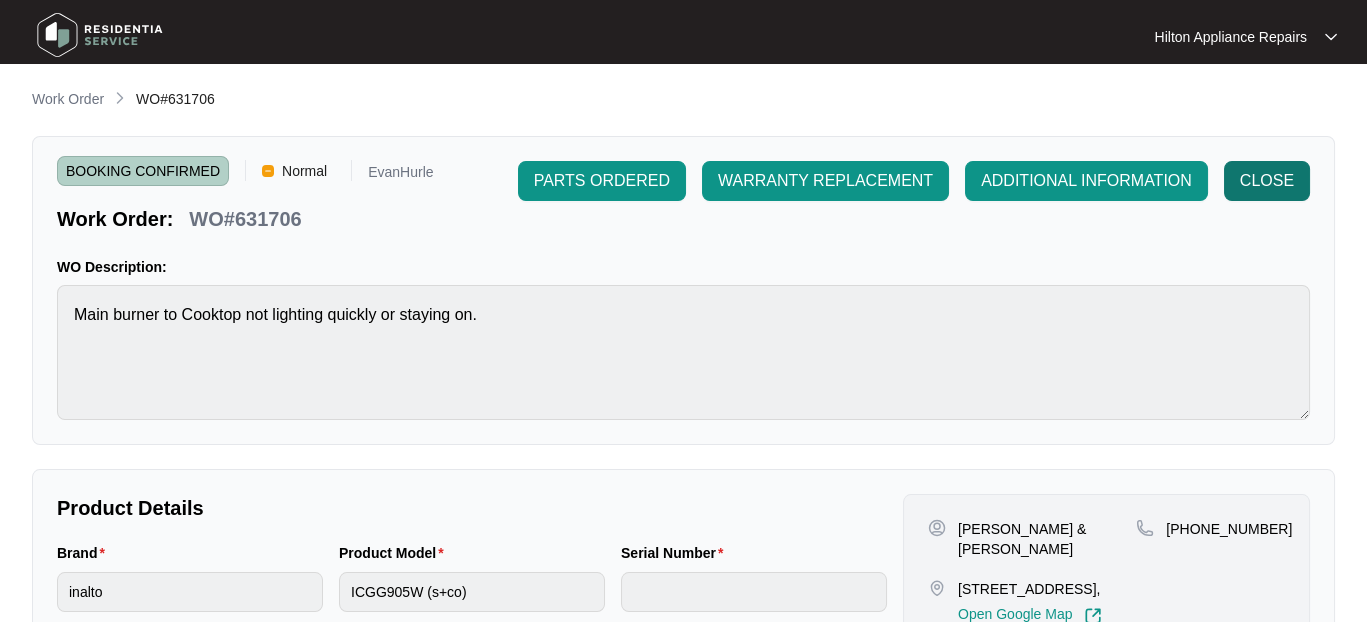
click at [1267, 175] on span "CLOSE" at bounding box center [1267, 181] width 54 height 24
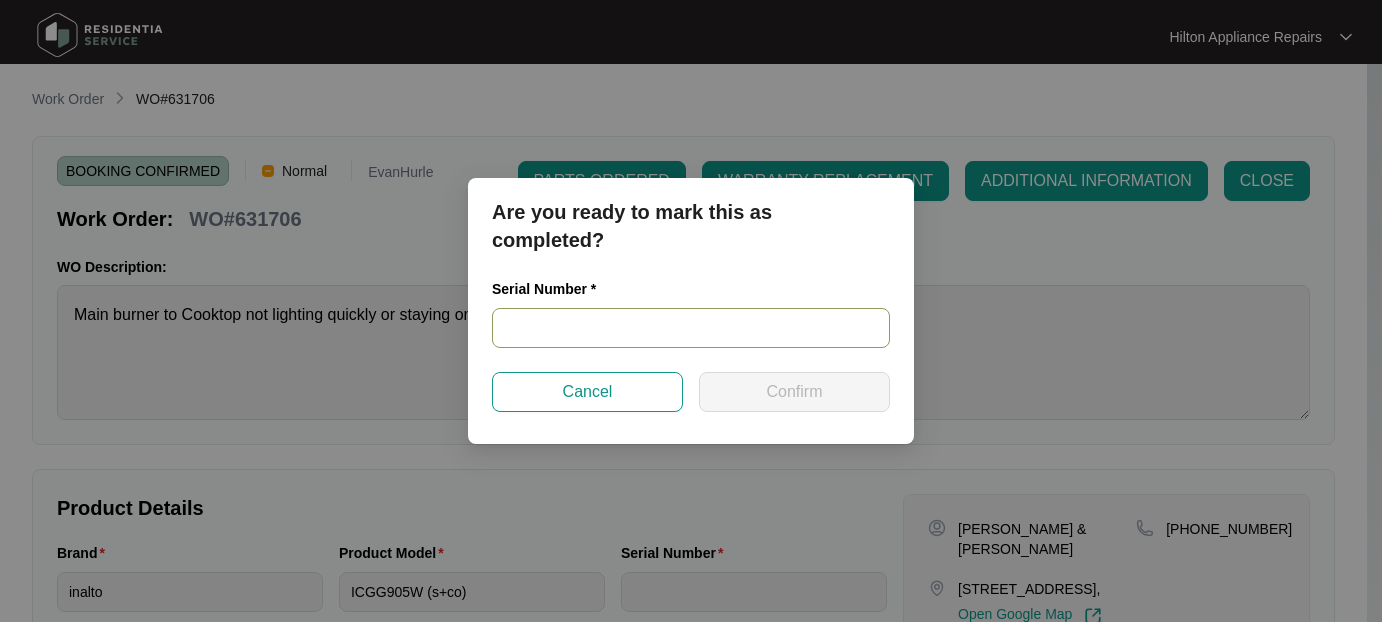
click at [524, 322] on input "text" at bounding box center [691, 328] width 398 height 40
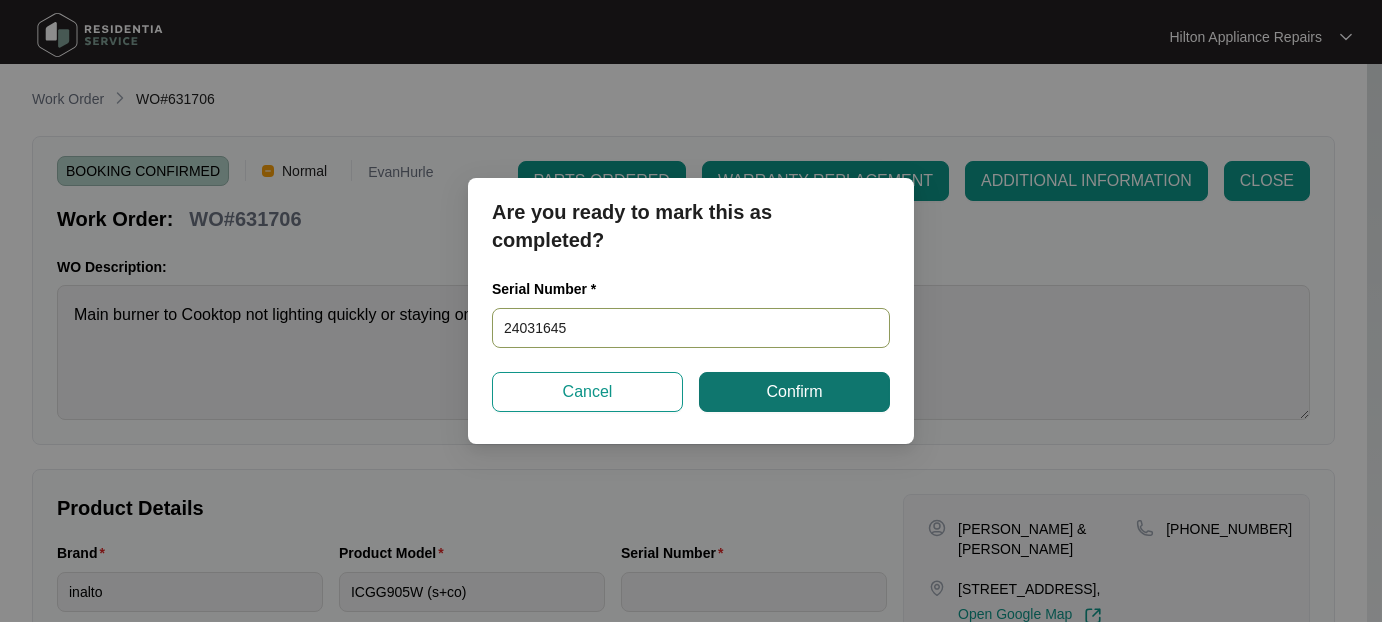
type input "24031645"
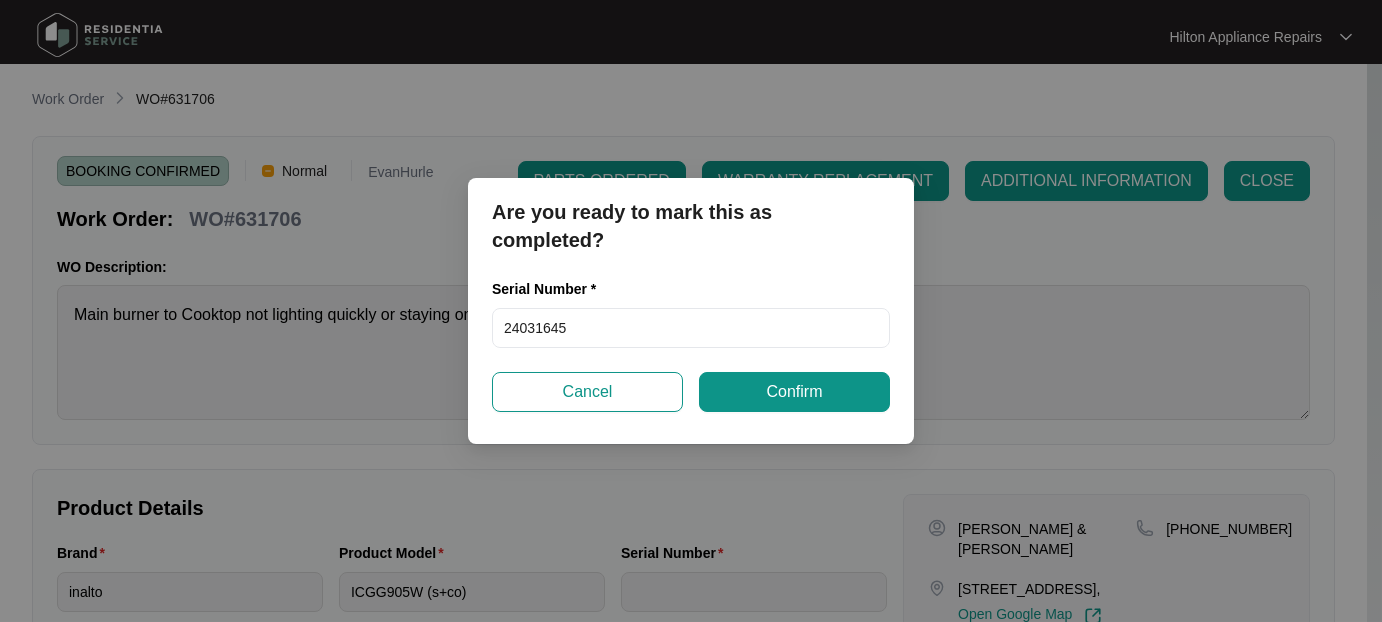
drag, startPoint x: 807, startPoint y: 383, endPoint x: 820, endPoint y: 381, distance: 13.1
click at [810, 383] on span "Confirm" at bounding box center [794, 392] width 56 height 24
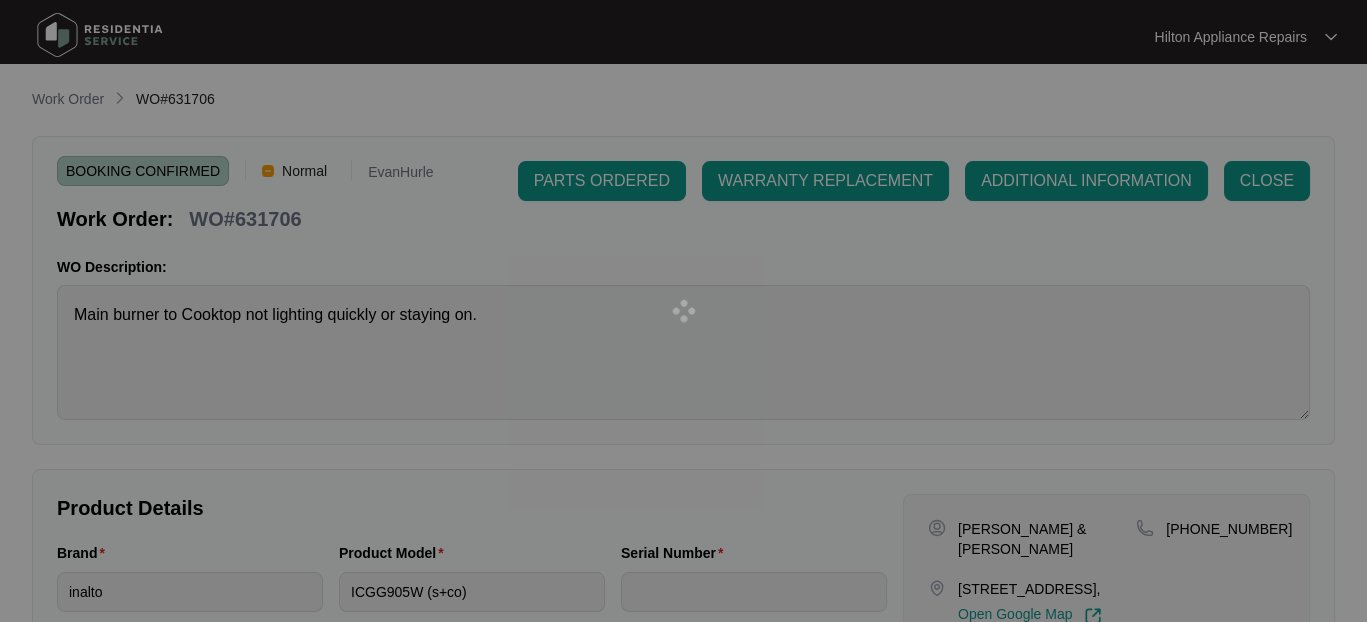
type input "24031645"
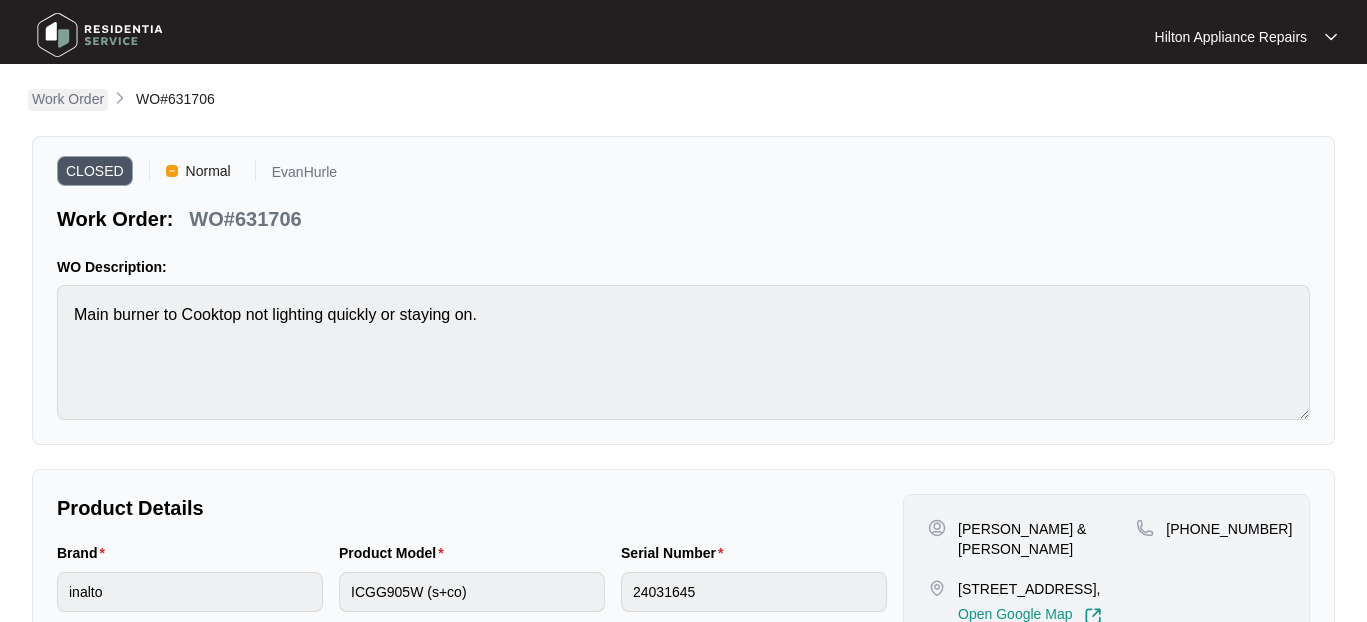
click at [64, 95] on p "Work Order" at bounding box center [68, 99] width 72 height 20
click at [77, 94] on p "Work Order" at bounding box center [68, 99] width 72 height 20
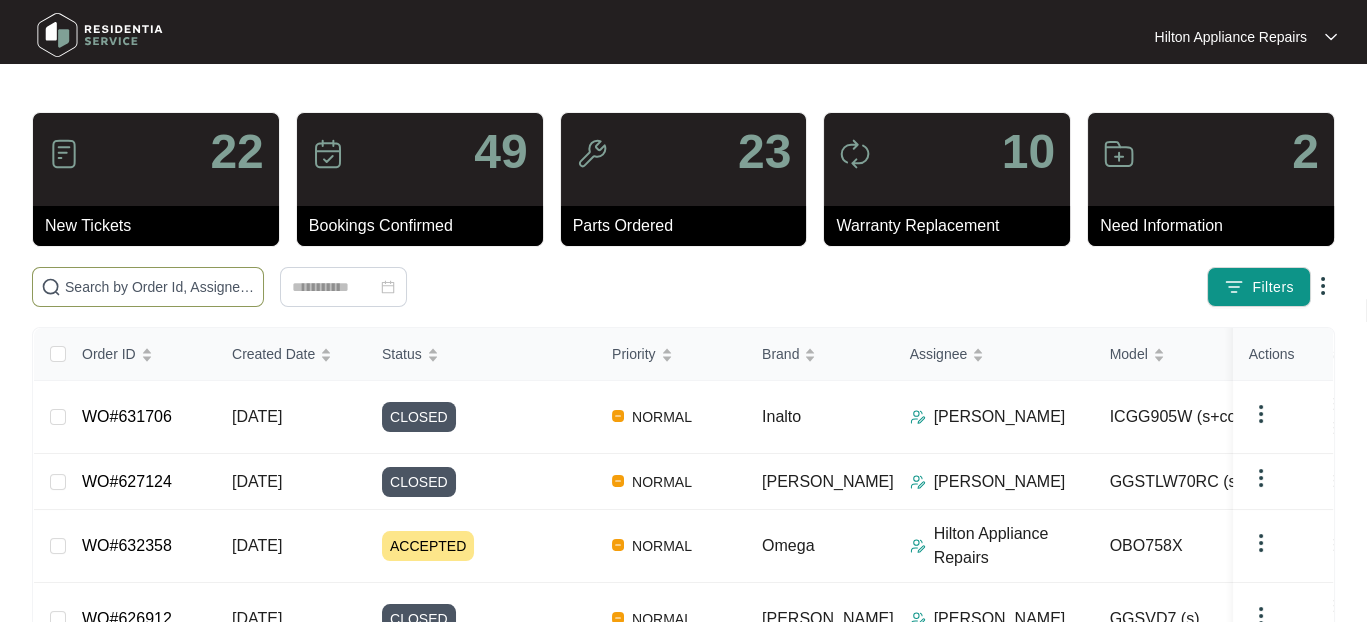
click at [137, 293] on input "text" at bounding box center [160, 287] width 190 height 22
paste input "WO#631707"
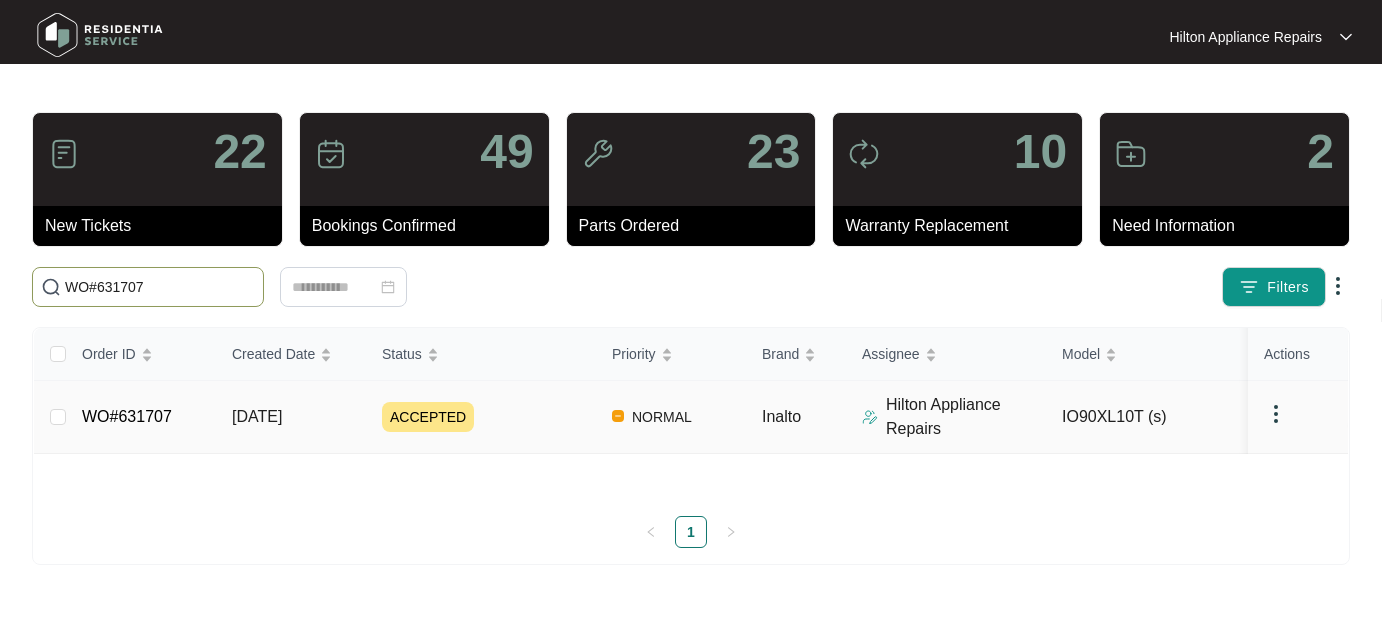
type input "WO#631707"
click at [264, 408] on span "25/08/2025" at bounding box center [257, 416] width 50 height 17
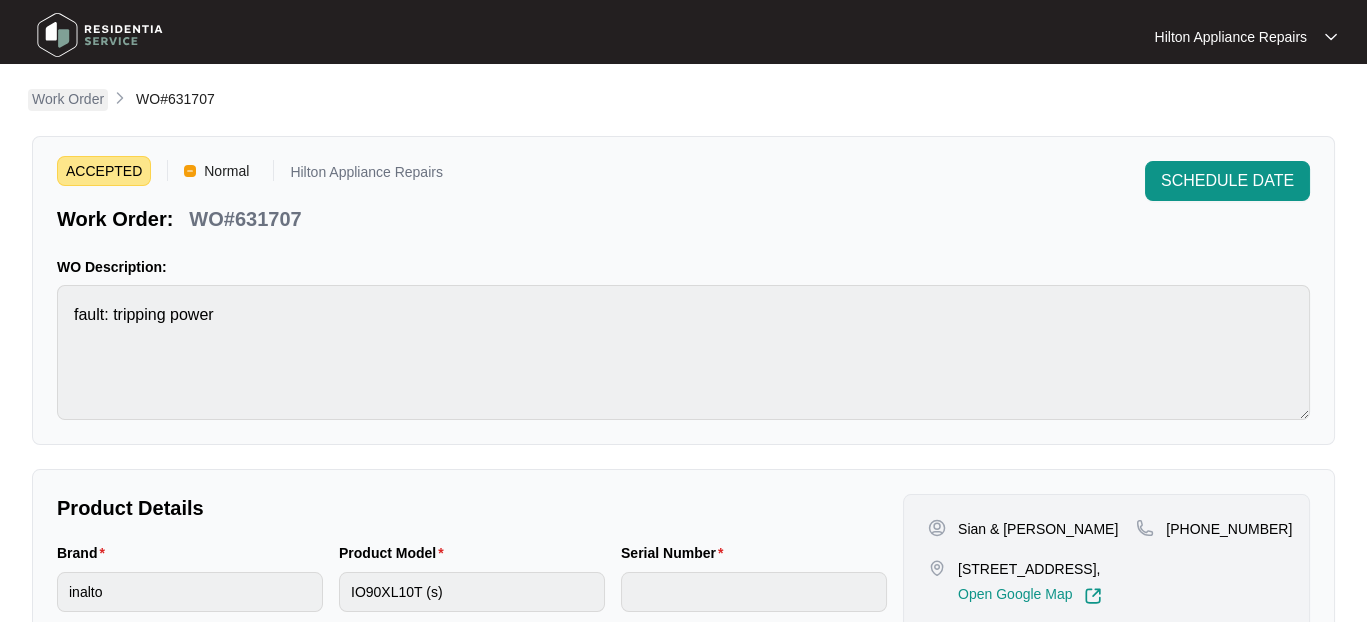
click at [46, 96] on p "Work Order" at bounding box center [68, 99] width 72 height 20
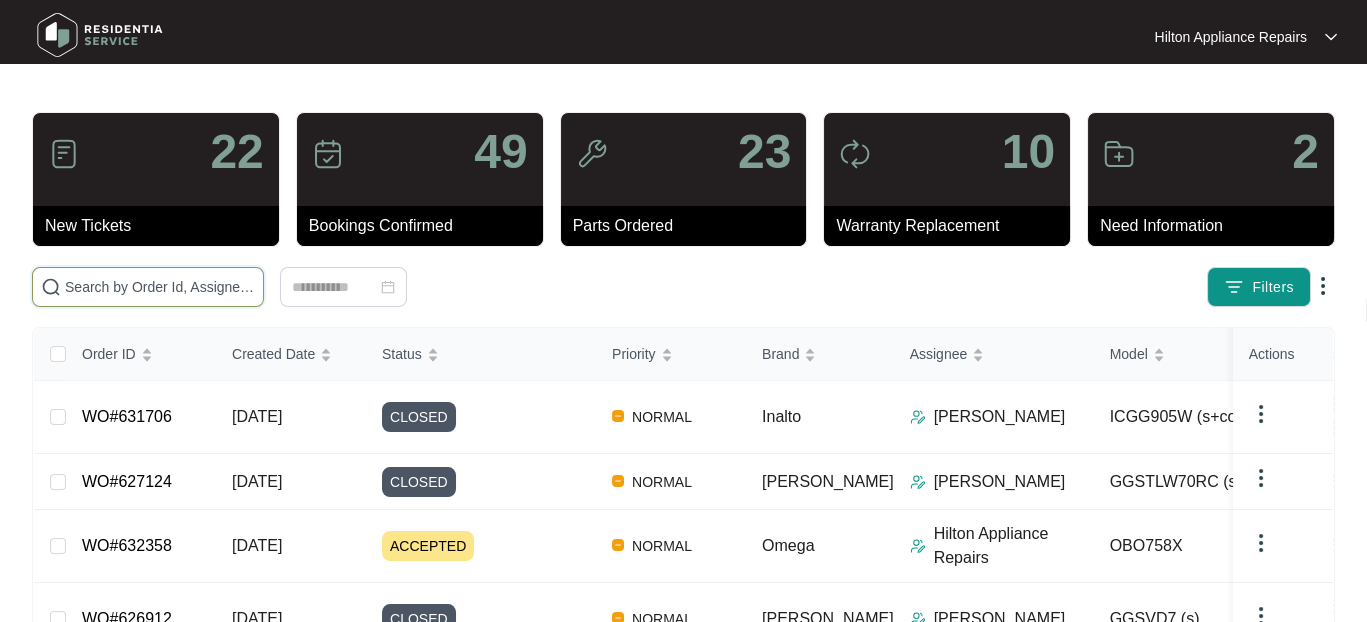
click at [83, 293] on input "text" at bounding box center [160, 287] width 190 height 22
paste input "WO#623909"
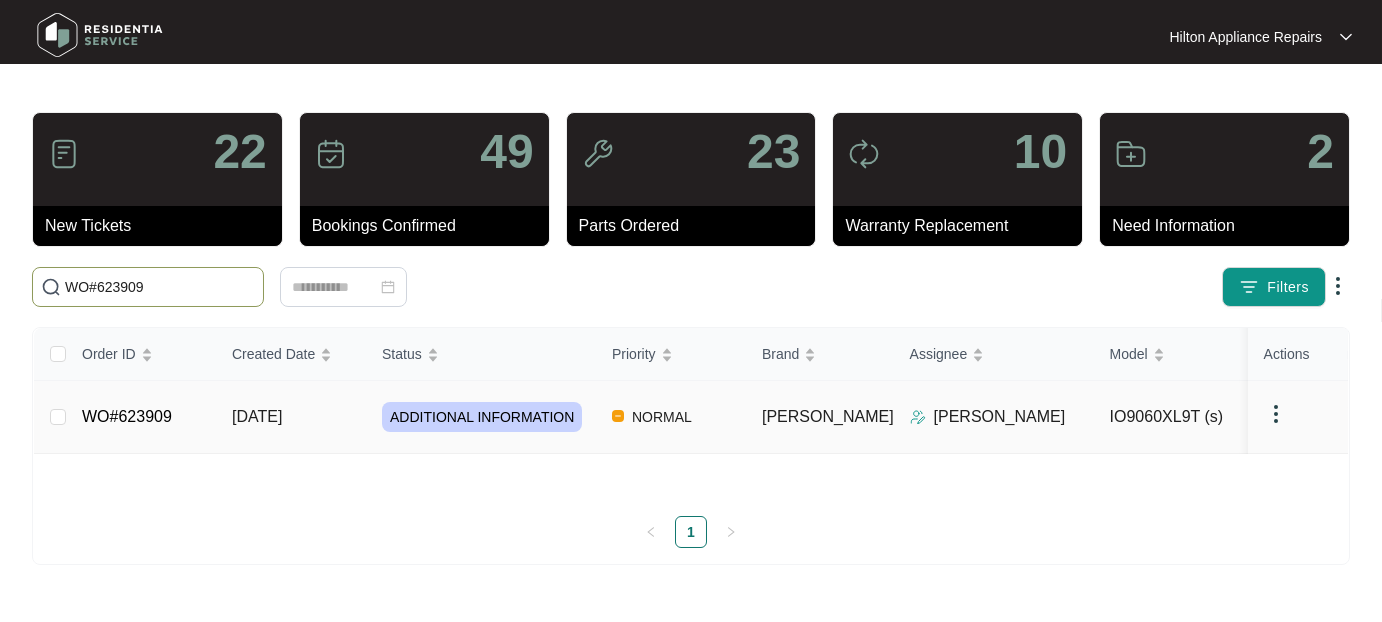
type input "WO#623909"
click at [256, 419] on span "06/08/2025" at bounding box center [257, 416] width 50 height 17
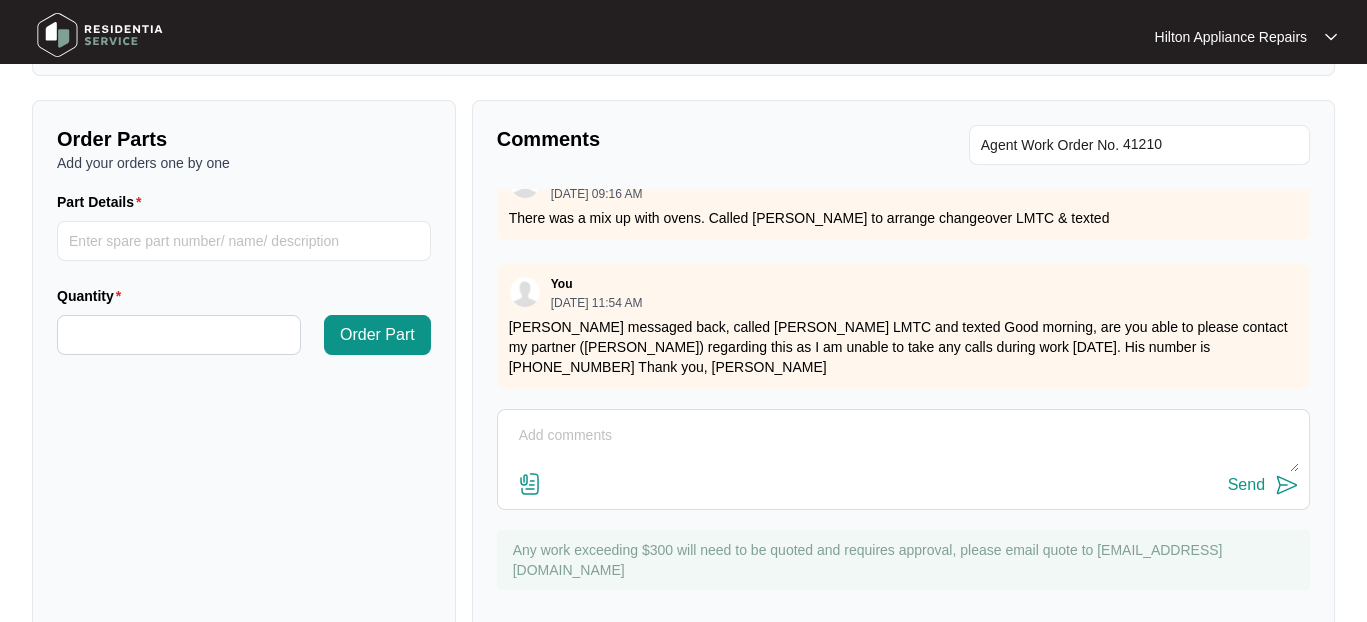
scroll to position [700, 0]
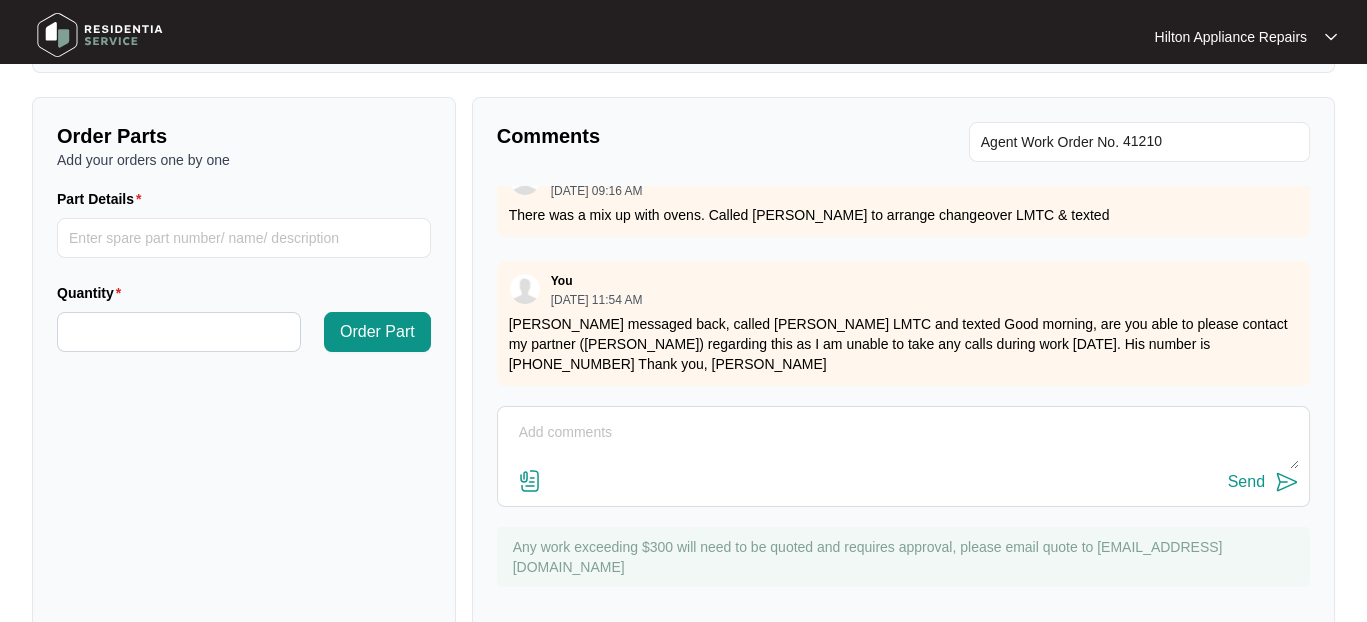
click at [543, 428] on textarea at bounding box center [903, 443] width 791 height 52
paste textarea "WO#623909"
click at [677, 417] on textarea "Daniel called advised" at bounding box center [903, 443] width 791 height 52
paste textarea "He has a few things needing to be done so will call back when he has things lin…"
click at [660, 417] on textarea "Daniel called advised He has a few things needing to be done so will call back …" at bounding box center [903, 443] width 791 height 52
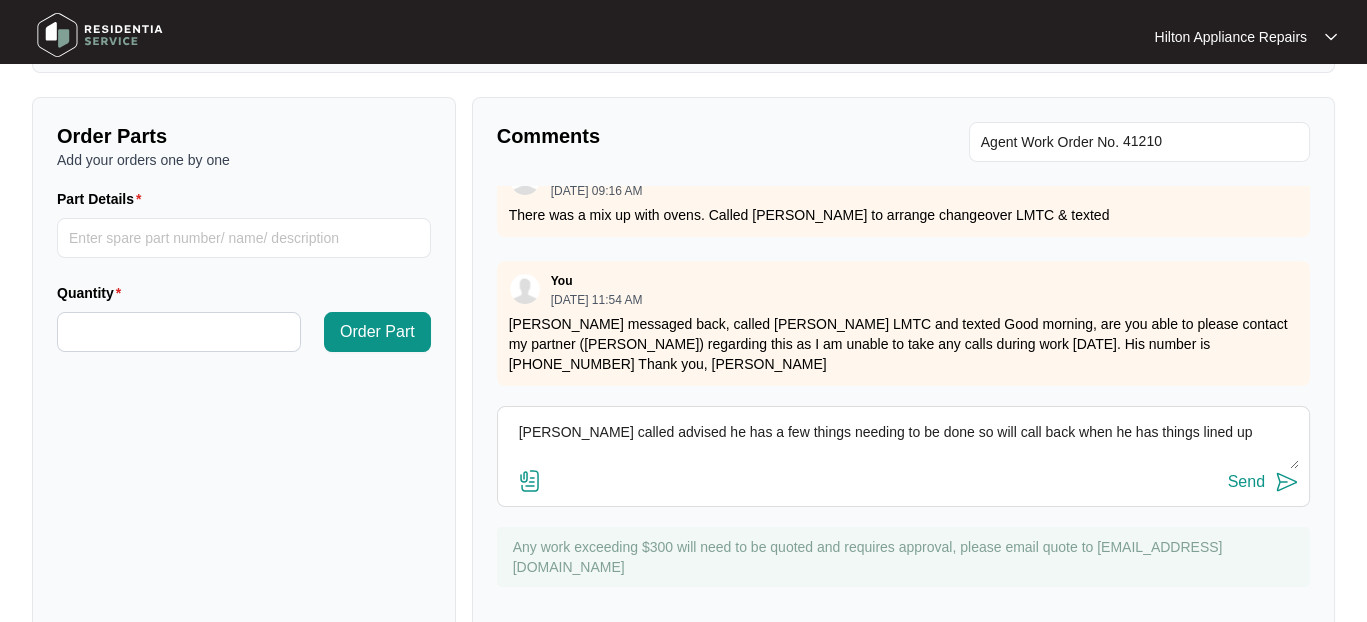
type textarea "Daniel called advised he has a few things needing to be done so will call back …"
click at [1241, 473] on div "Send" at bounding box center [1246, 482] width 37 height 18
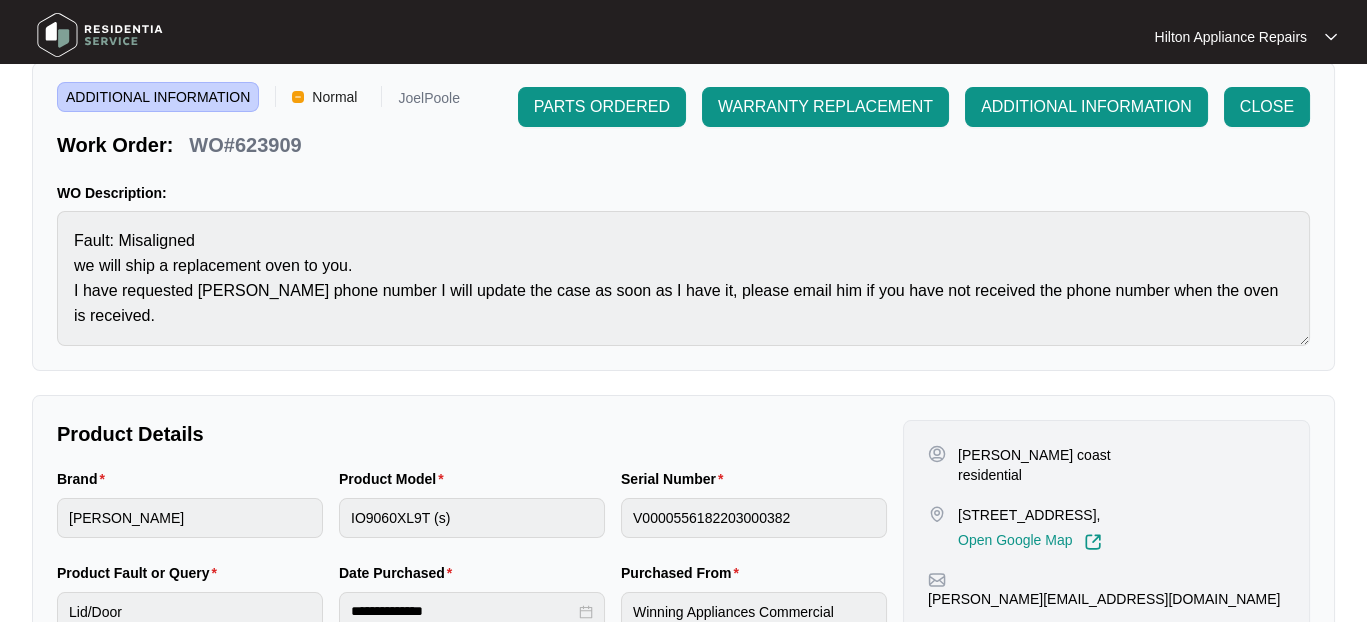
scroll to position [0, 0]
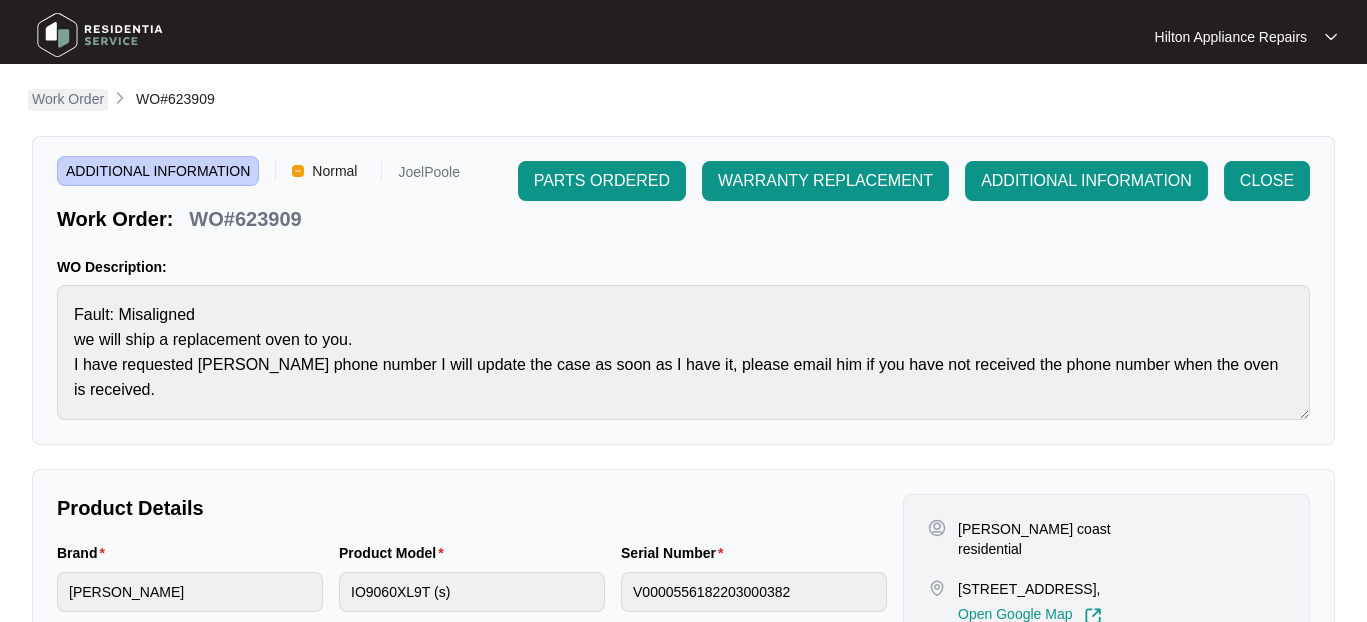
click at [57, 99] on p "Work Order" at bounding box center [68, 99] width 72 height 20
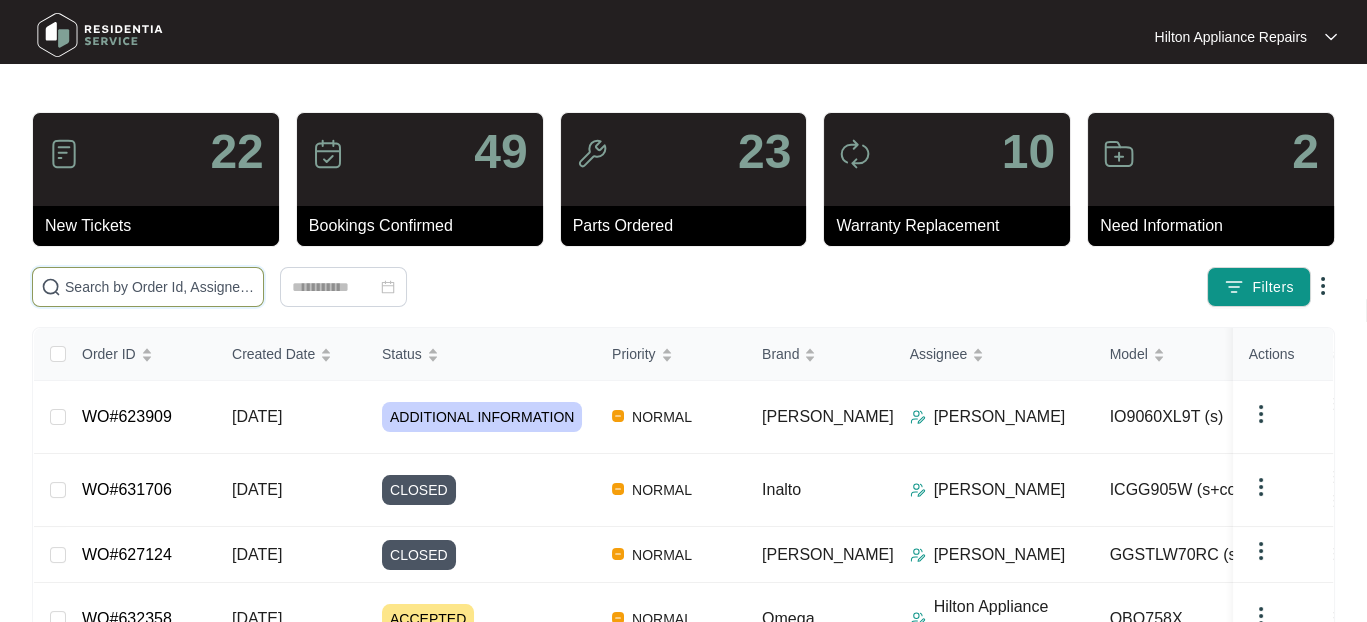
click at [80, 286] on input "text" at bounding box center [160, 287] width 190 height 22
paste input "1 Townsend"
type input "1 Townsend"
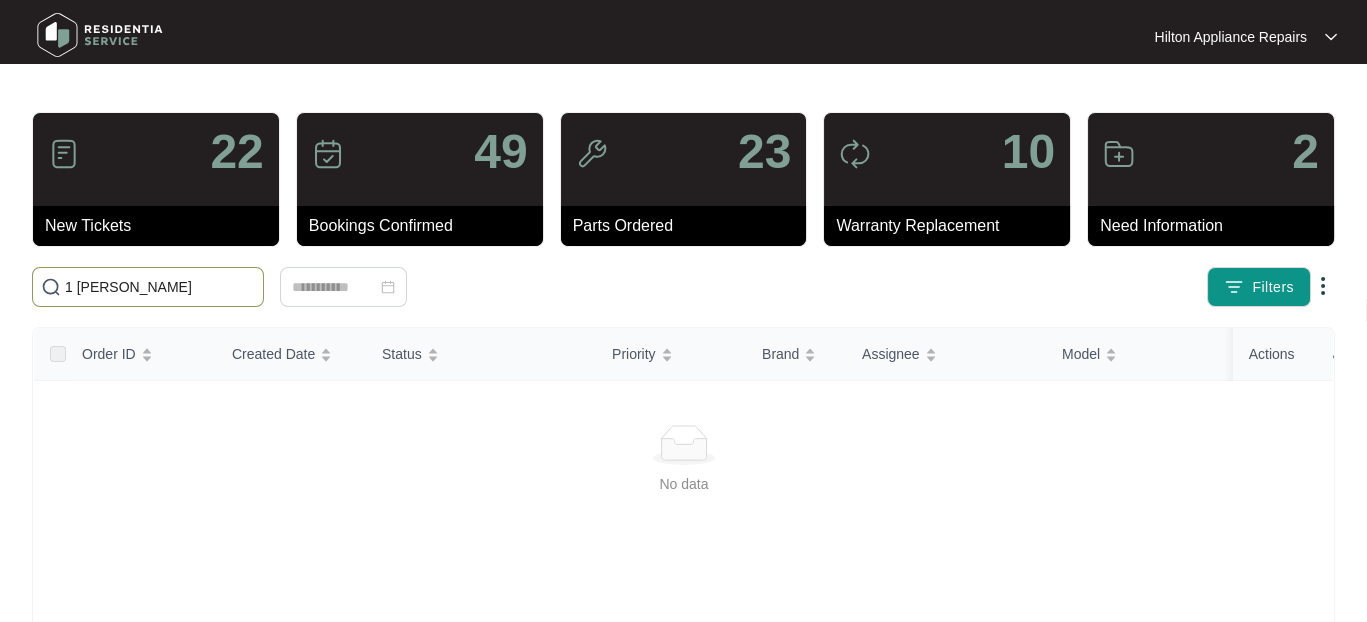
drag, startPoint x: 52, startPoint y: 292, endPoint x: -4, endPoint y: 289, distance: 56.1
click at [0, 289] on html "Hilton Appliance Repairs Hilton App... 22 New Tickets 49 Bookings Confirmed 23 …" at bounding box center [683, 470] width 1367 height 941
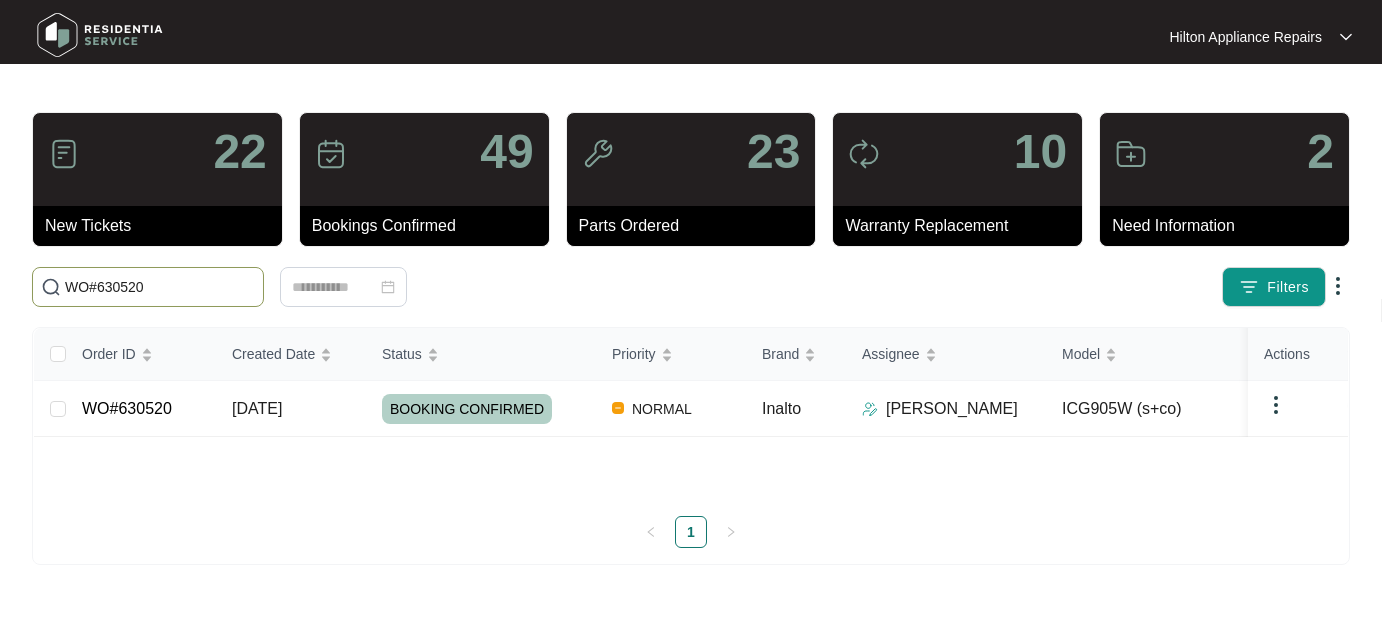
type input "WO#630520"
click at [251, 412] on span "21/08/2025" at bounding box center [257, 408] width 50 height 17
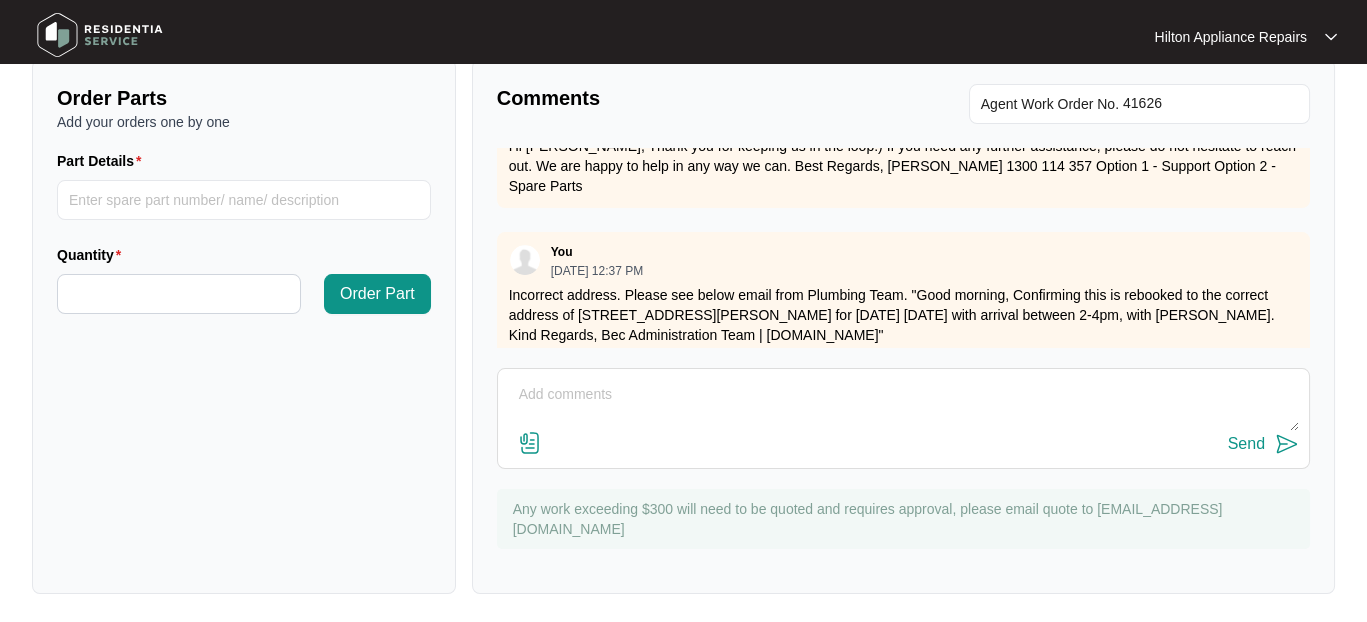
scroll to position [817, 0]
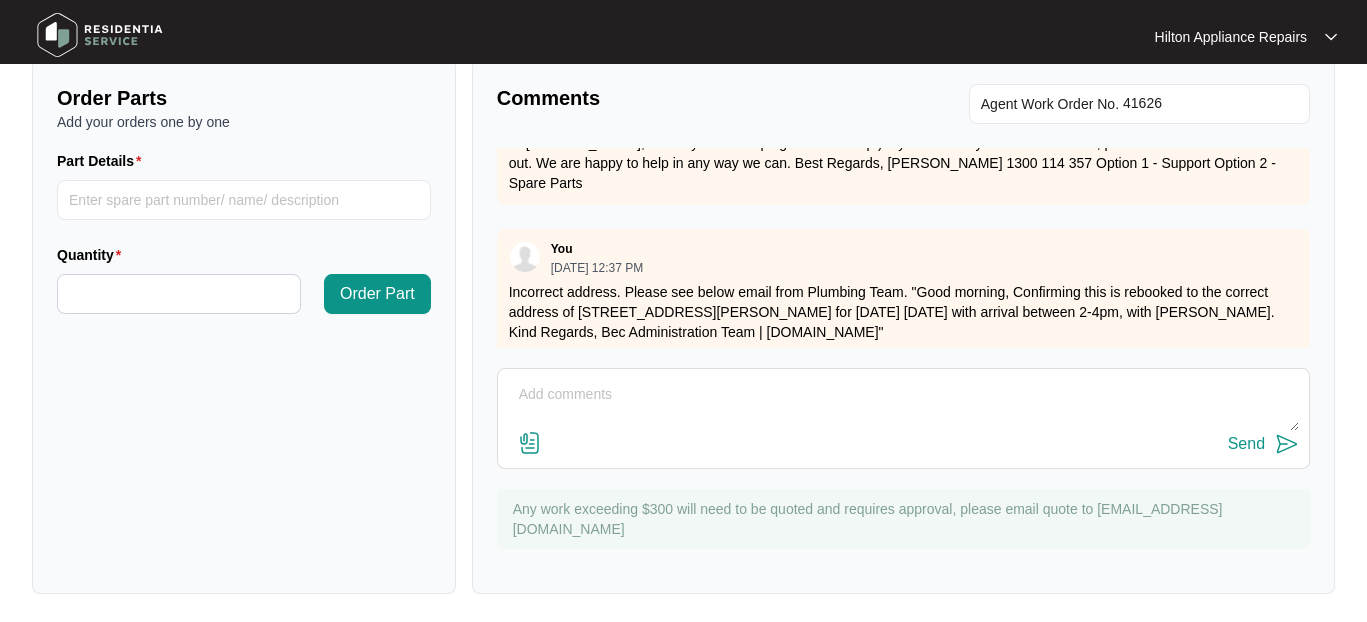
click at [560, 384] on textarea at bounding box center [903, 405] width 791 height 52
paste textarea "Start 1250 Finish 1410 Attended property to investigate into wok burner not lig…"
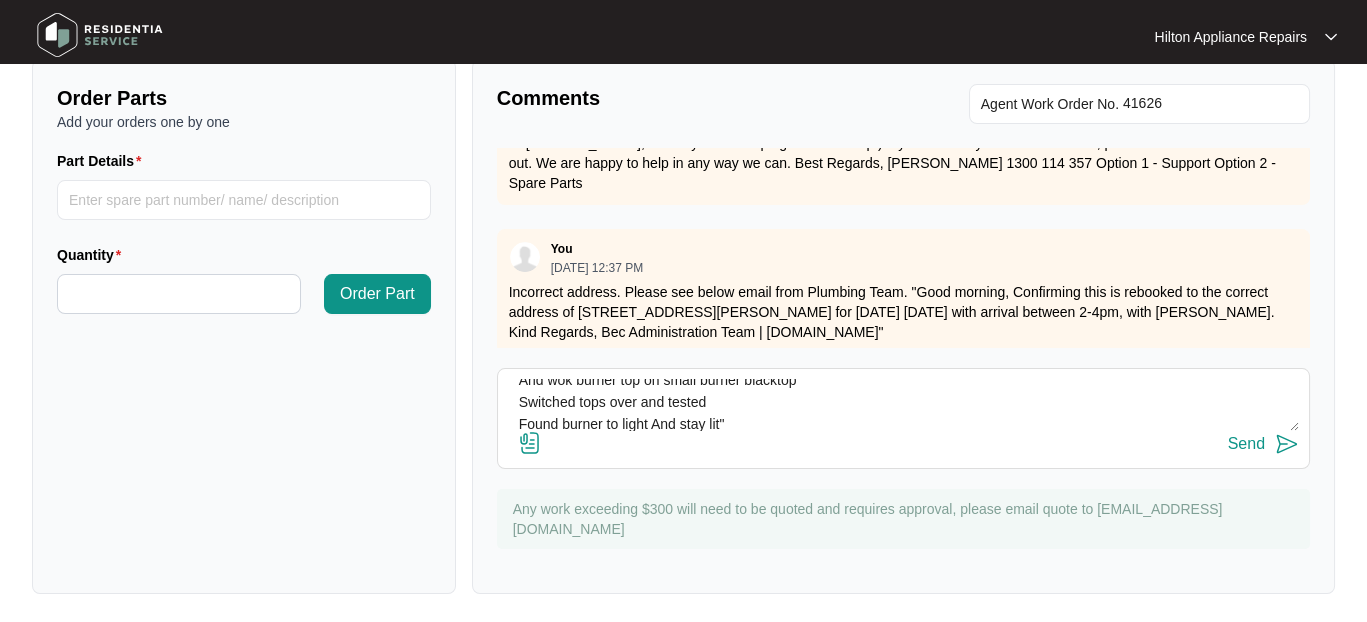
type textarea "Plumbin gnotes "Start 1250 Finish 1410 Attended property to investigate into wo…"
click at [525, 443] on img at bounding box center [530, 443] width 24 height 24
click at [0, 0] on input "file" at bounding box center [0, 0] width 0 height 0
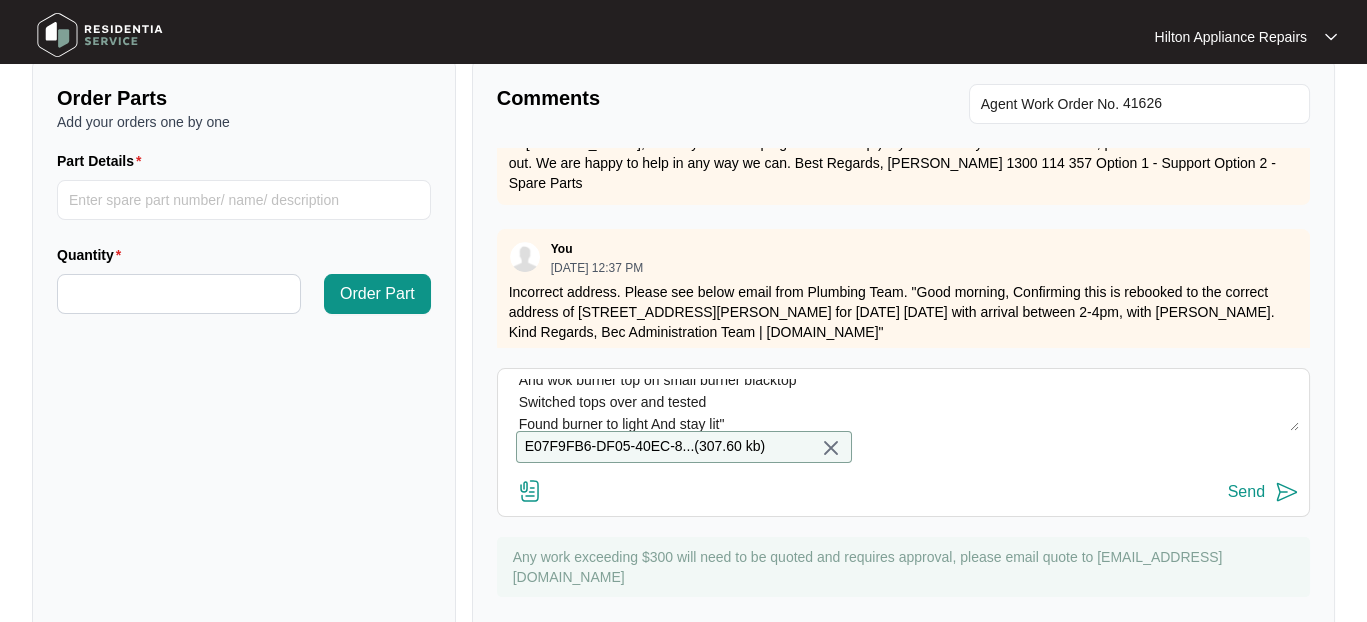
click at [1234, 501] on div "Send" at bounding box center [1246, 492] width 37 height 18
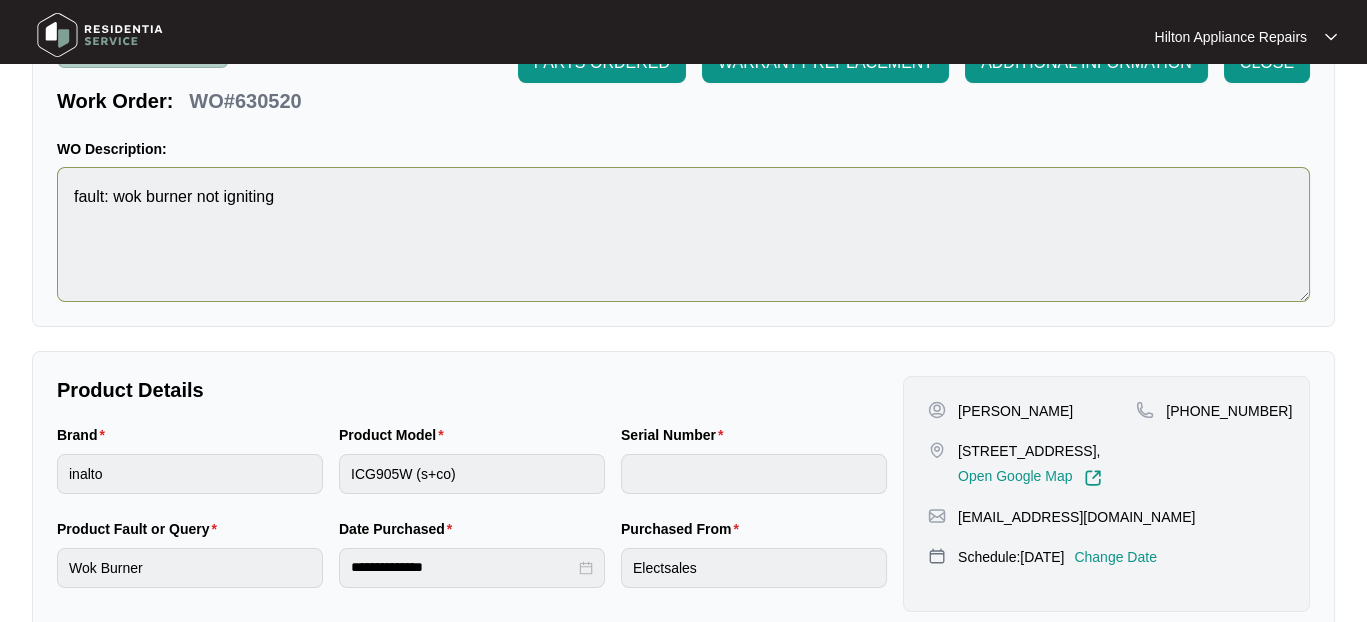
scroll to position [0, 0]
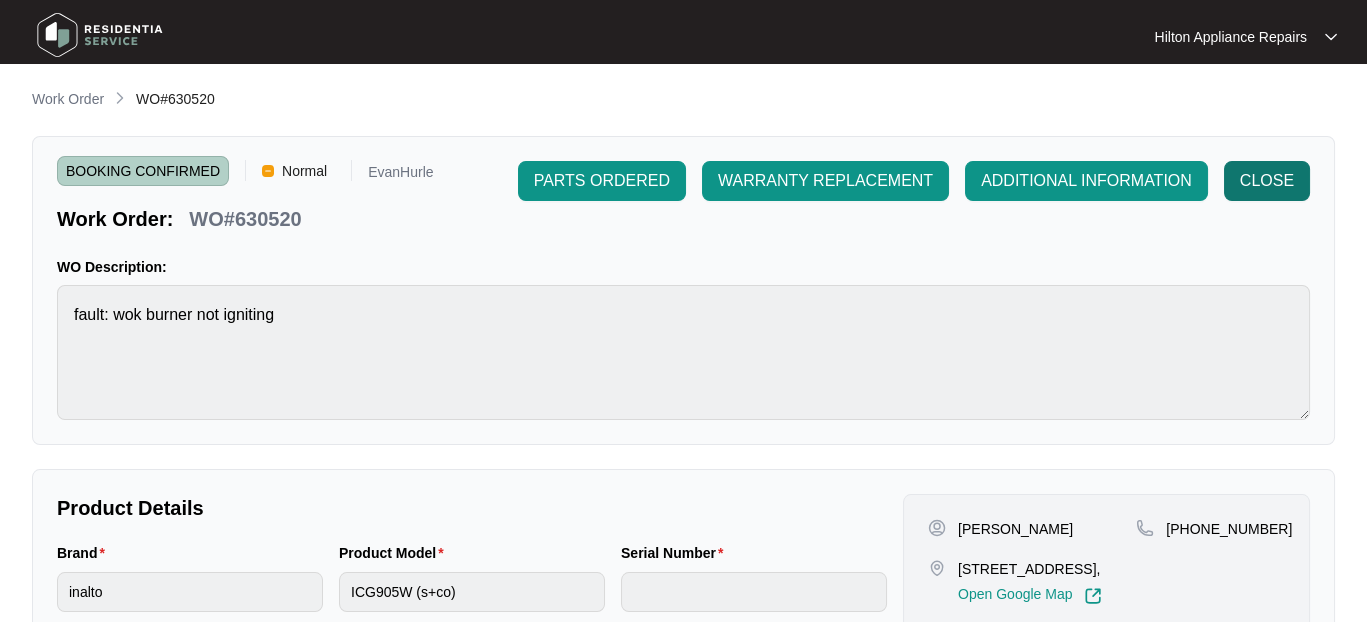
click at [1271, 177] on span "CLOSE" at bounding box center [1267, 181] width 54 height 24
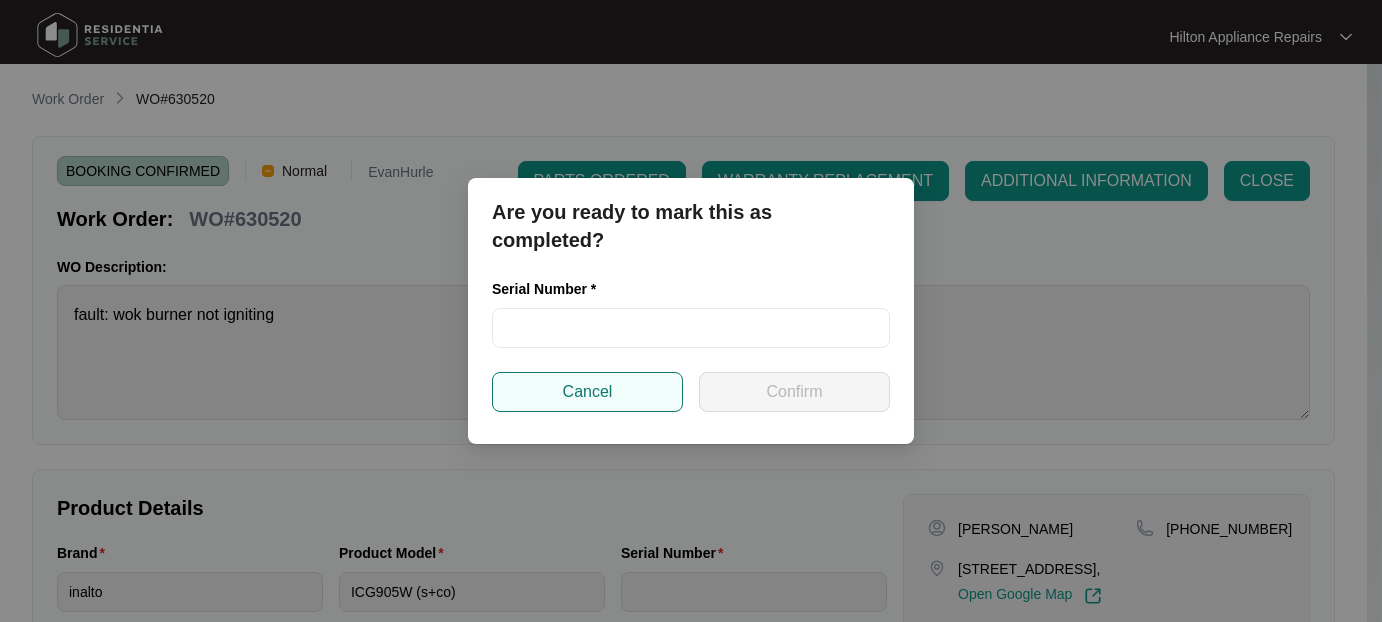
click at [589, 391] on span "Cancel" at bounding box center [588, 392] width 50 height 24
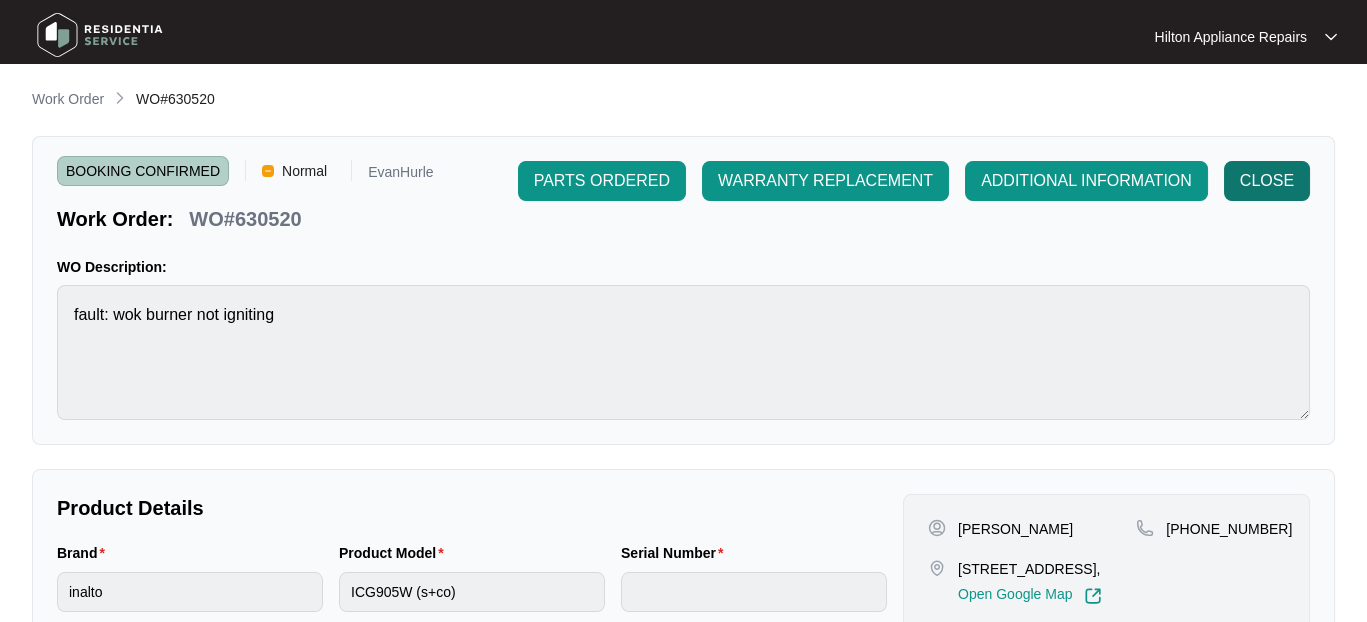
click at [1256, 174] on span "CLOSE" at bounding box center [1267, 181] width 54 height 24
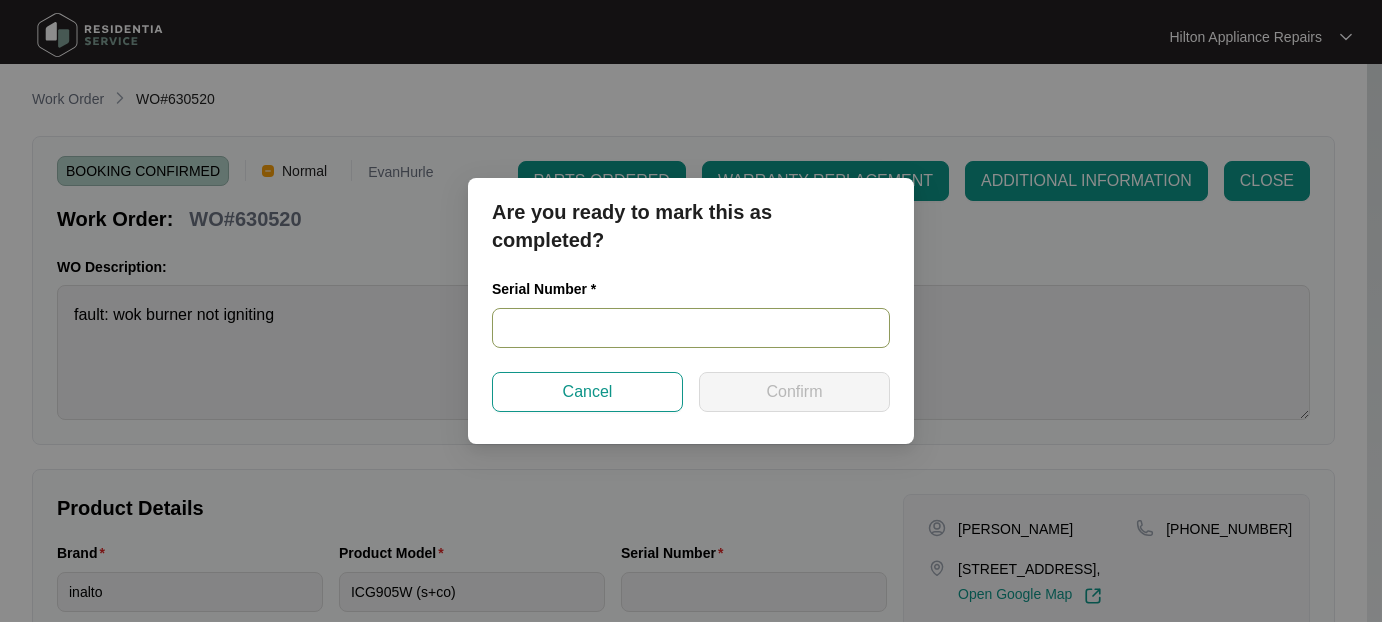
click at [545, 322] on input "text" at bounding box center [691, 328] width 398 height 40
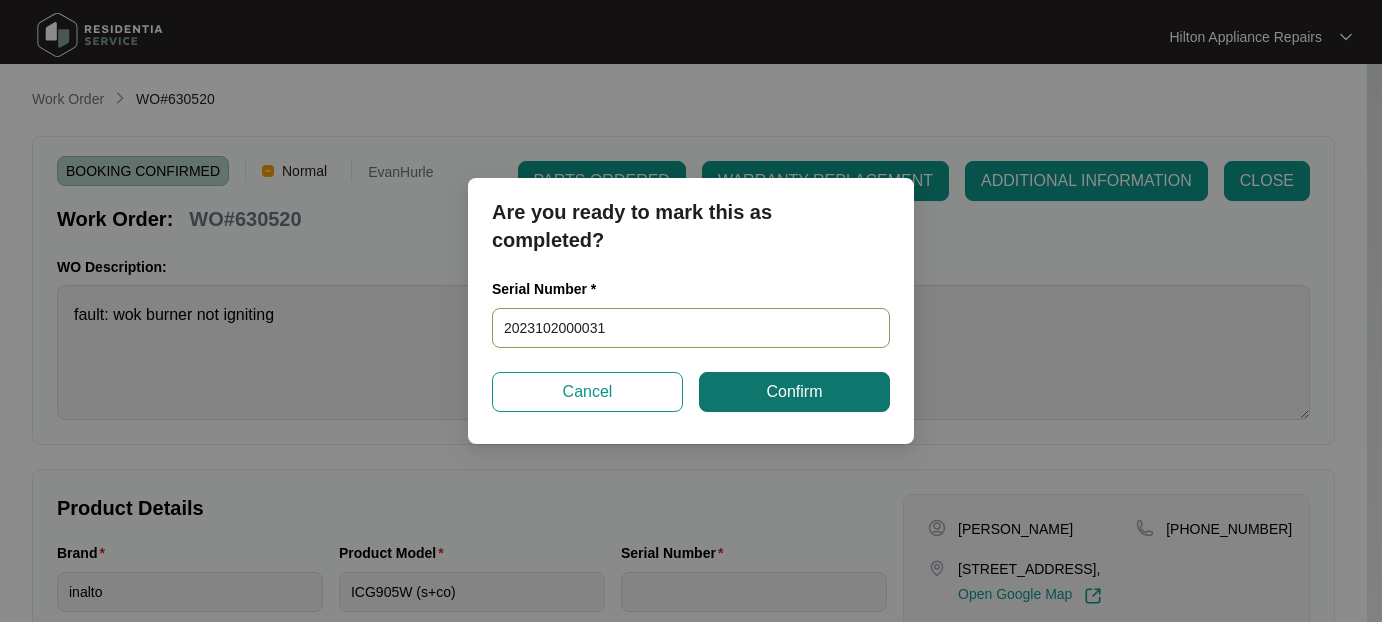
type input "2023102000031"
click at [746, 390] on button "Confirm" at bounding box center [794, 392] width 191 height 40
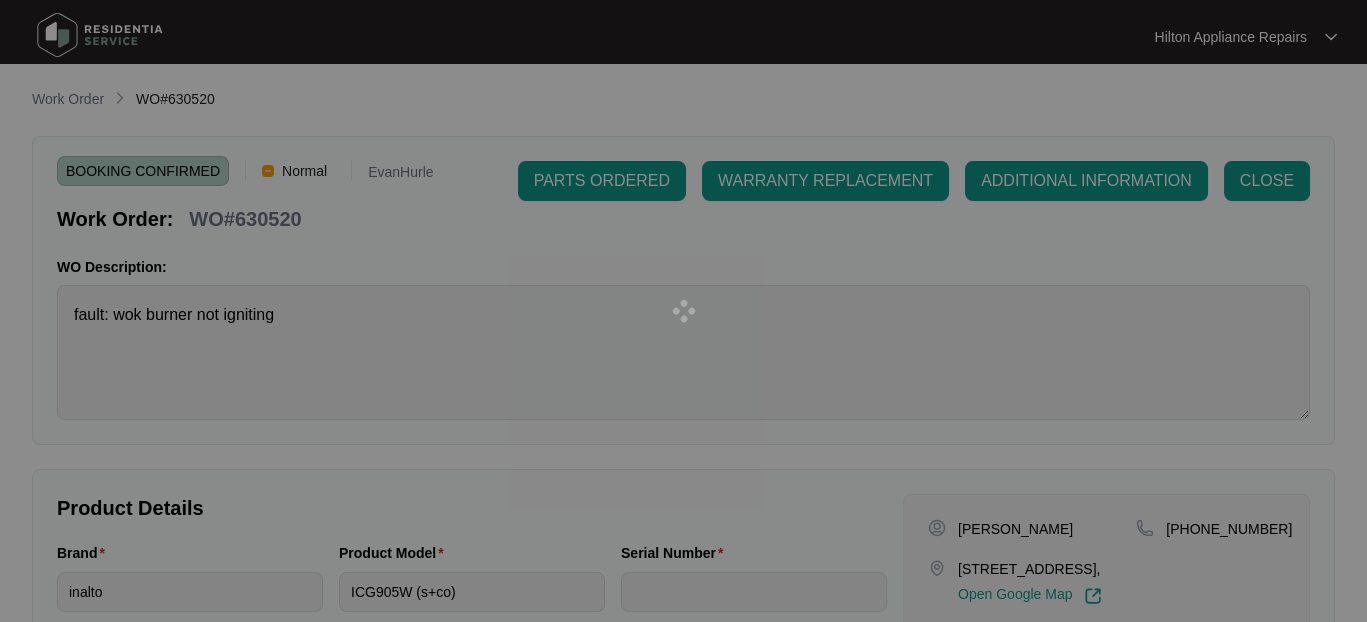
type input "2023102000031"
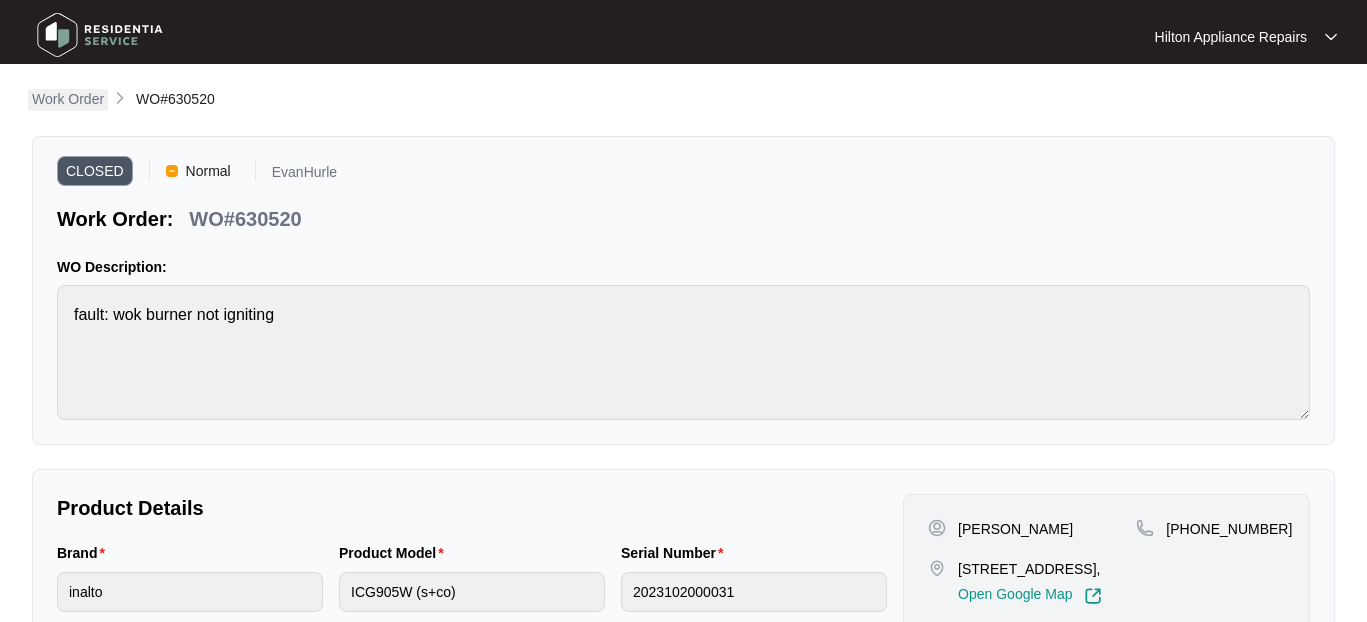
click at [64, 99] on p "Work Order" at bounding box center [68, 99] width 72 height 20
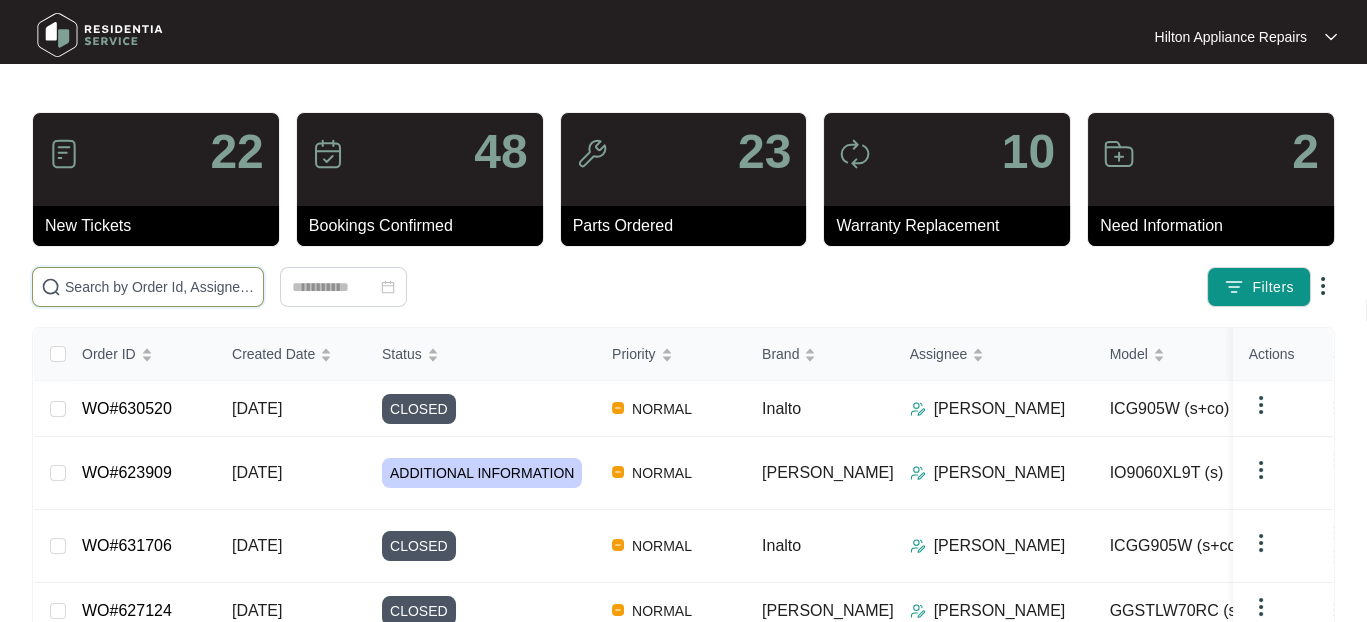
click at [74, 294] on input "text" at bounding box center [160, 287] width 190 height 22
paste input "WO#626774"
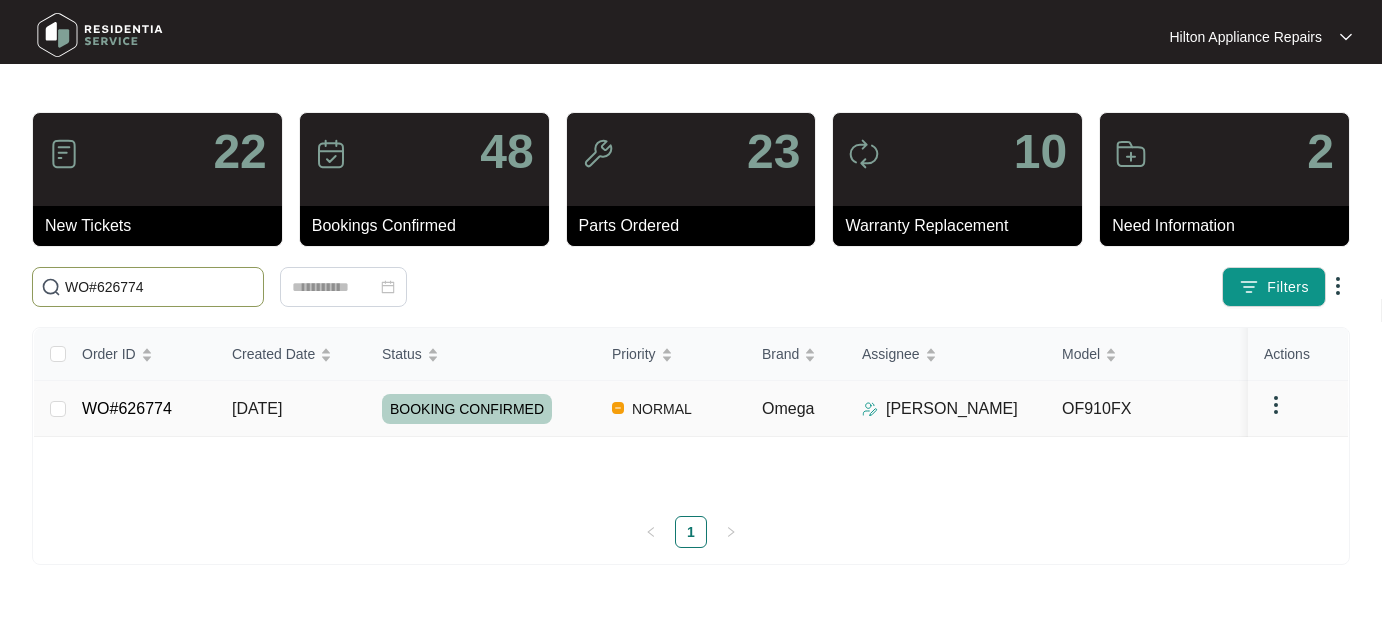
type input "WO#626774"
click at [266, 407] on span "13/08/2025" at bounding box center [257, 408] width 50 height 17
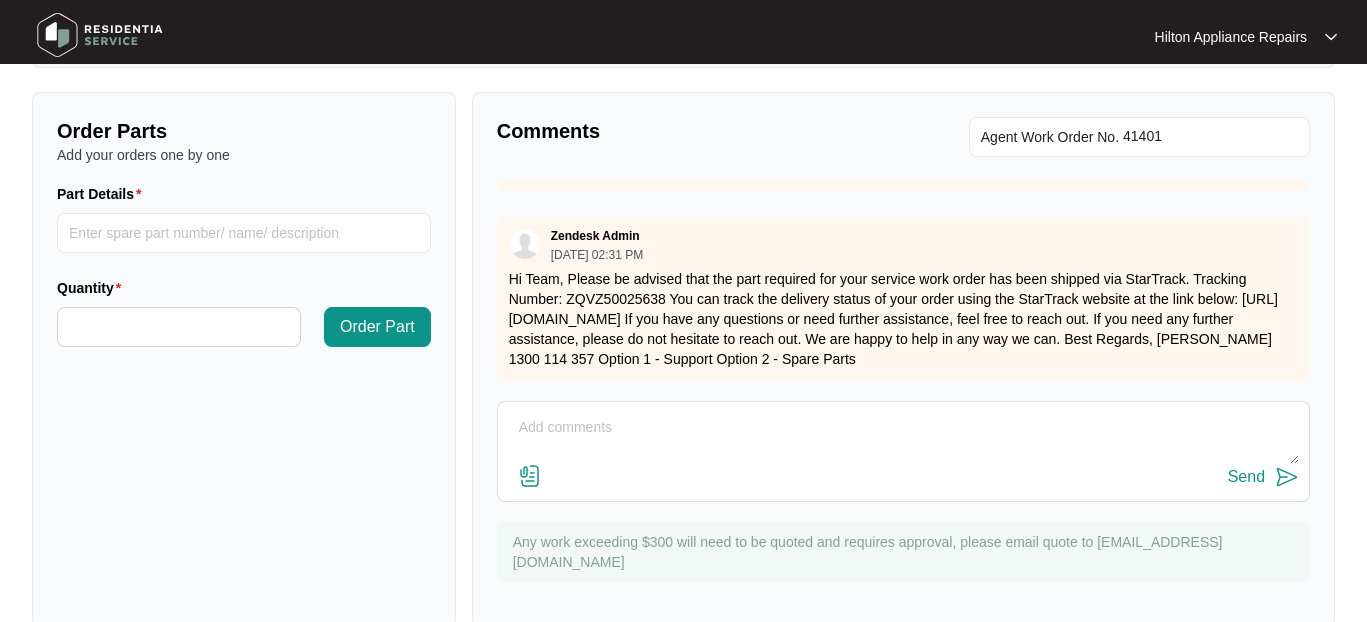
scroll to position [720, 0]
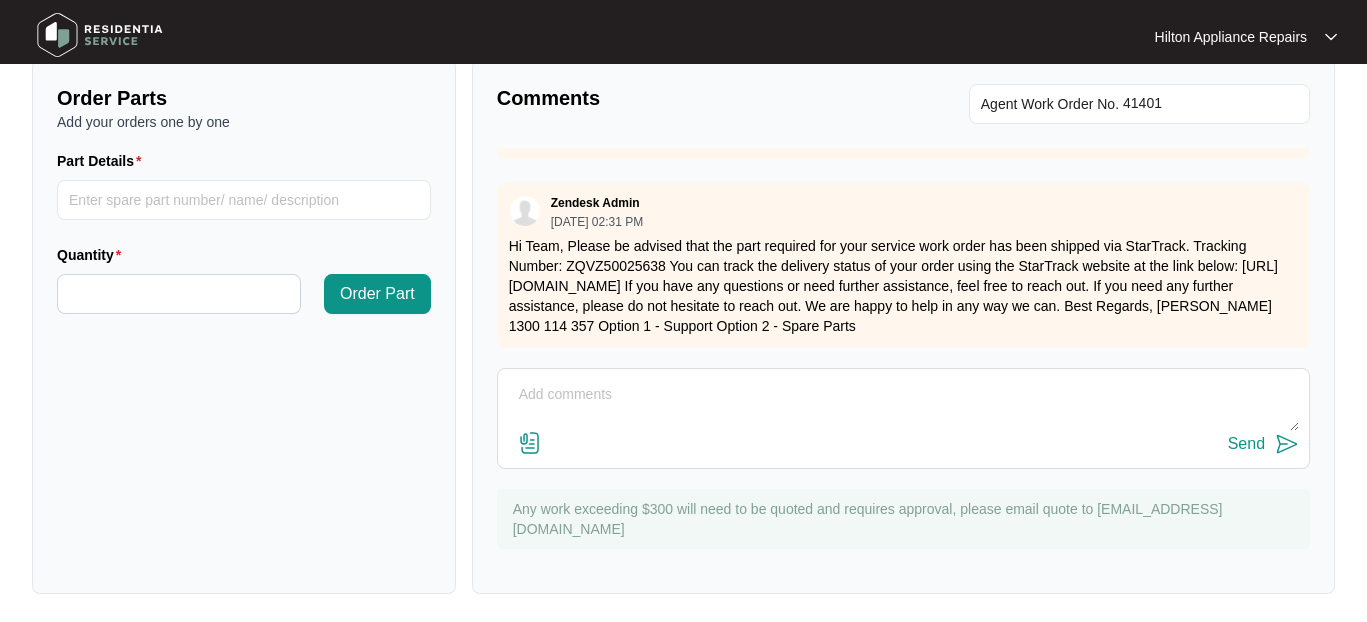
click at [553, 394] on textarea at bounding box center [903, 405] width 791 height 52
paste textarea "Start 1450 Finish 1550 Attended property for bottom left burner not igniting. A…"
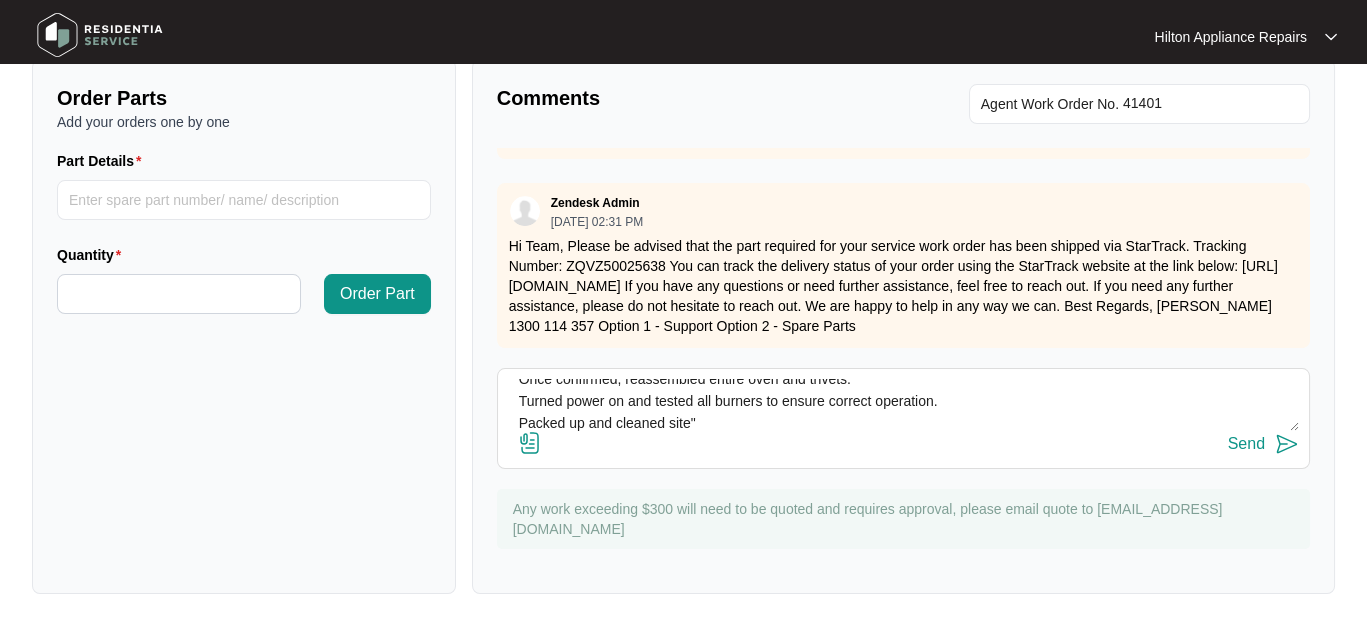
type textarea "Plumbing notes "Start 1450 Finish 1550 Attended property for bottom left burner…"
click at [526, 438] on img at bounding box center [530, 443] width 24 height 24
click at [0, 0] on input "file" at bounding box center [0, 0] width 0 height 0
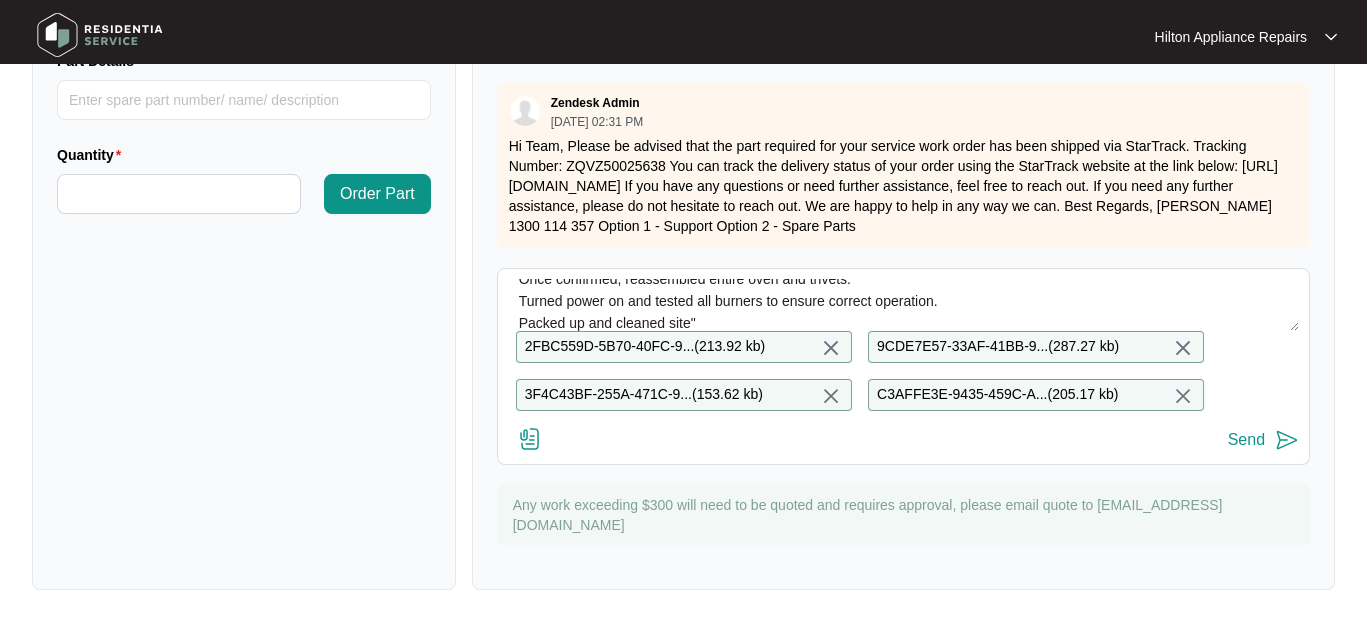
scroll to position [832, 0]
click at [1243, 438] on div "Send" at bounding box center [1246, 440] width 37 height 18
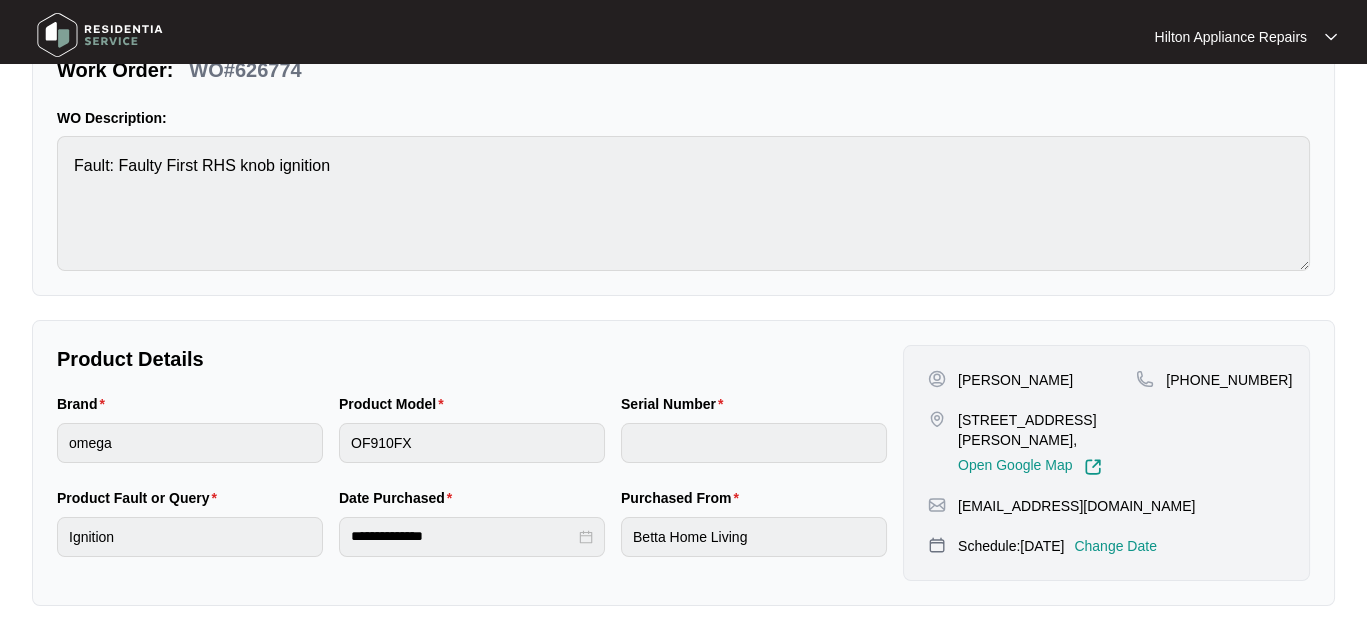
scroll to position [0, 0]
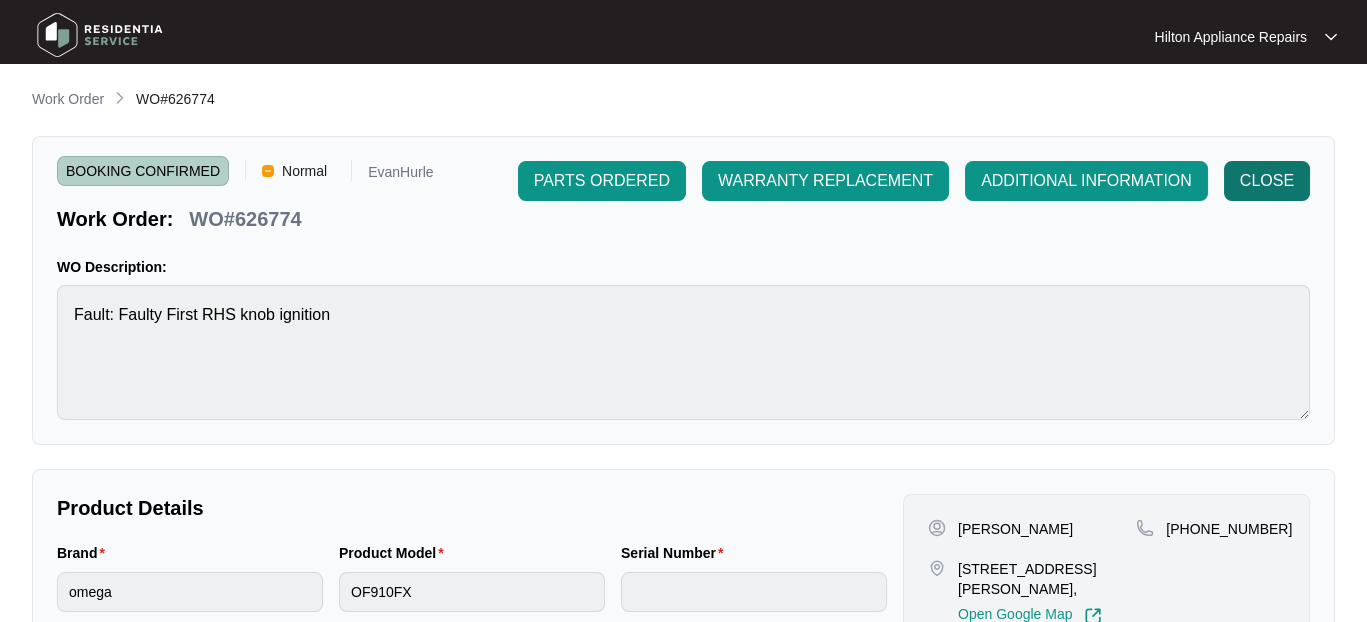
click at [1266, 174] on span "CLOSE" at bounding box center [1267, 181] width 54 height 24
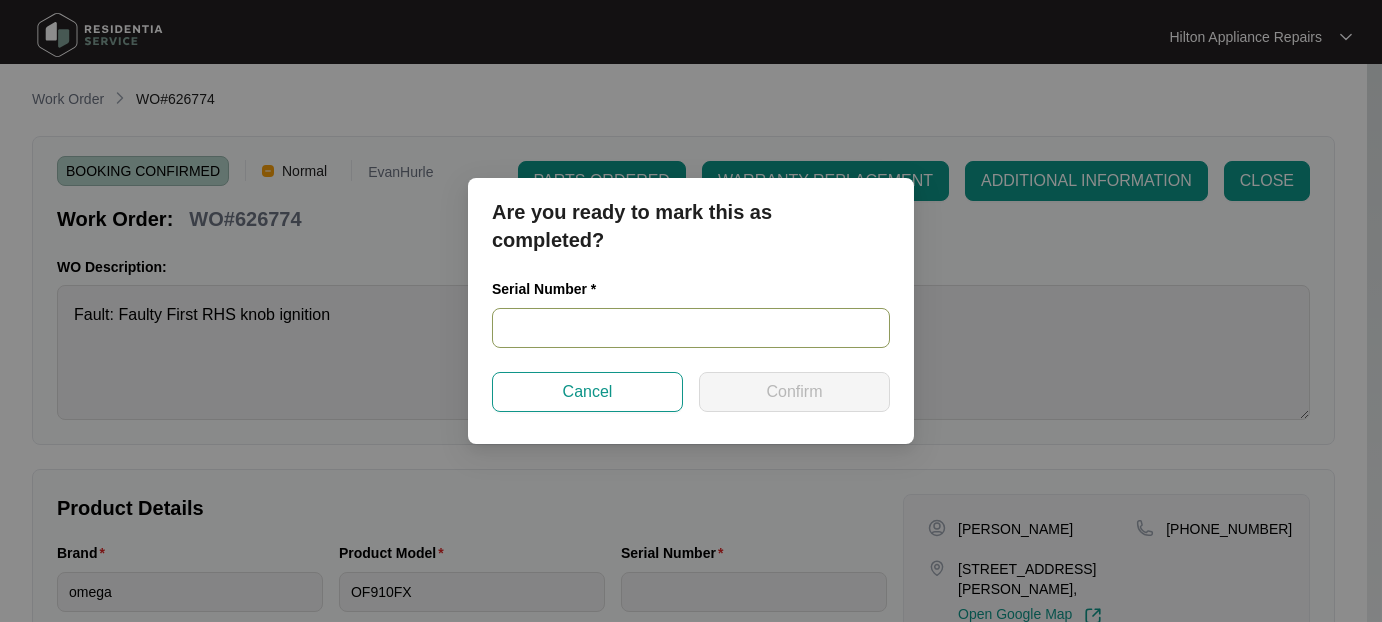
click at [544, 323] on input "text" at bounding box center [691, 328] width 398 height 40
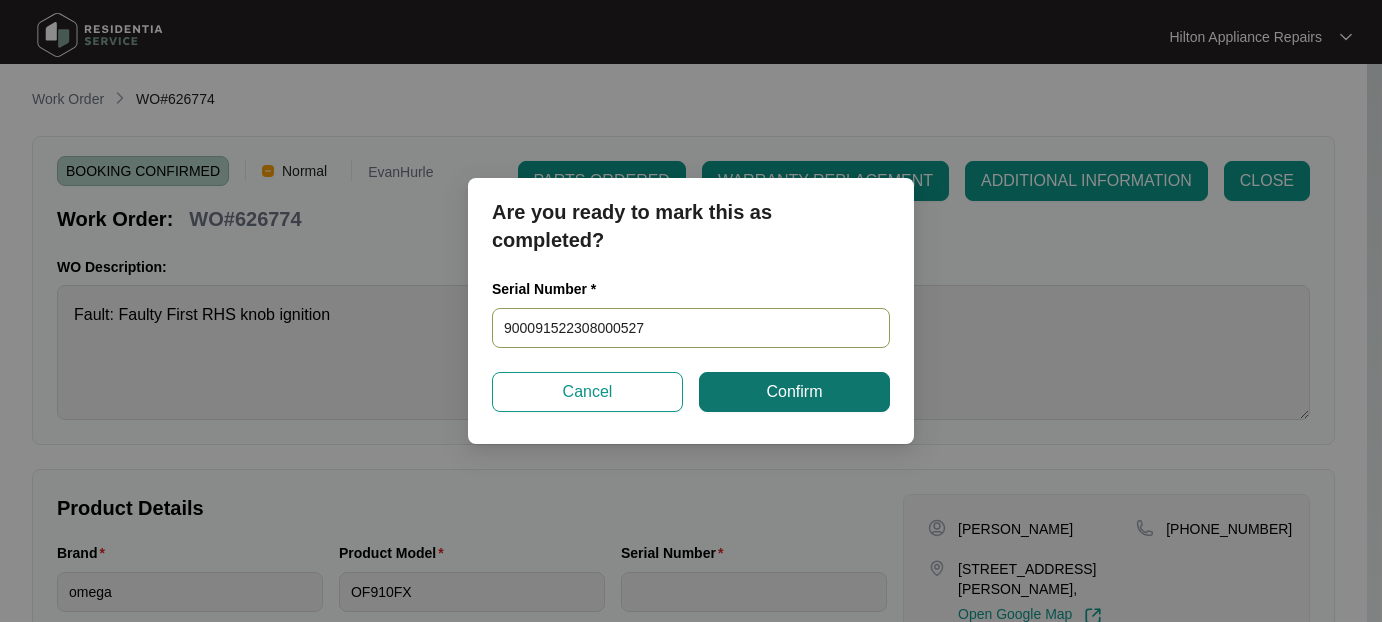
type input "900091522308000527"
click at [771, 396] on span "Confirm" at bounding box center [794, 392] width 56 height 24
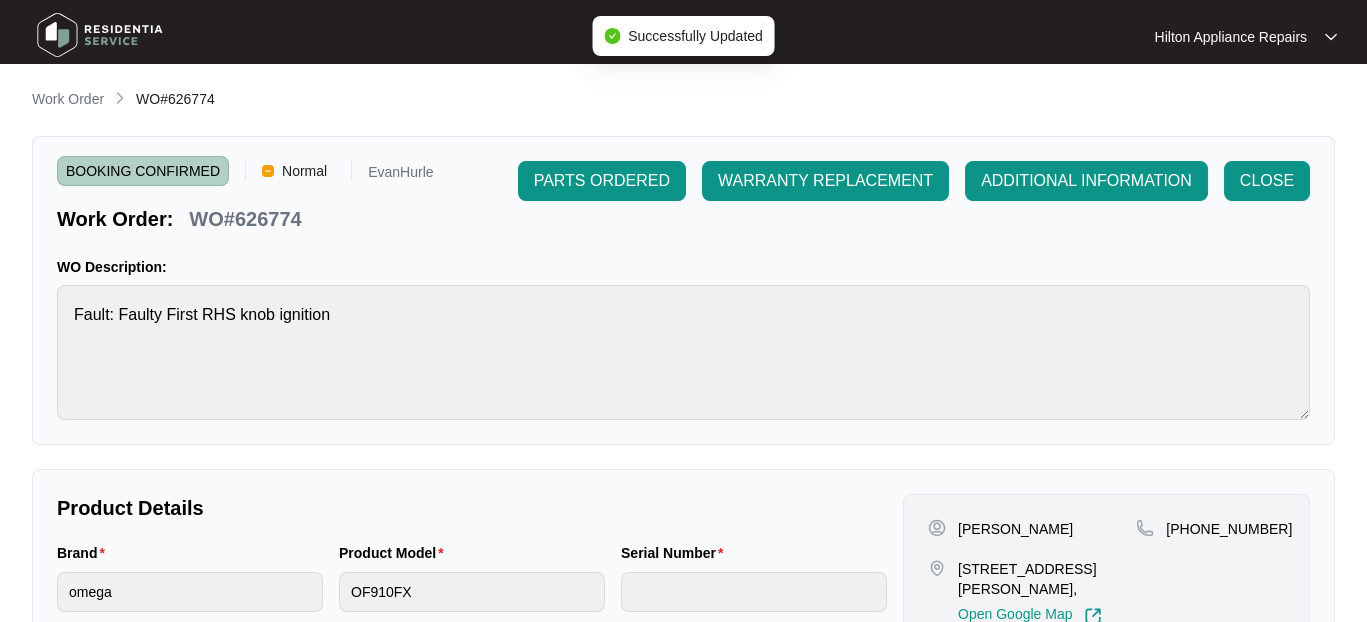
type input "900091522308000527"
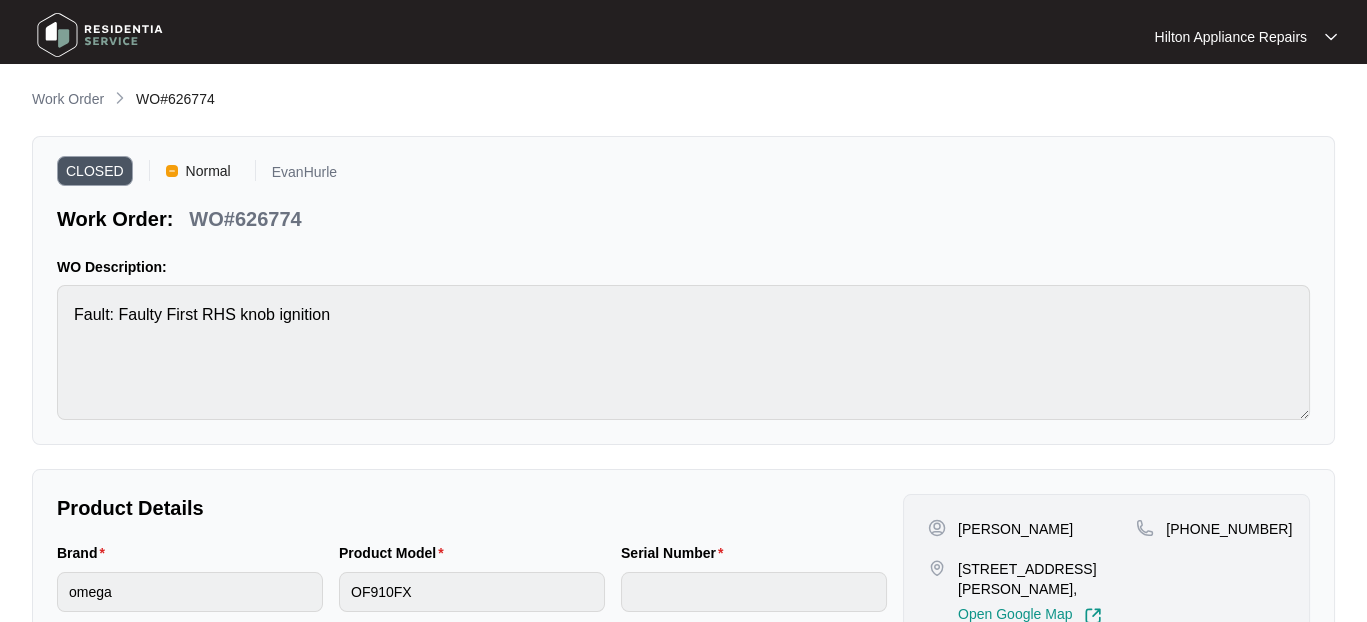
drag, startPoint x: 52, startPoint y: 99, endPoint x: 72, endPoint y: 99, distance: 20.0
click at [52, 99] on p "Work Order" at bounding box center [68, 99] width 72 height 20
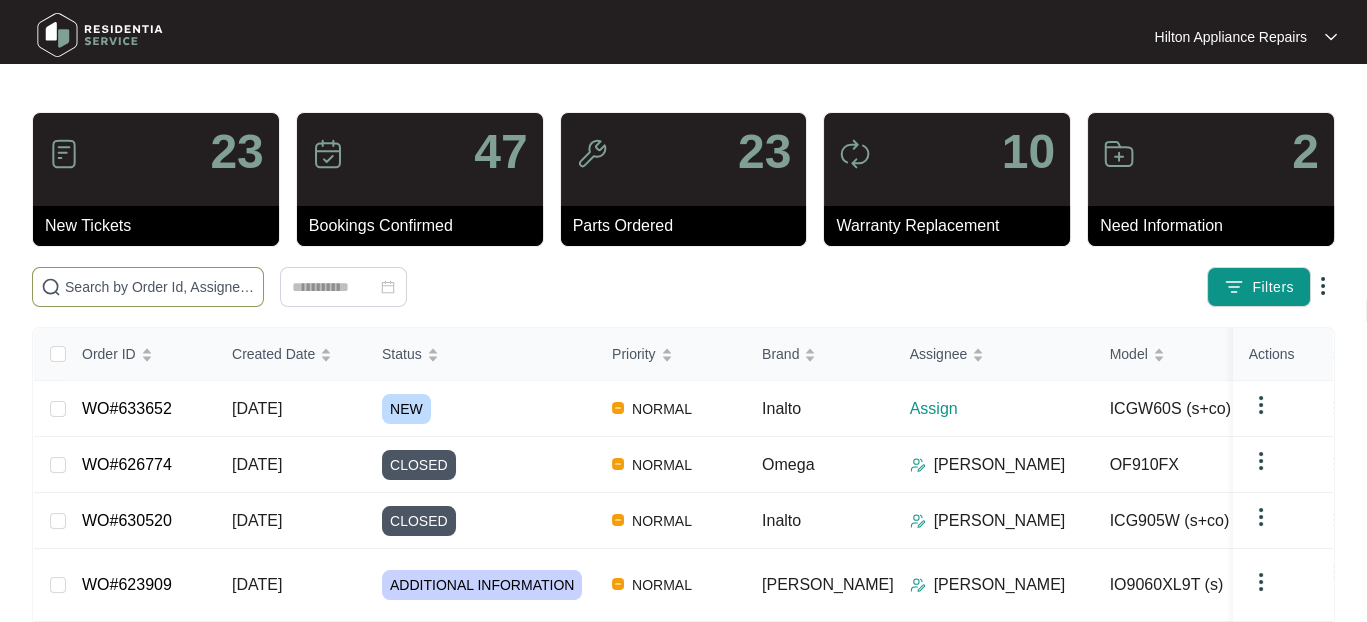
click at [81, 288] on input "text" at bounding box center [160, 287] width 190 height 22
paste input "631656"
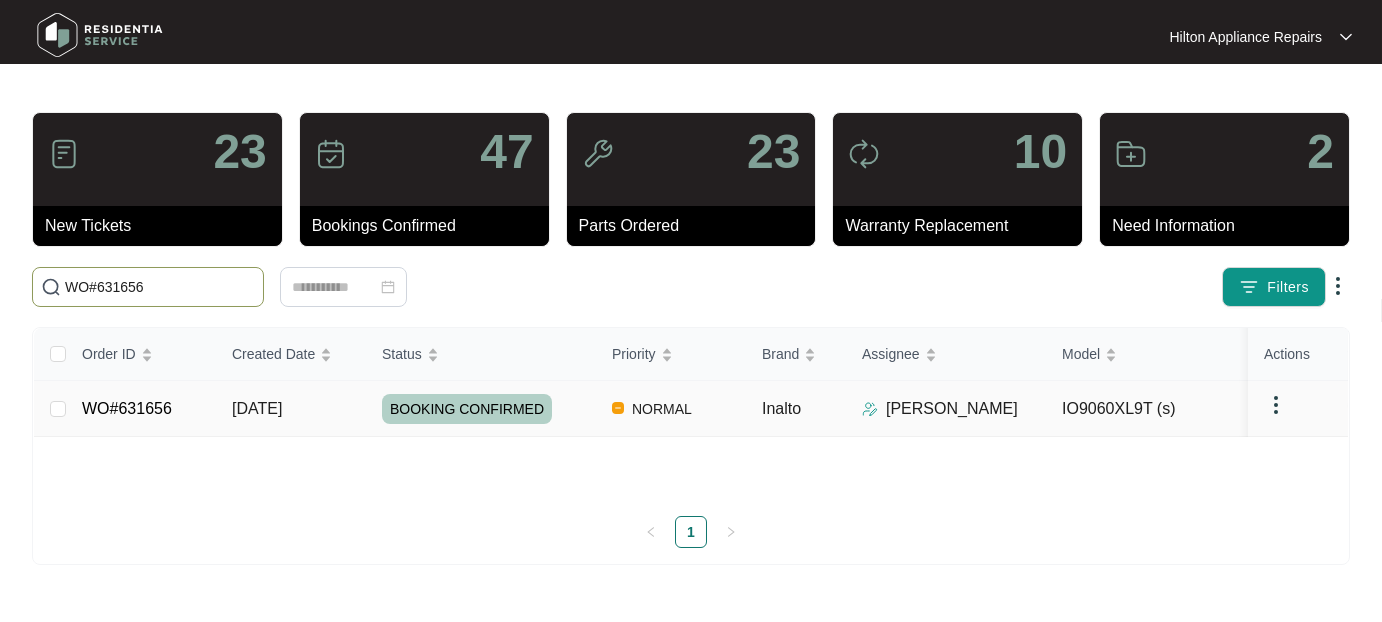
type input "WO#631656"
click at [216, 400] on td "25/08/2025" at bounding box center [291, 409] width 150 height 56
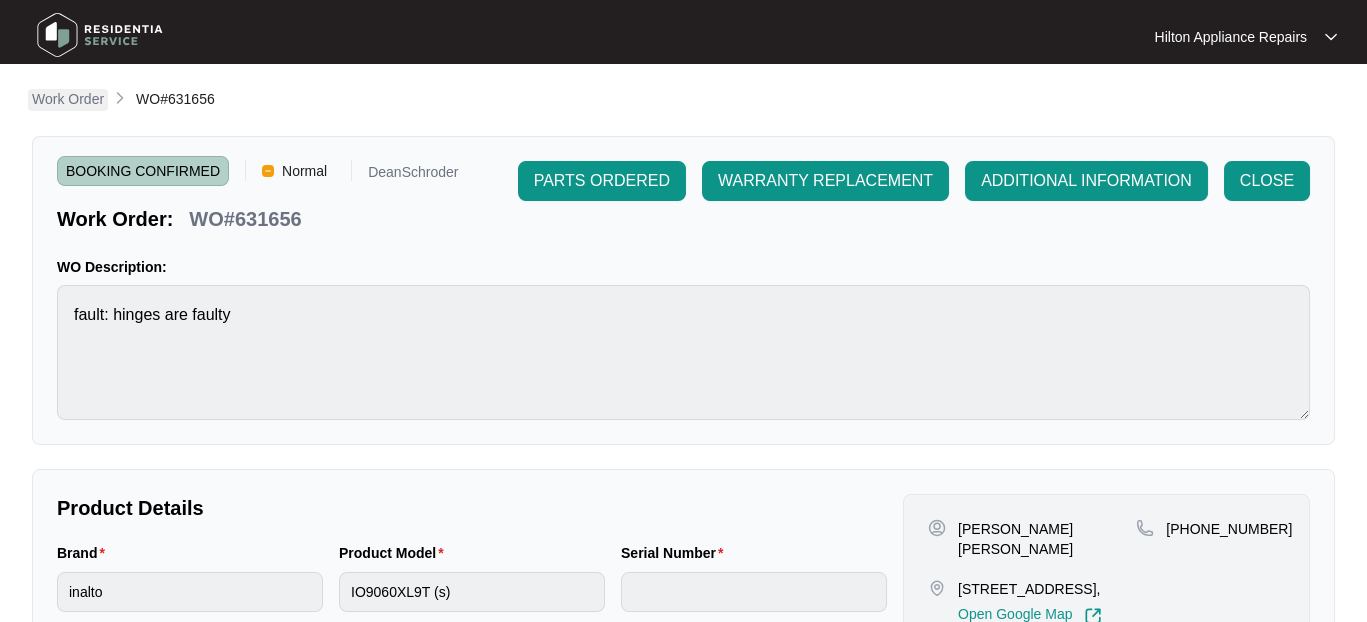
click at [59, 91] on p "Work Order" at bounding box center [68, 99] width 72 height 20
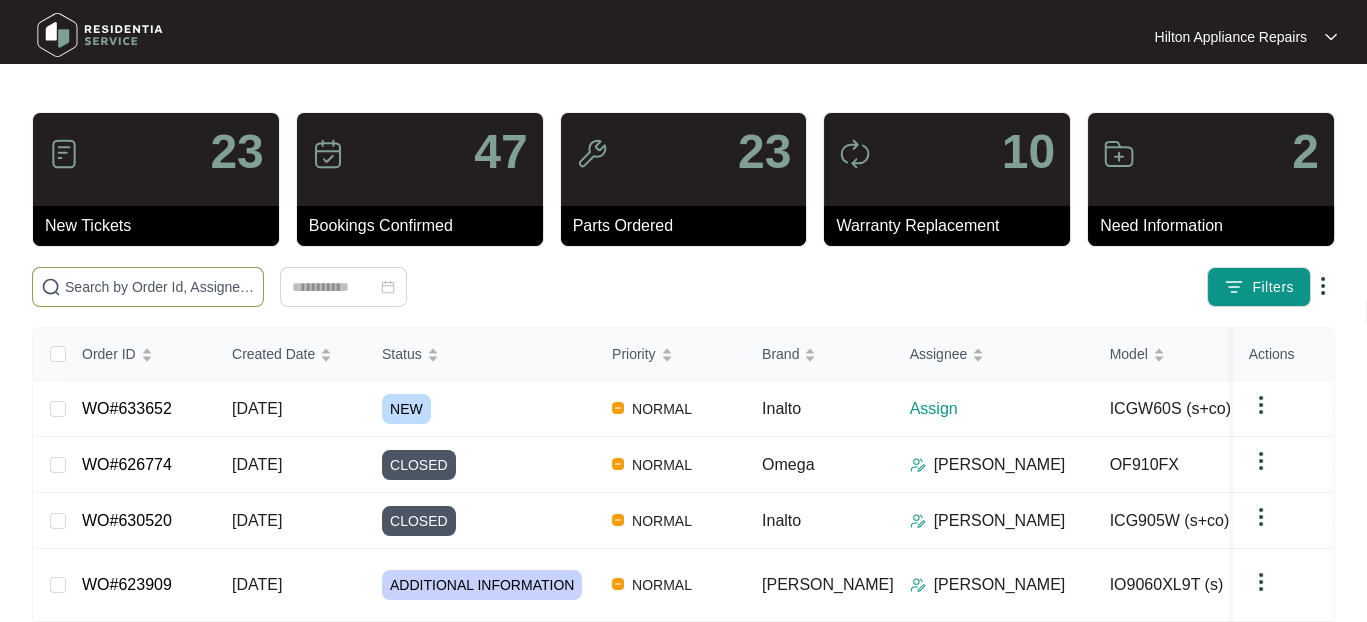
click at [92, 289] on input "text" at bounding box center [160, 287] width 190 height 22
paste input "WO#631639"
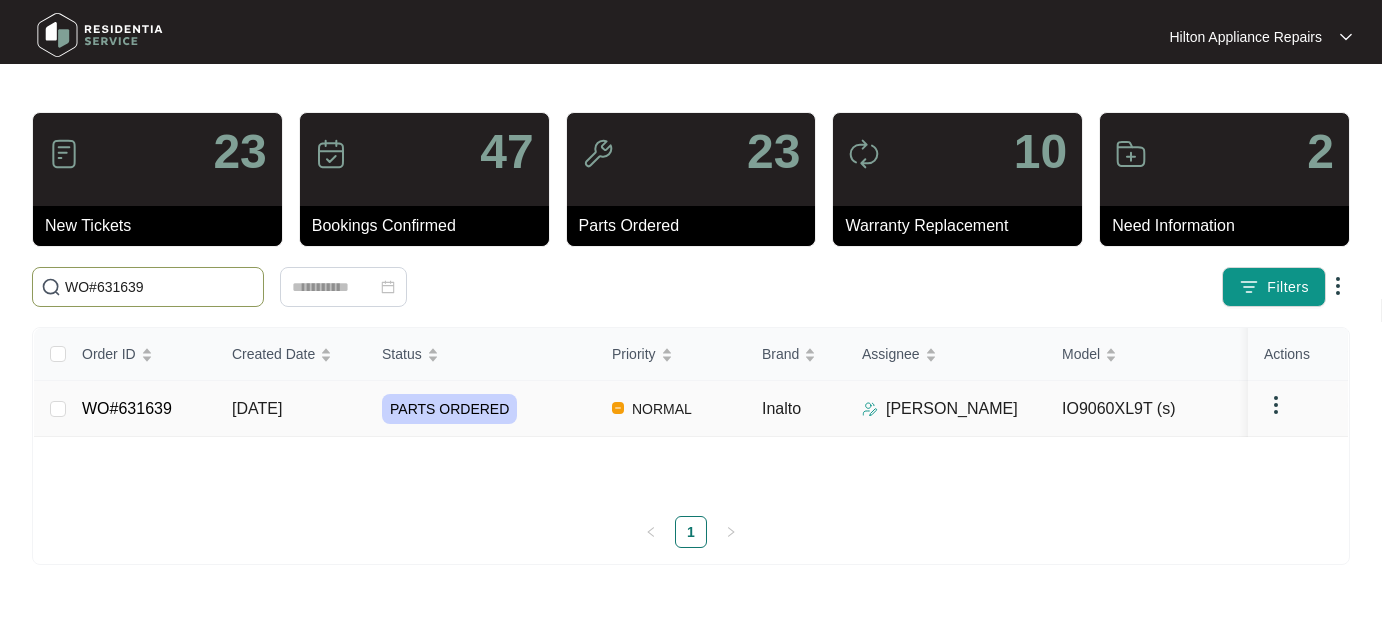
type input "WO#631639"
drag, startPoint x: 249, startPoint y: 401, endPoint x: 261, endPoint y: 399, distance: 12.2
click at [250, 401] on span "25/08/2025" at bounding box center [257, 408] width 50 height 17
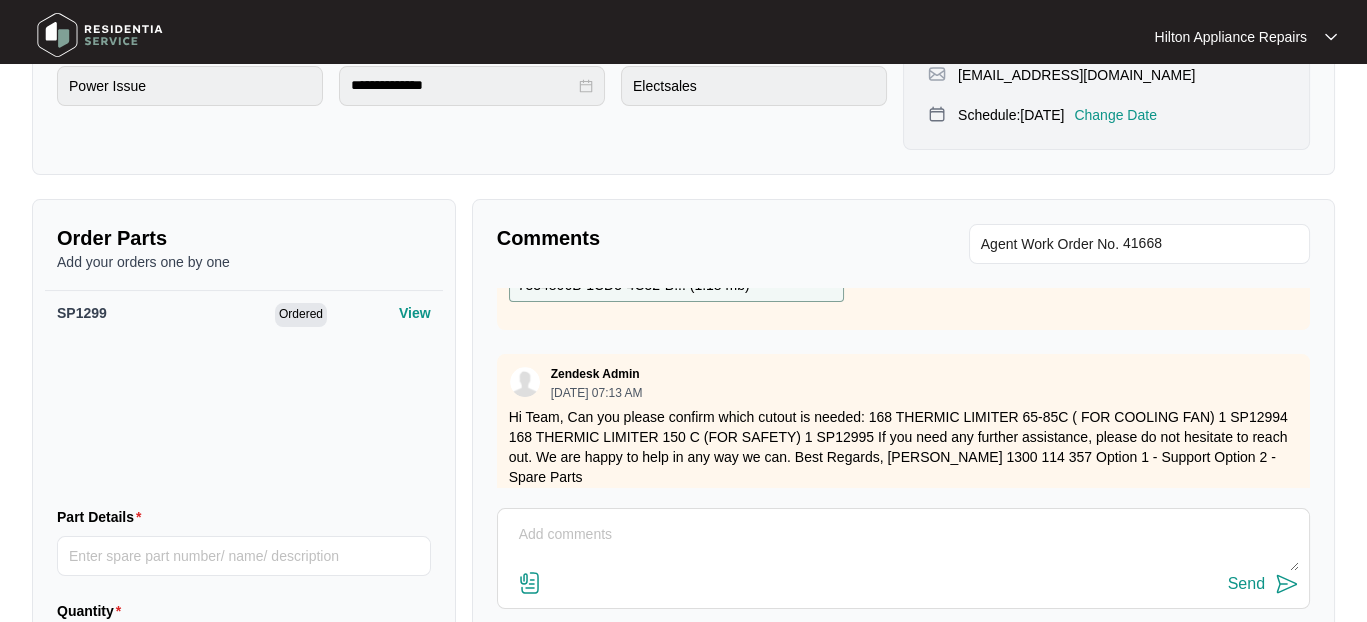
scroll to position [374, 0]
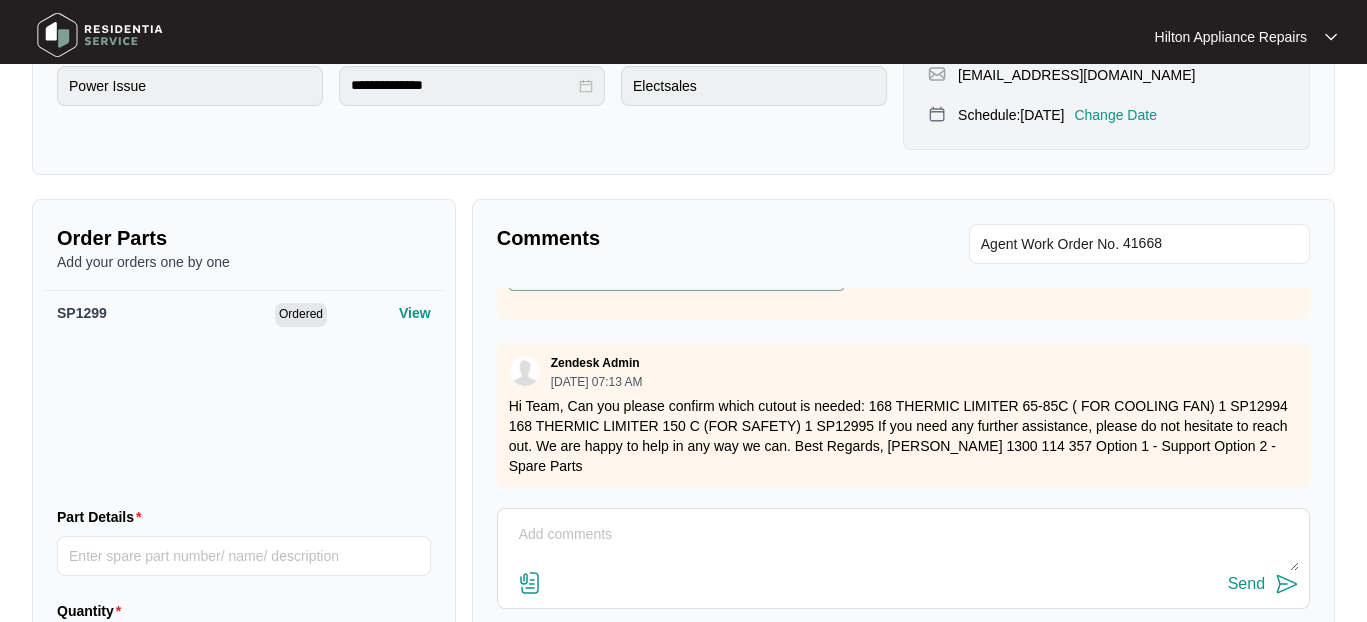
click at [551, 530] on textarea at bounding box center [903, 545] width 791 height 52
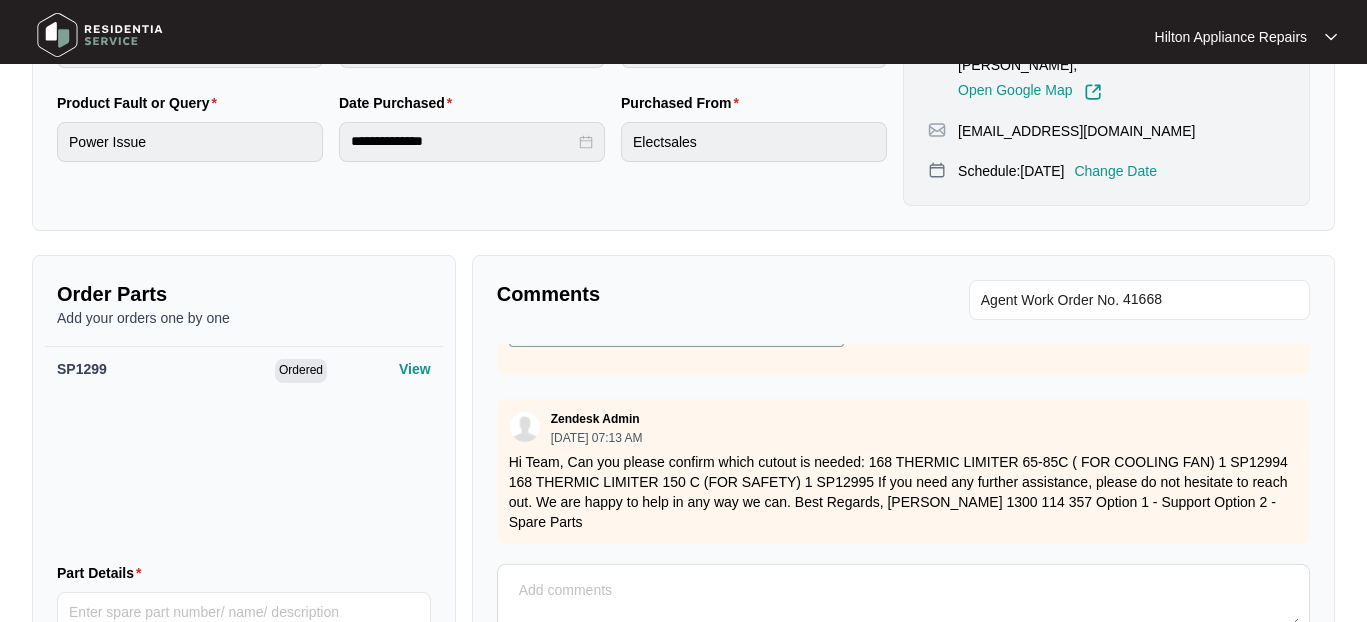
scroll to position [500, 0]
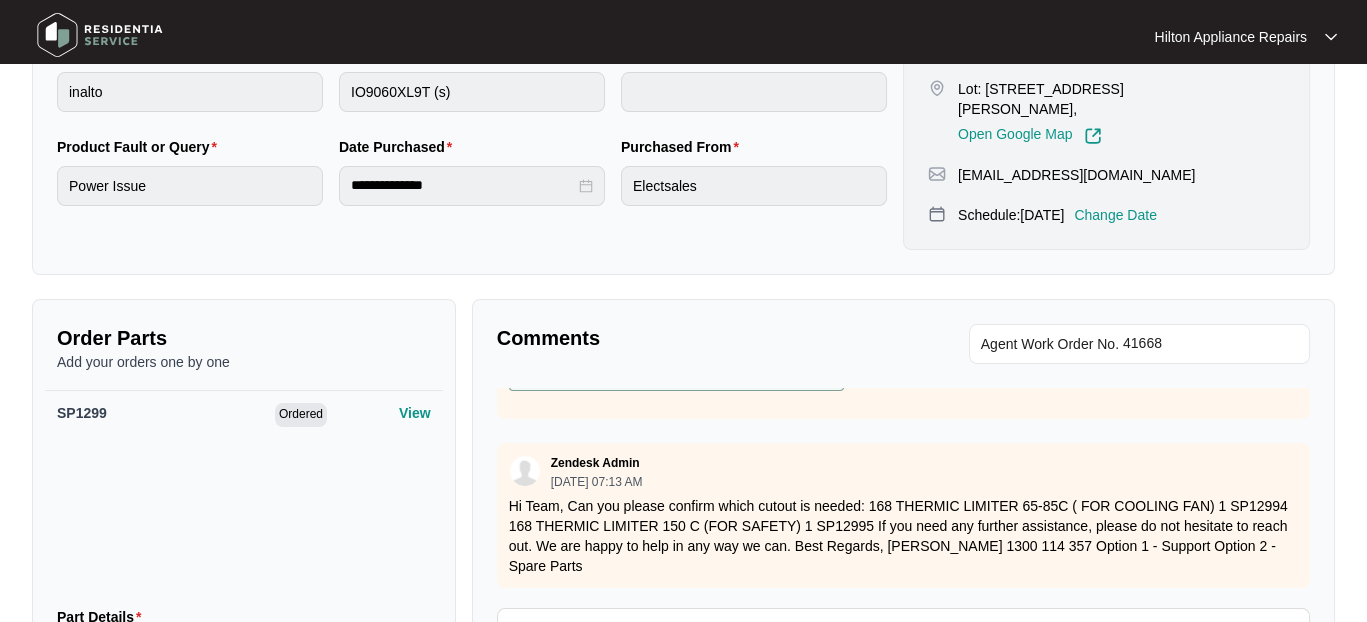
click at [189, 358] on p "Add your orders one by one" at bounding box center [244, 362] width 374 height 20
click at [92, 354] on p "Add your orders one by one" at bounding box center [244, 362] width 374 height 20
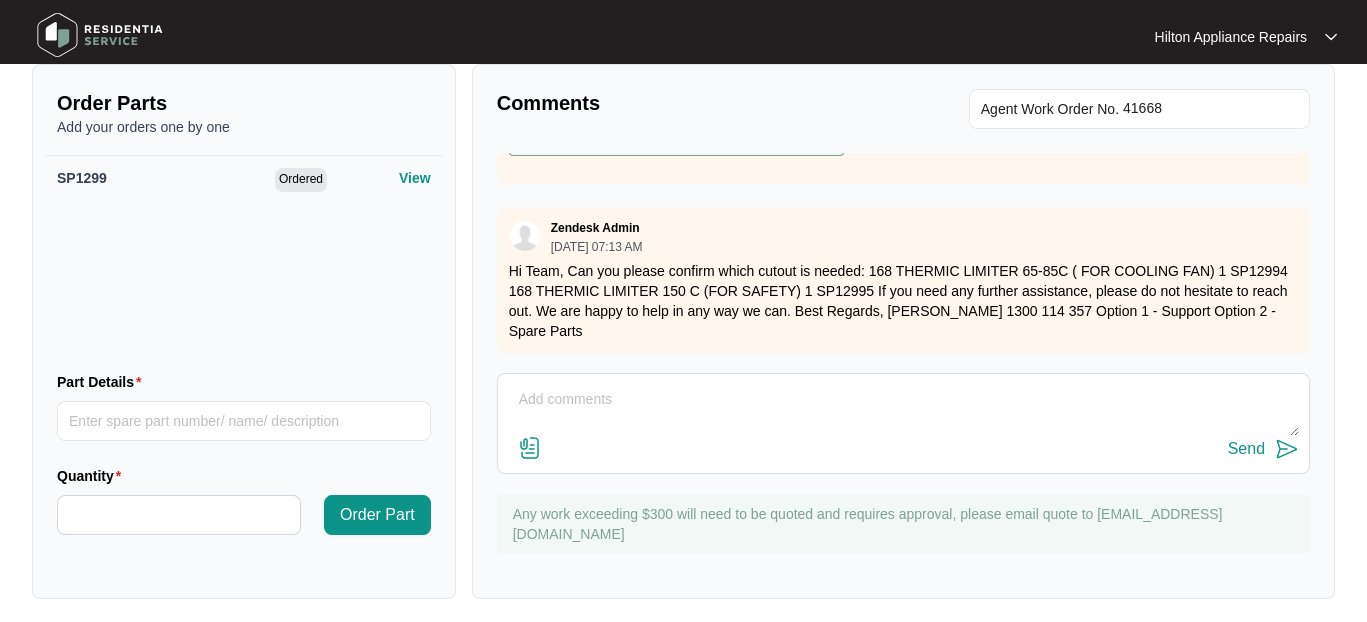
scroll to position [740, 0]
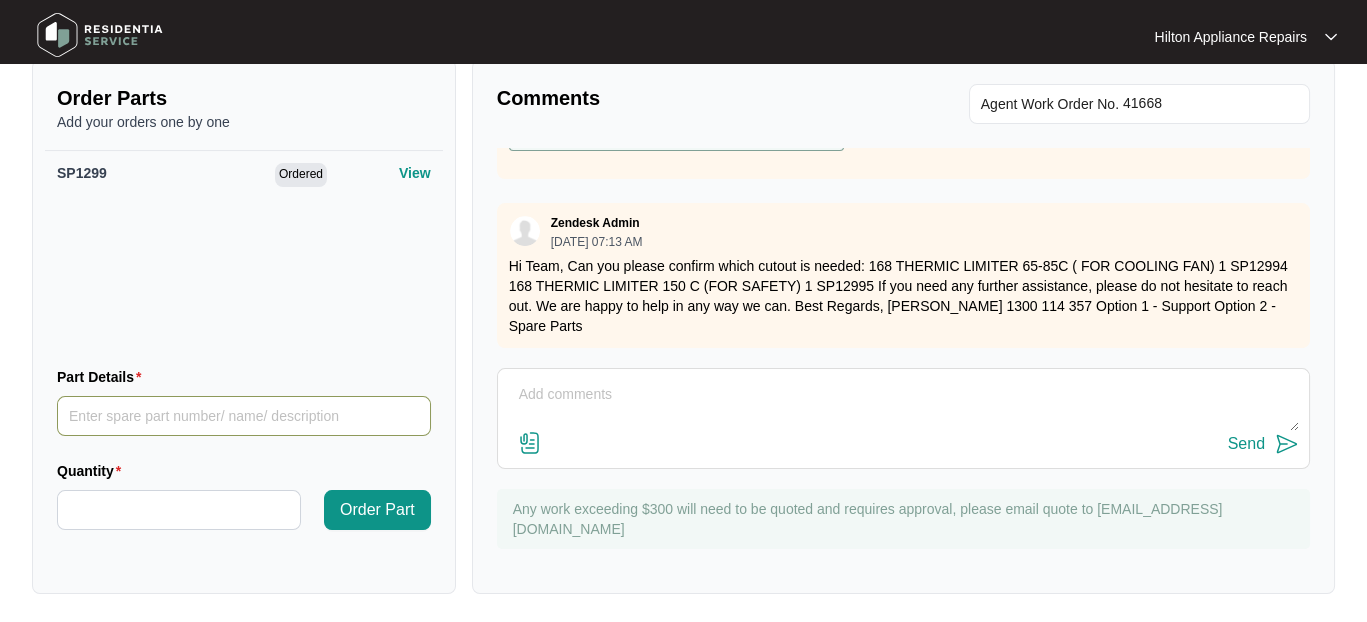
click at [94, 413] on input "Part Details" at bounding box center [244, 416] width 374 height 40
type input "12995"
click at [79, 507] on input "Quantity" at bounding box center [179, 510] width 242 height 38
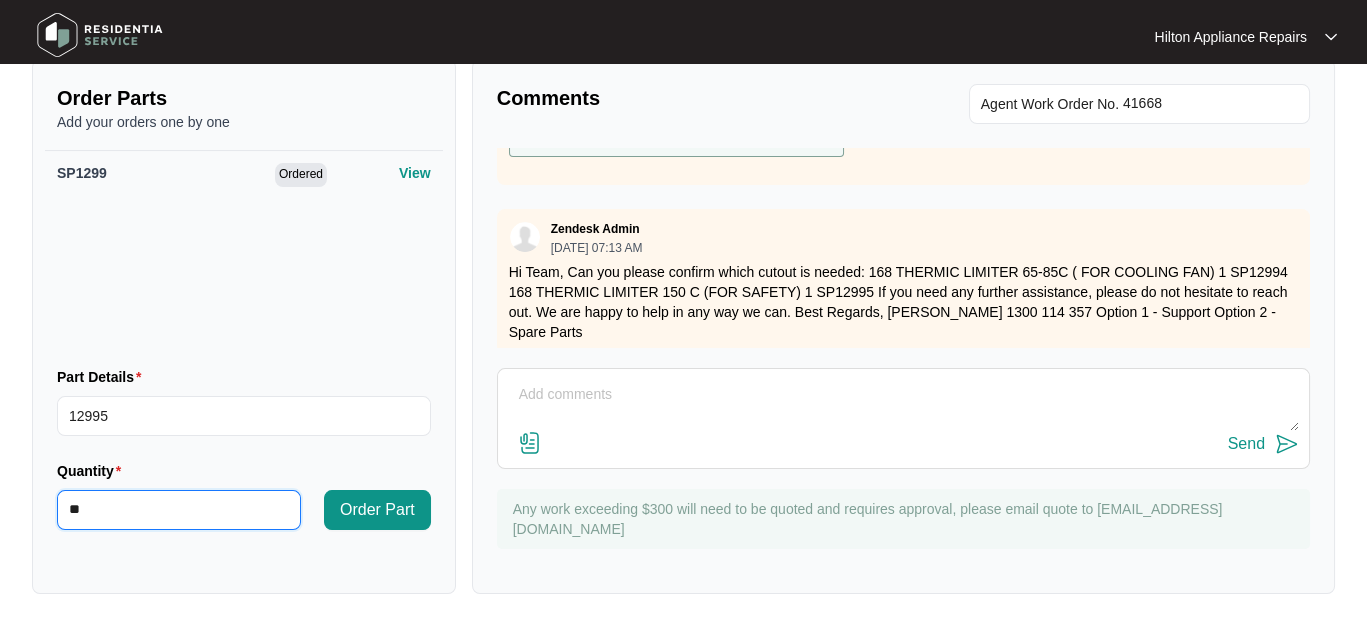
scroll to position [374, 0]
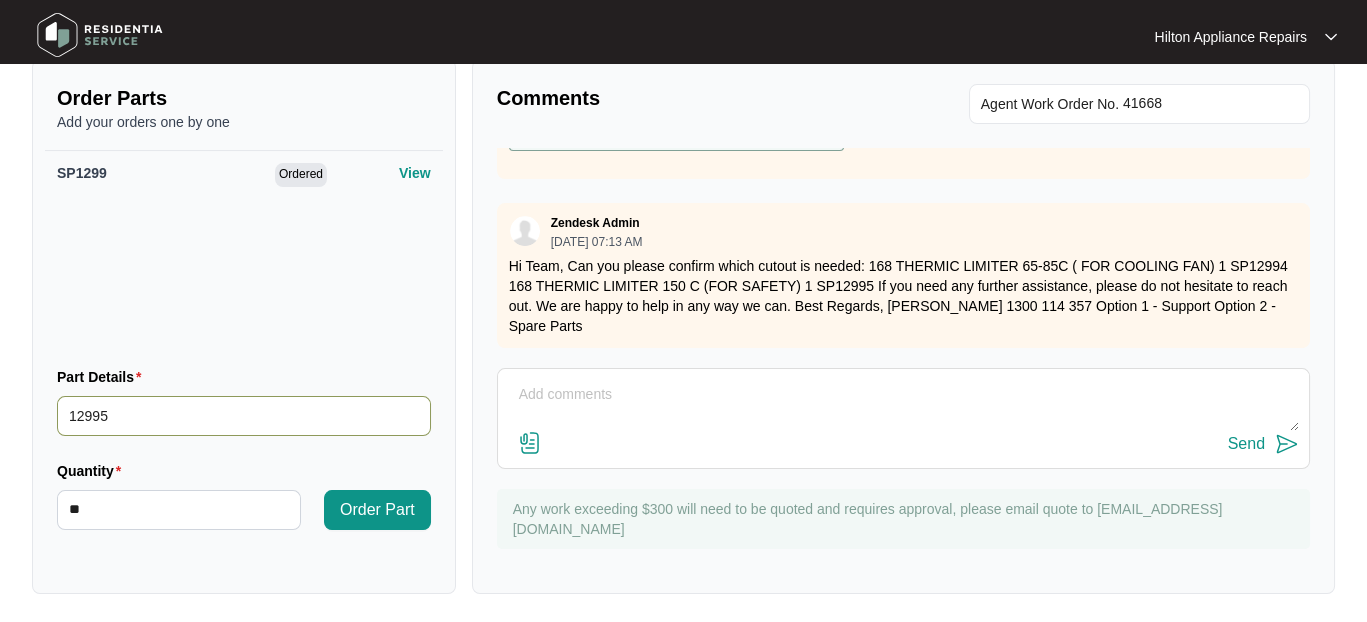
type input "*"
click at [64, 416] on input "12995" at bounding box center [244, 416] width 374 height 40
type input "SP12995"
click at [359, 507] on span "Order Part" at bounding box center [377, 510] width 75 height 24
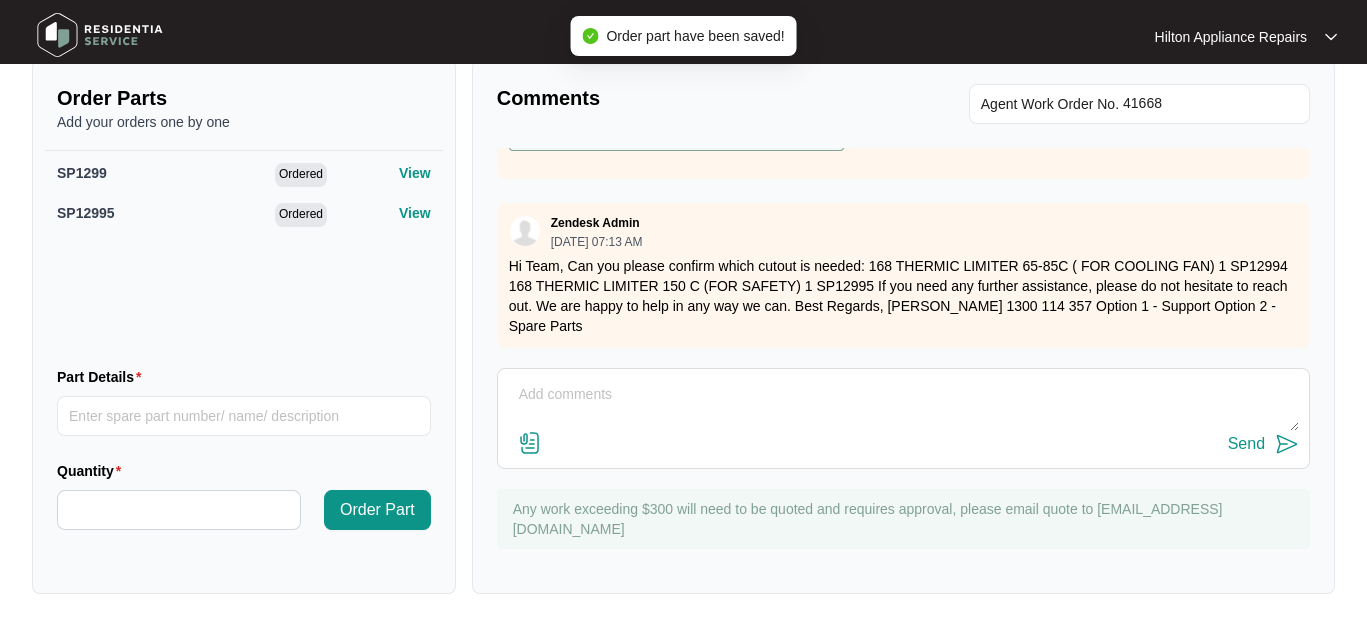
click at [591, 400] on textarea at bounding box center [903, 405] width 791 height 52
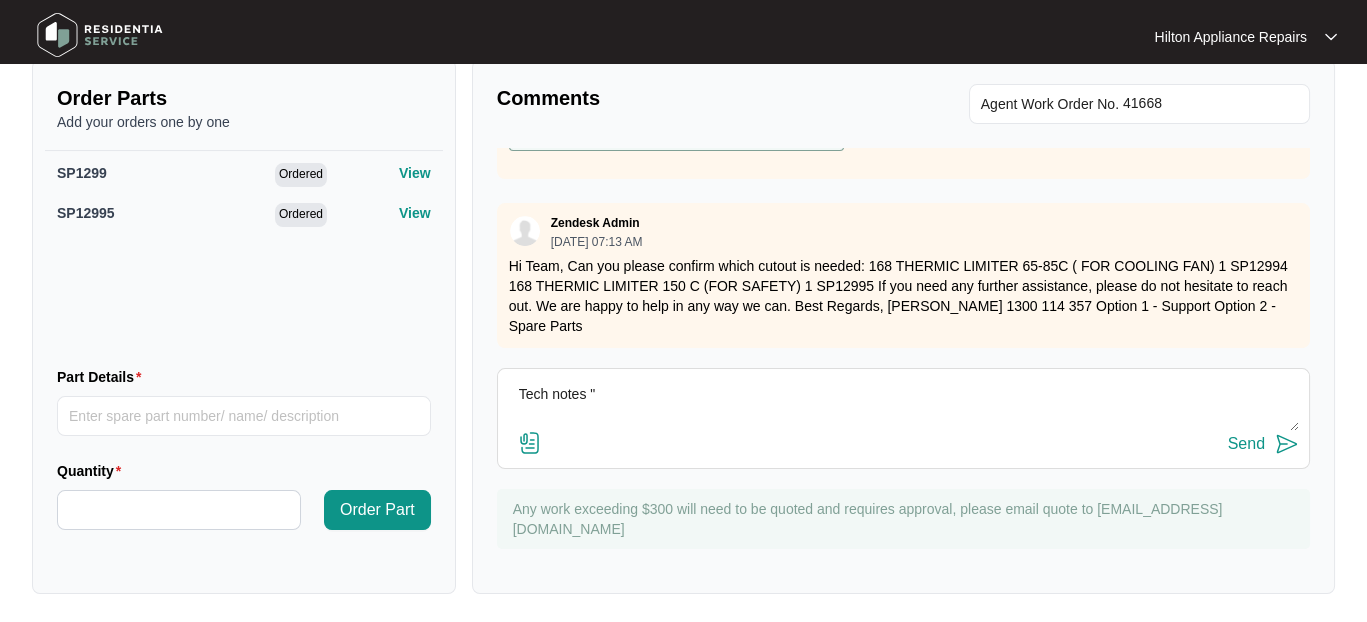
paste textarea "Dean Schroder (SOUTH) (27/08/2025) - Work Note Sp12995 safety"
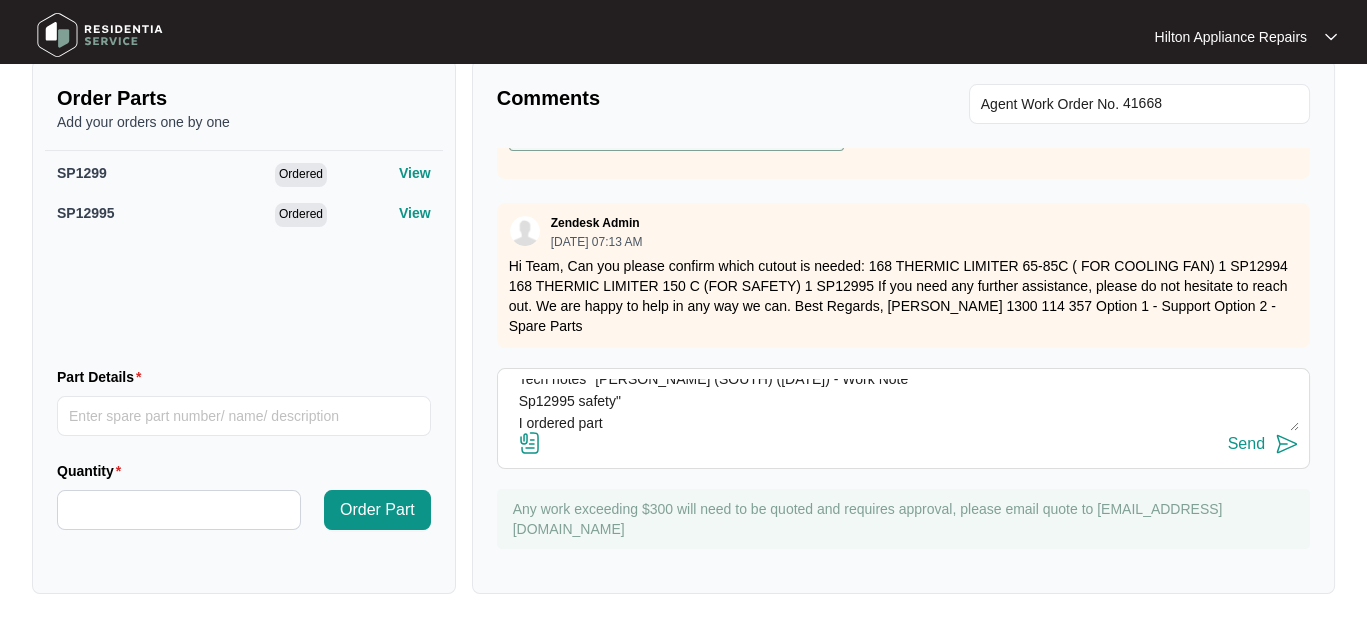
scroll to position [22, 0]
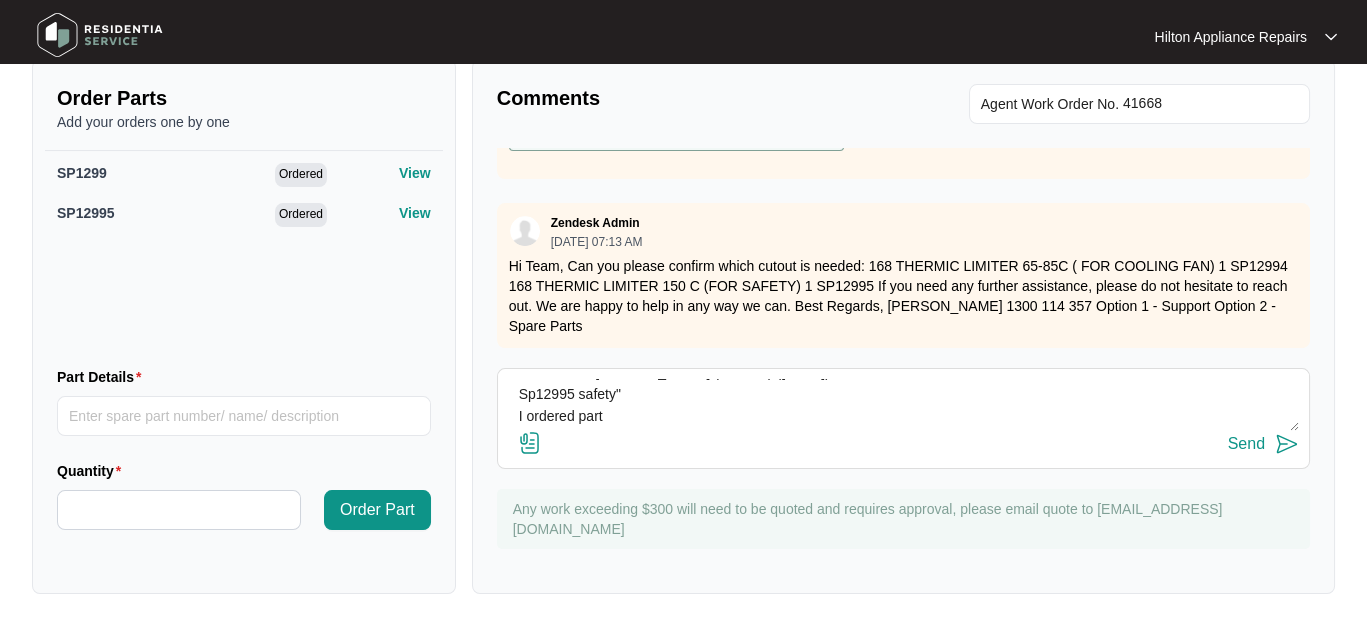
type textarea "Tech notes "Dean Schroder (SOUTH) (27/08/2025) - Work Note Sp12995 safety" I or…"
click at [1243, 438] on div "Send" at bounding box center [1246, 444] width 37 height 18
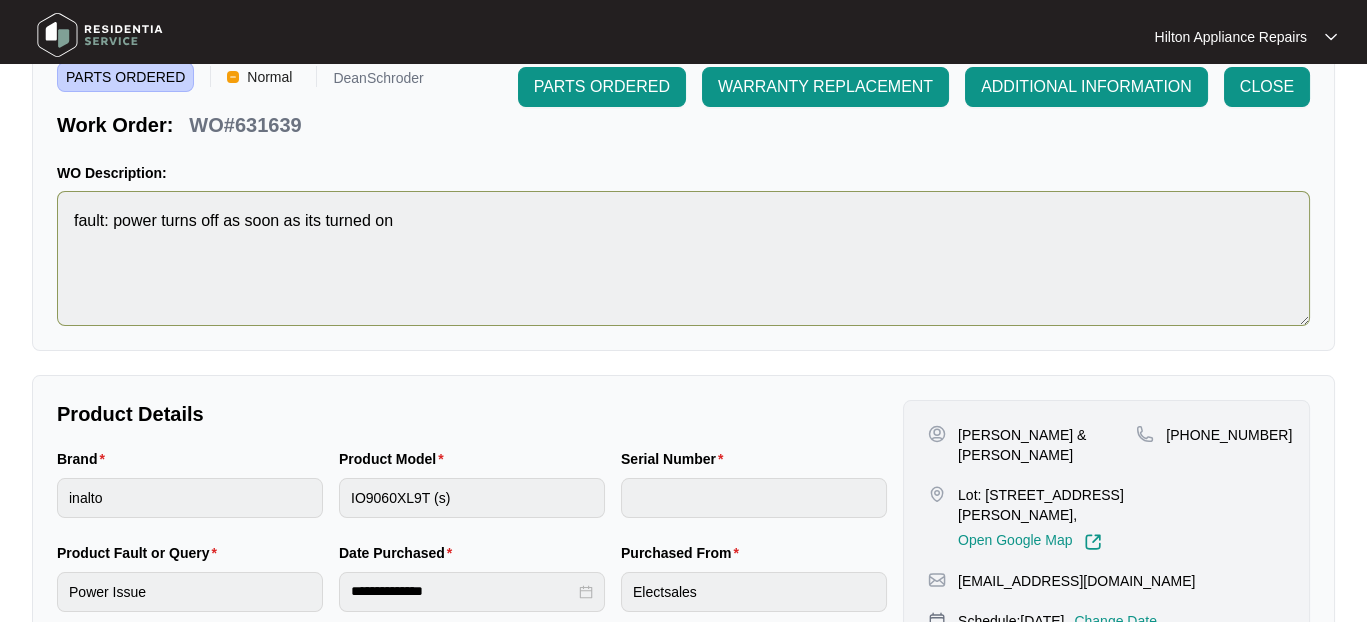
scroll to position [0, 0]
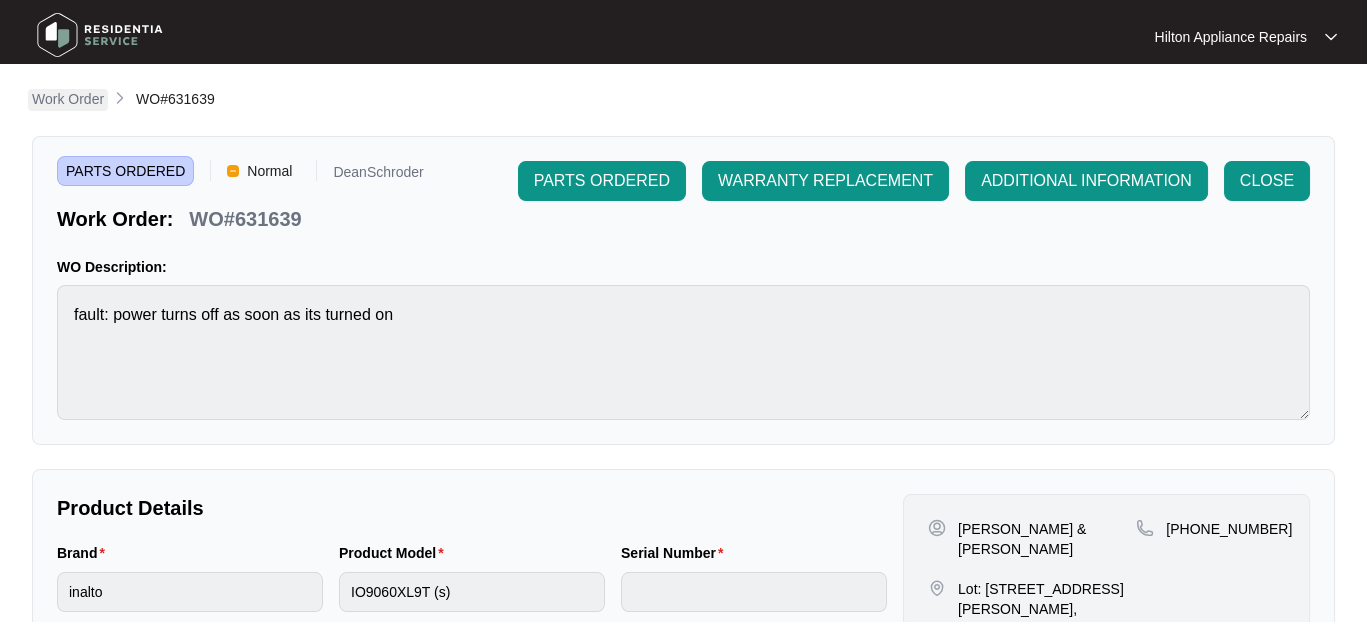
click at [58, 101] on p "Work Order" at bounding box center [68, 99] width 72 height 20
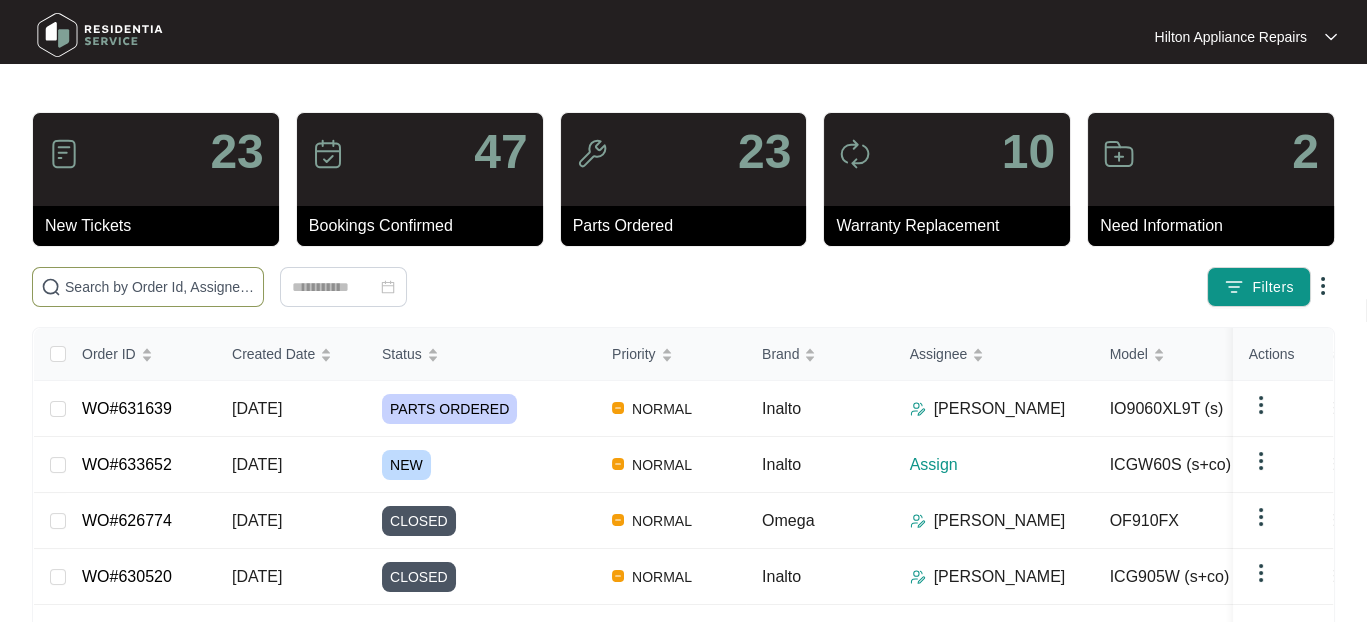
click at [104, 273] on span at bounding box center [148, 287] width 232 height 40
click at [112, 289] on input "text" at bounding box center [160, 287] width 190 height 22
type input "v"
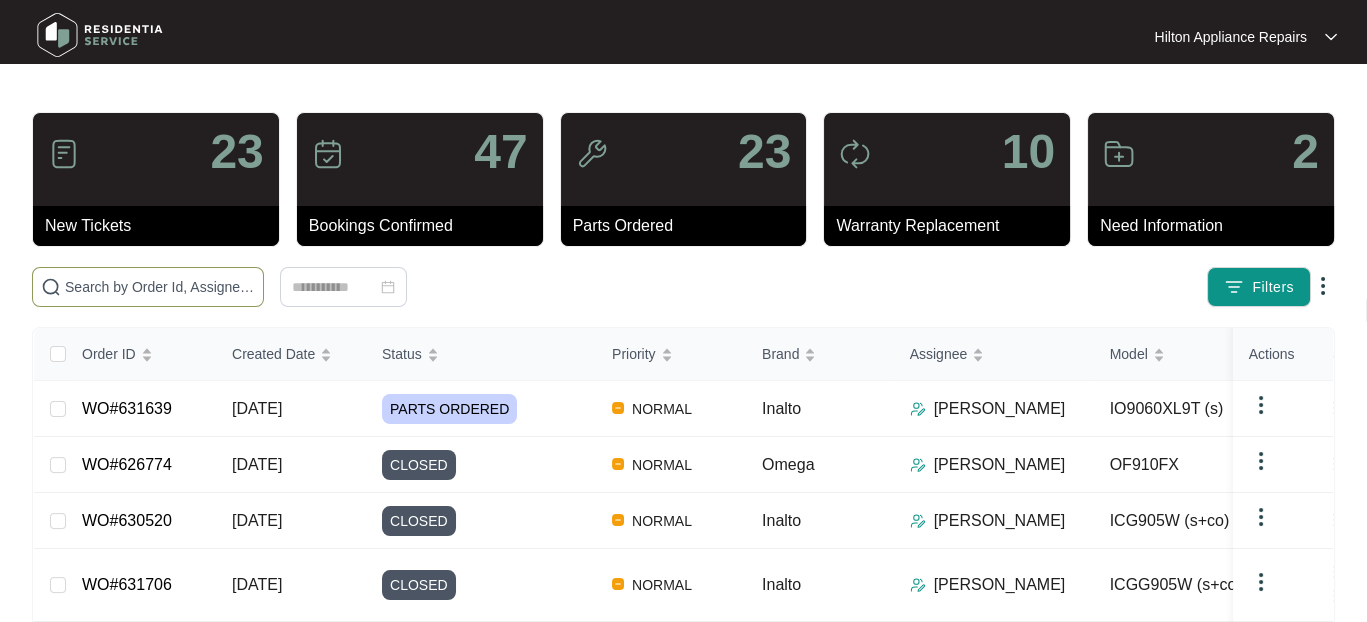
paste input "WO#613888"
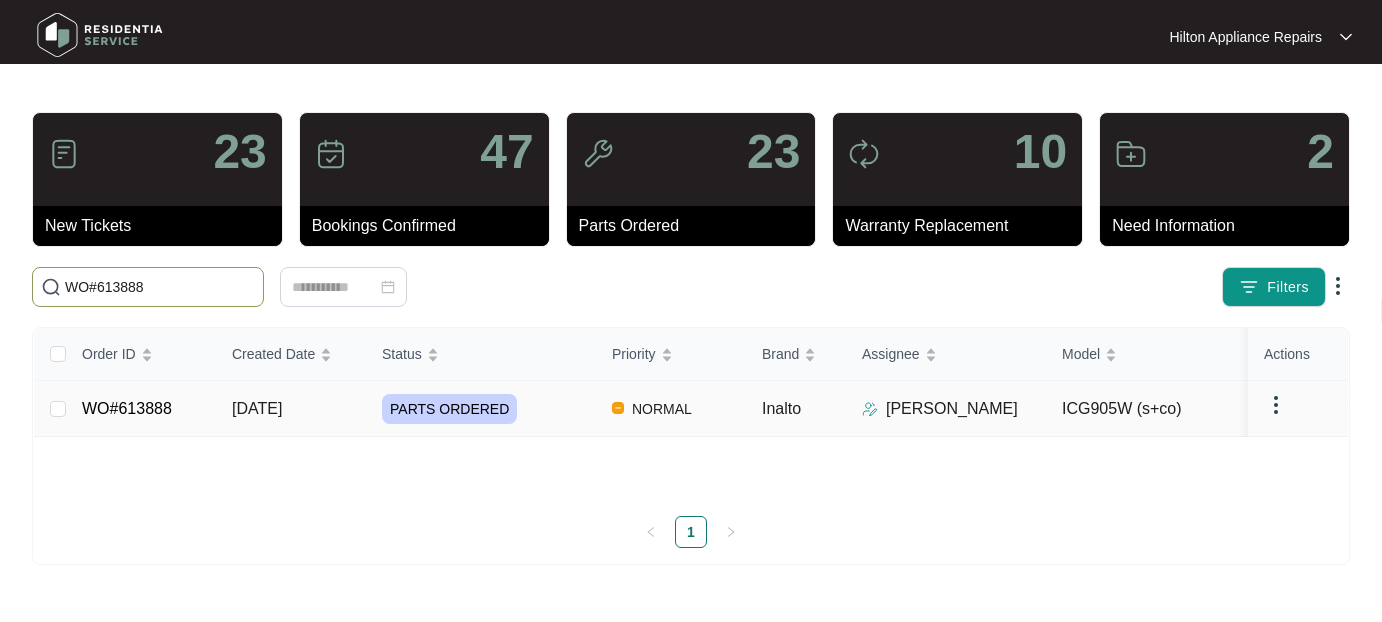
type input "WO#613888"
click at [261, 409] on span "15/07/2025" at bounding box center [257, 408] width 50 height 17
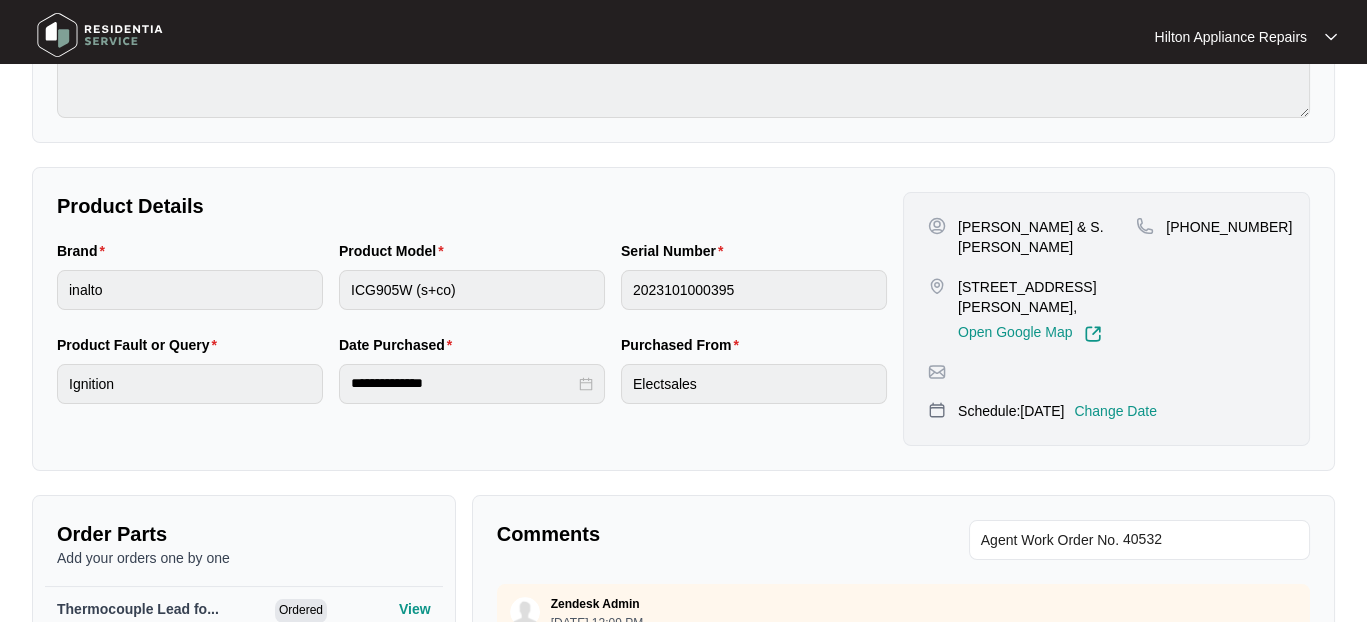
scroll to position [300, 0]
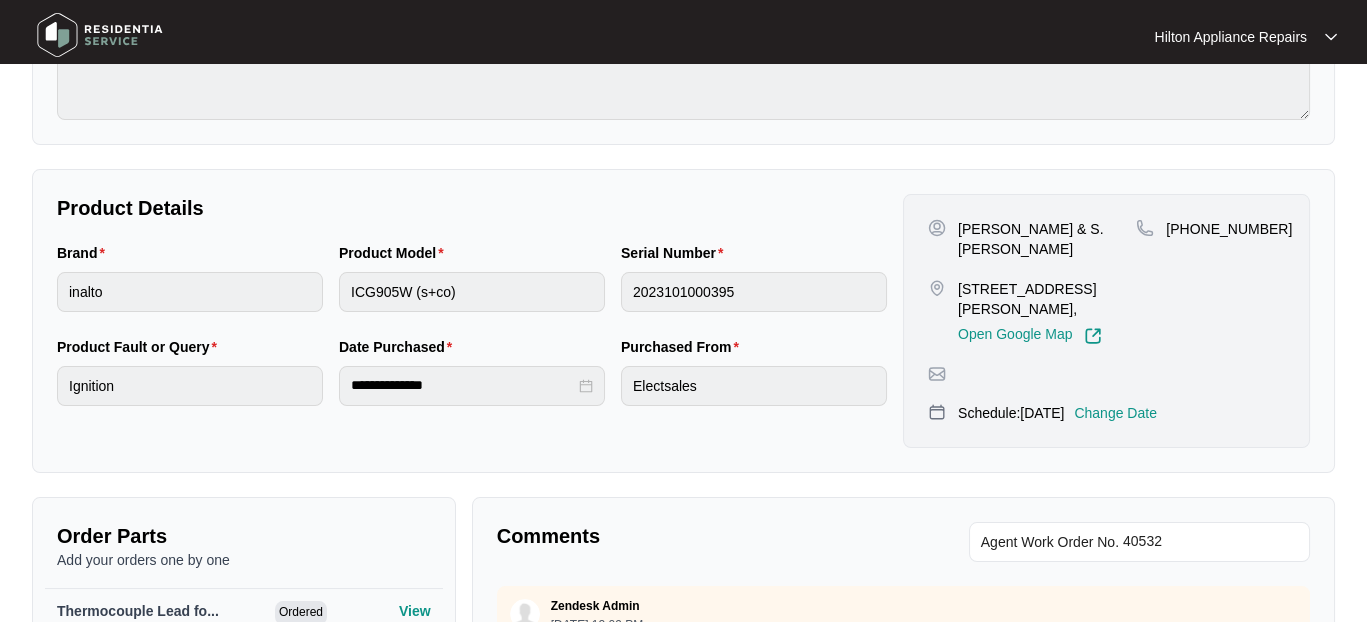
click at [1134, 423] on p "Change Date" at bounding box center [1115, 413] width 83 height 20
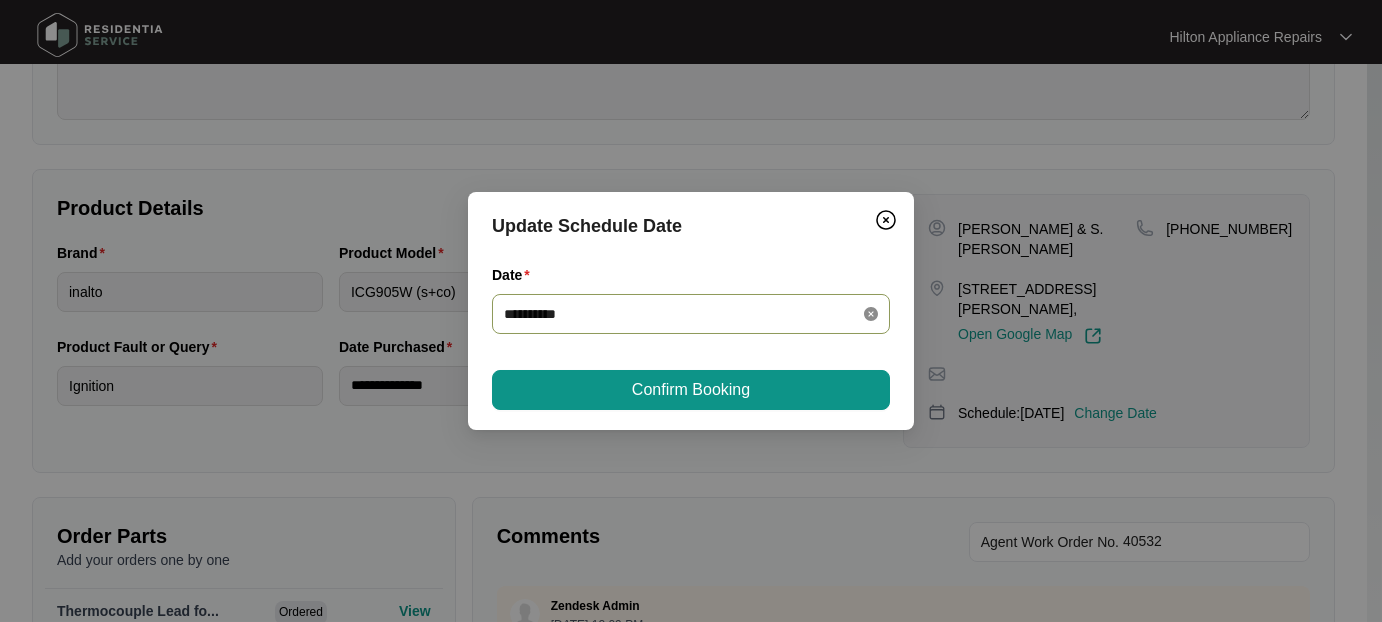
click at [868, 311] on icon "close-circle" at bounding box center [871, 314] width 14 height 14
click at [869, 314] on div at bounding box center [691, 314] width 374 height 22
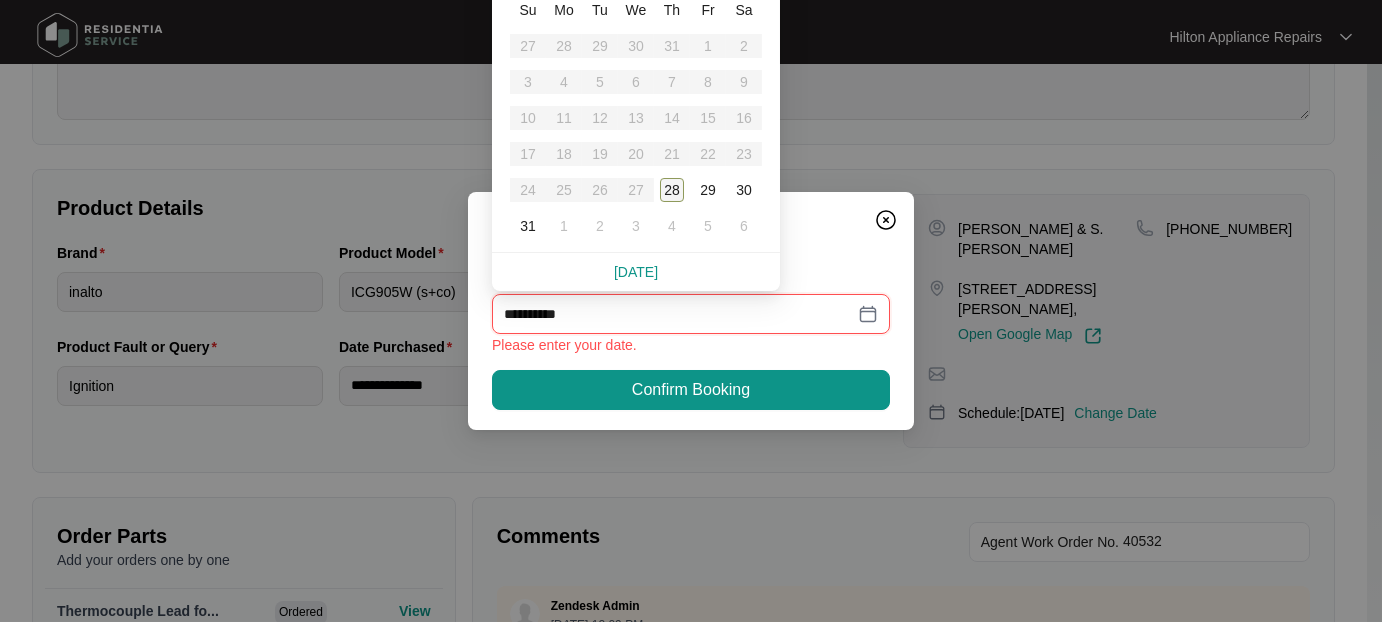
type input "**********"
click at [707, 228] on div "5" at bounding box center [708, 226] width 24 height 24
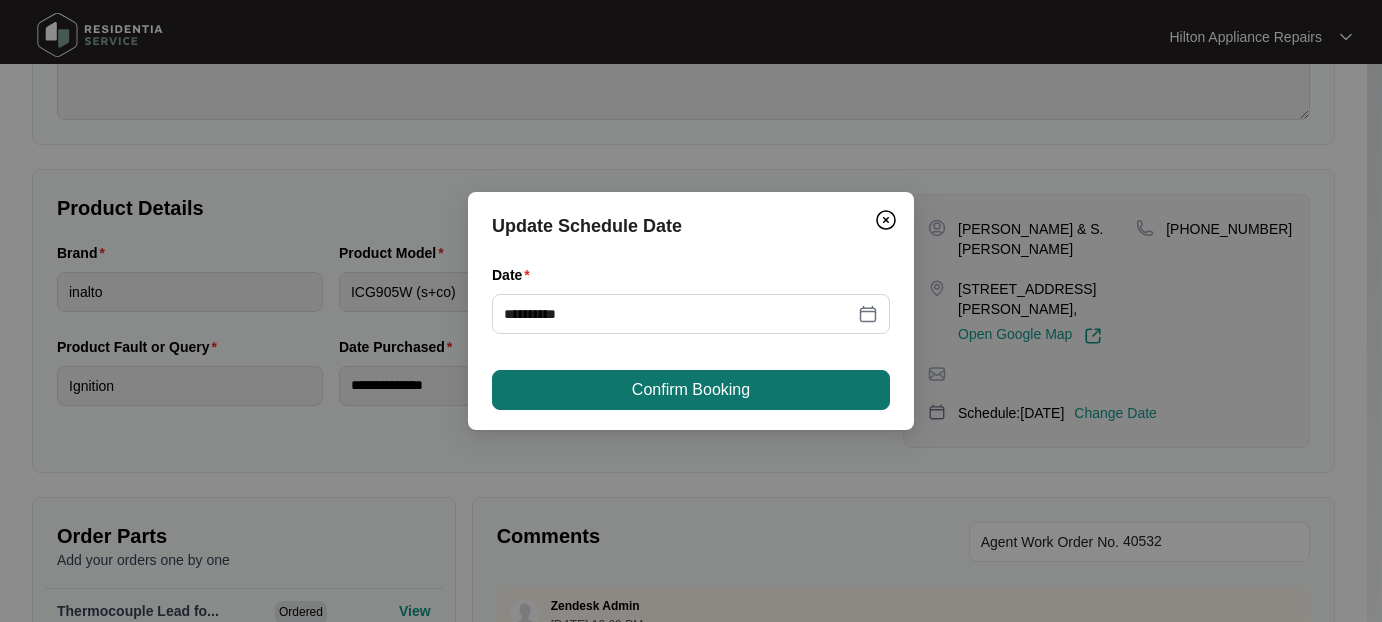
click at [664, 390] on span "Confirm Booking" at bounding box center [691, 390] width 118 height 24
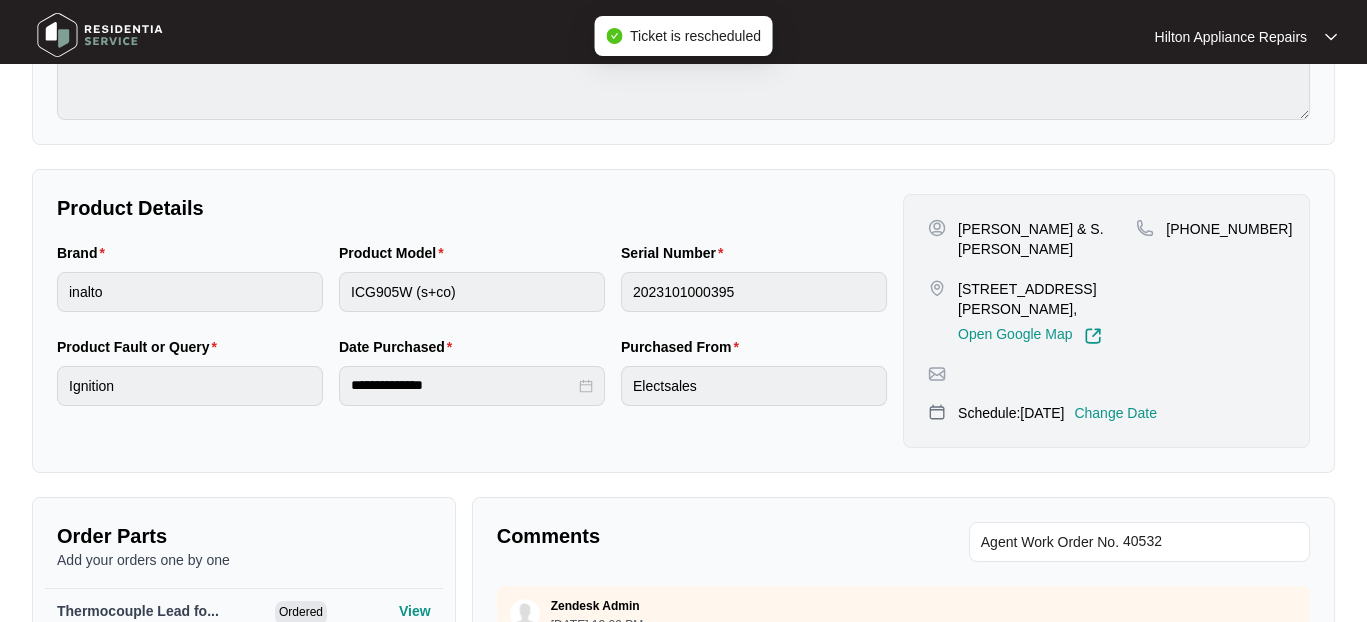
scroll to position [0, 0]
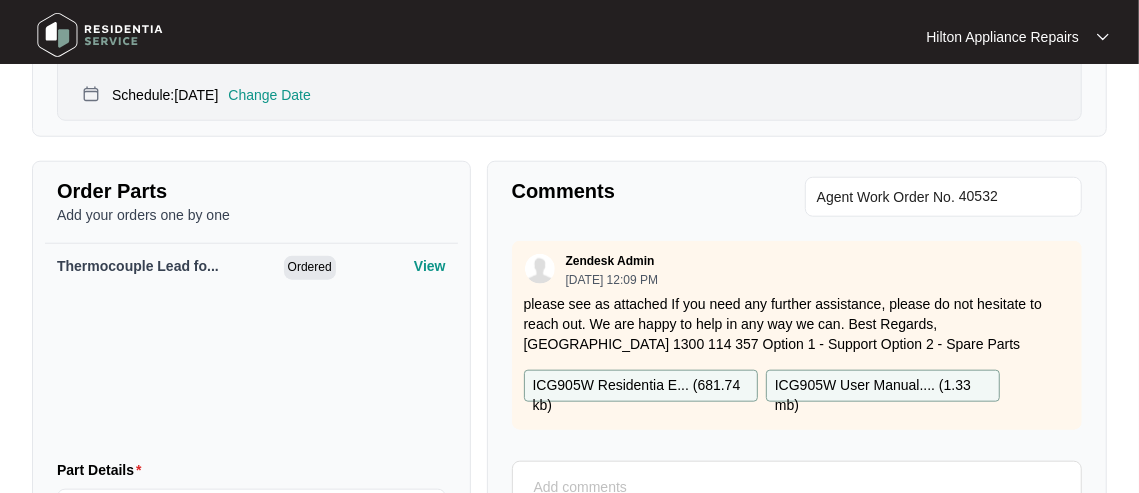
scroll to position [965, 0]
